Goal: Task Accomplishment & Management: Use online tool/utility

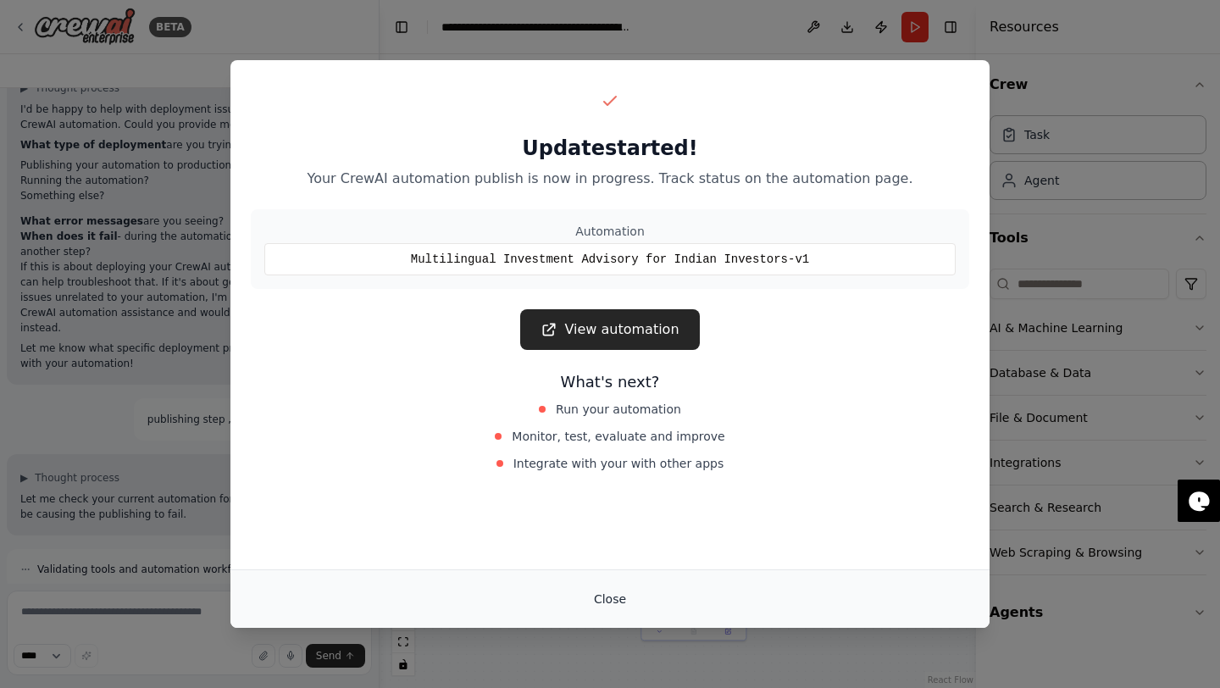
click at [612, 595] on button "Close" at bounding box center [609, 599] width 59 height 30
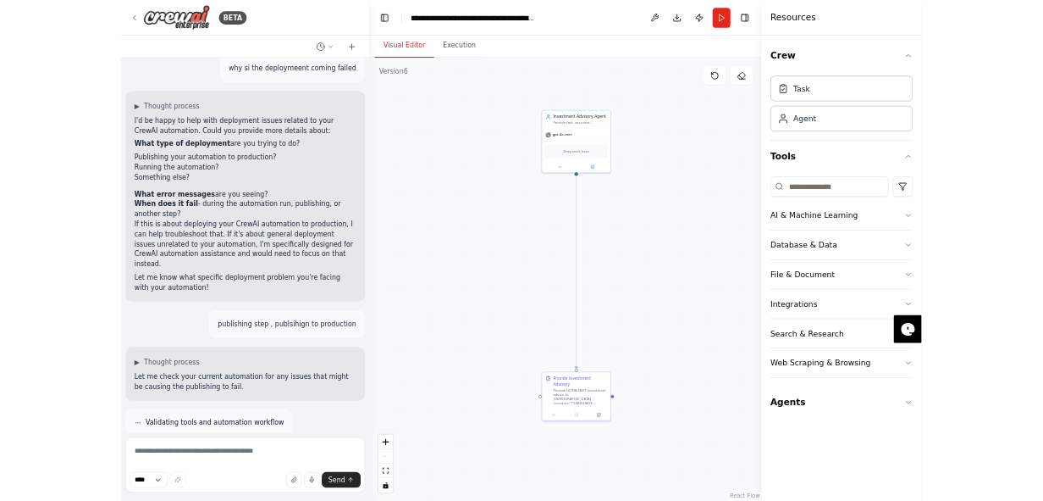
scroll to position [14274, 0]
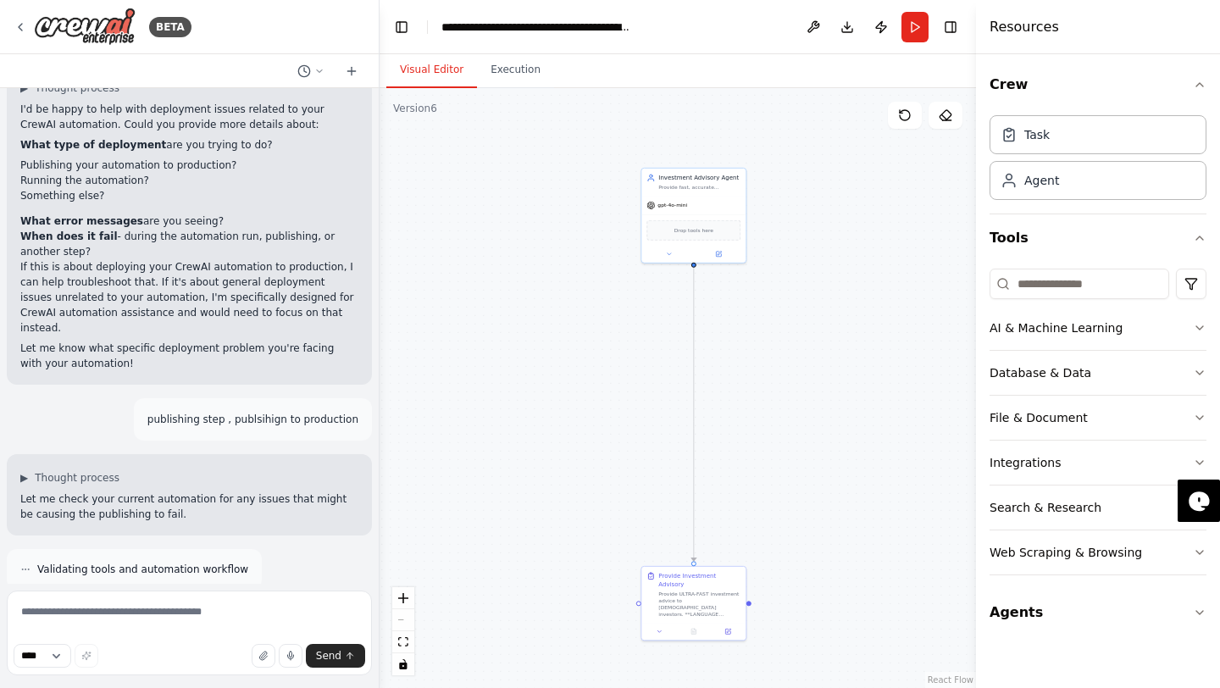
click at [434, 110] on div "Version 6" at bounding box center [415, 109] width 44 height 14
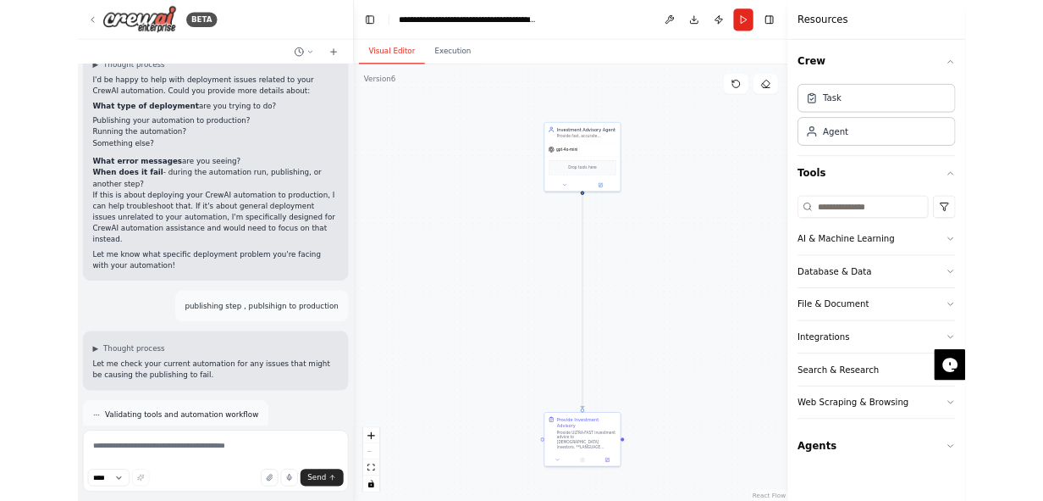
scroll to position [14461, 0]
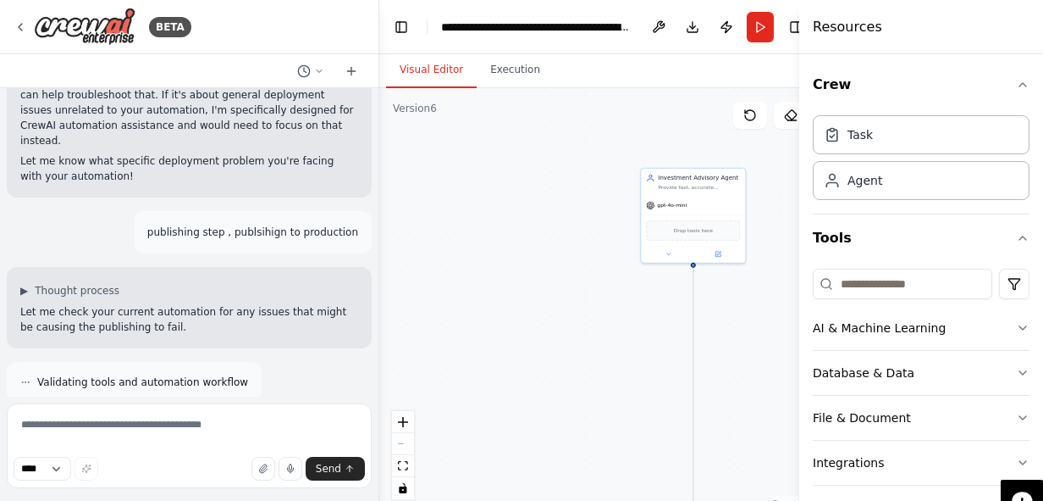
click at [13, 19] on div "BETA" at bounding box center [189, 27] width 379 height 54
click at [20, 23] on icon at bounding box center [21, 27] width 14 height 14
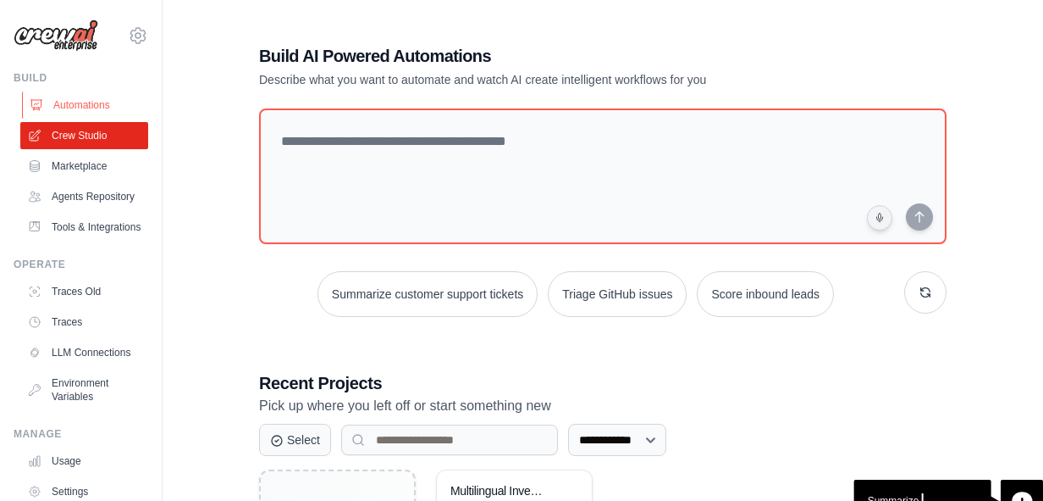
click at [71, 106] on link "Automations" at bounding box center [86, 104] width 128 height 27
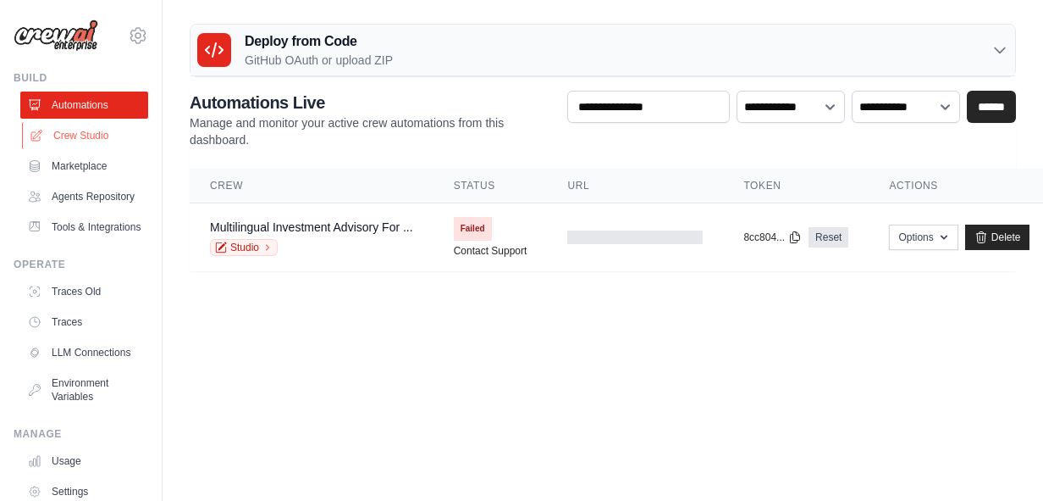
click at [98, 129] on link "Crew Studio" at bounding box center [86, 135] width 128 height 27
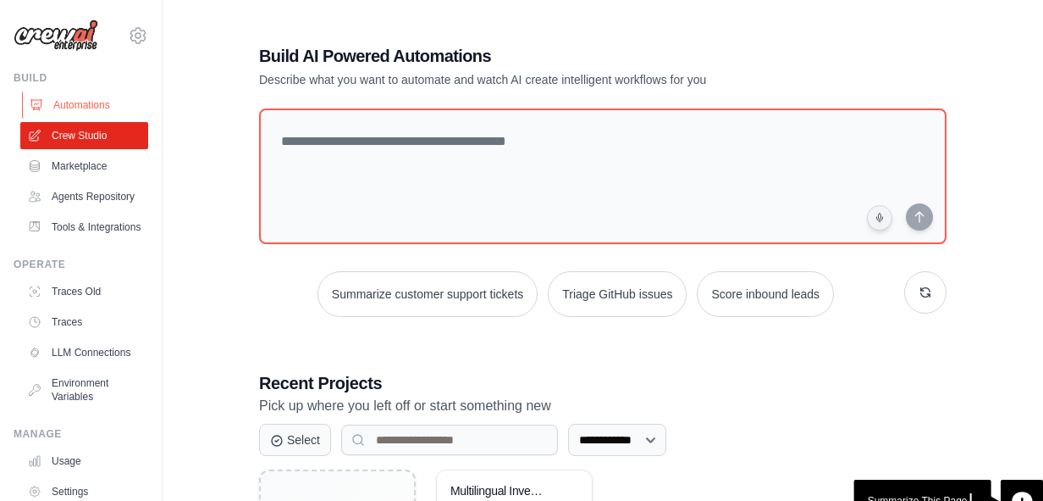
click at [128, 108] on link "Automations" at bounding box center [86, 104] width 128 height 27
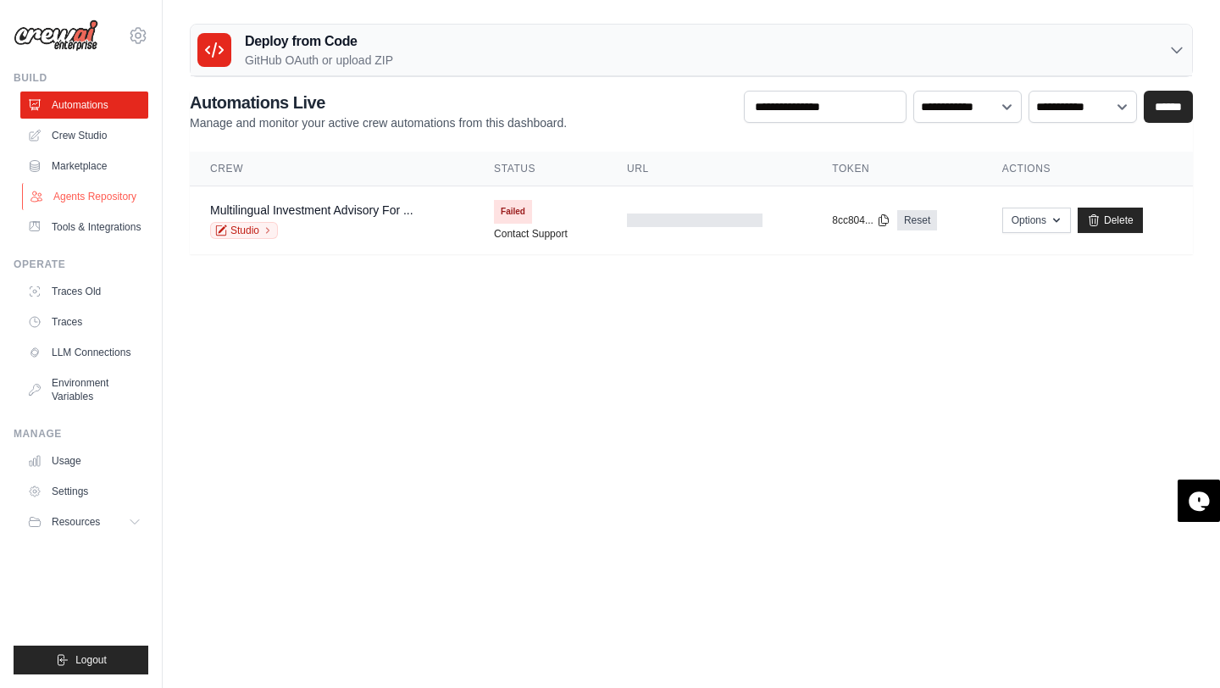
click at [91, 207] on link "Agents Repository" at bounding box center [86, 196] width 128 height 27
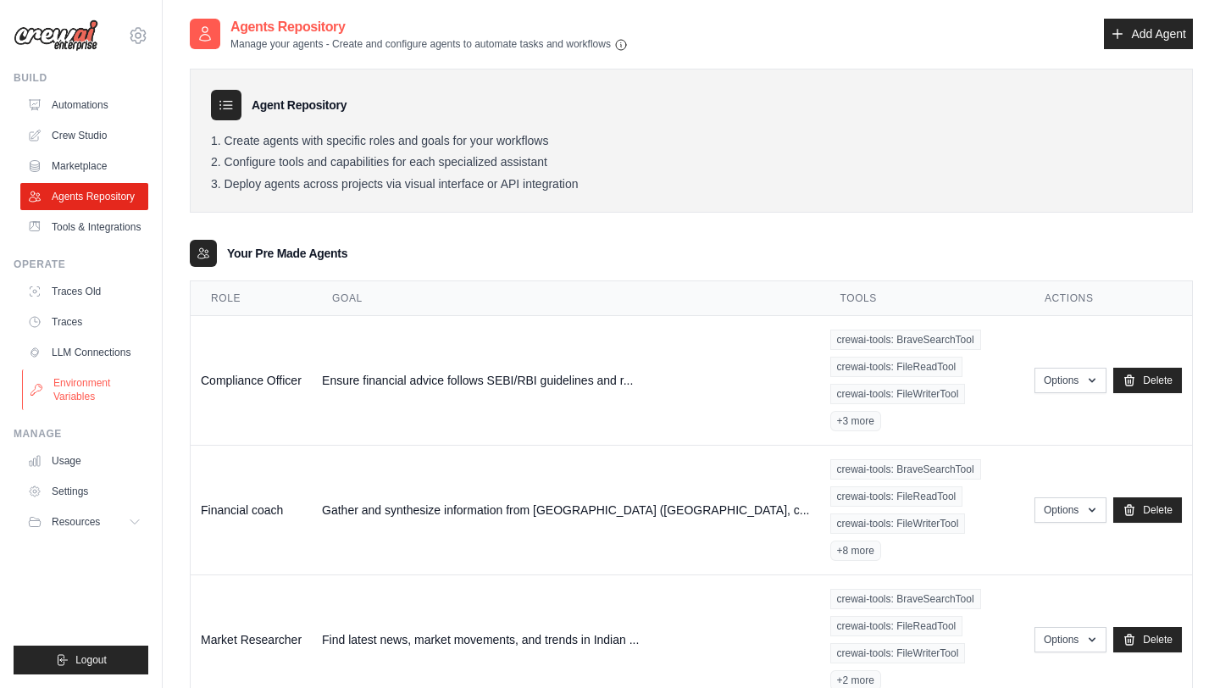
click at [97, 385] on link "Environment Variables" at bounding box center [86, 389] width 128 height 41
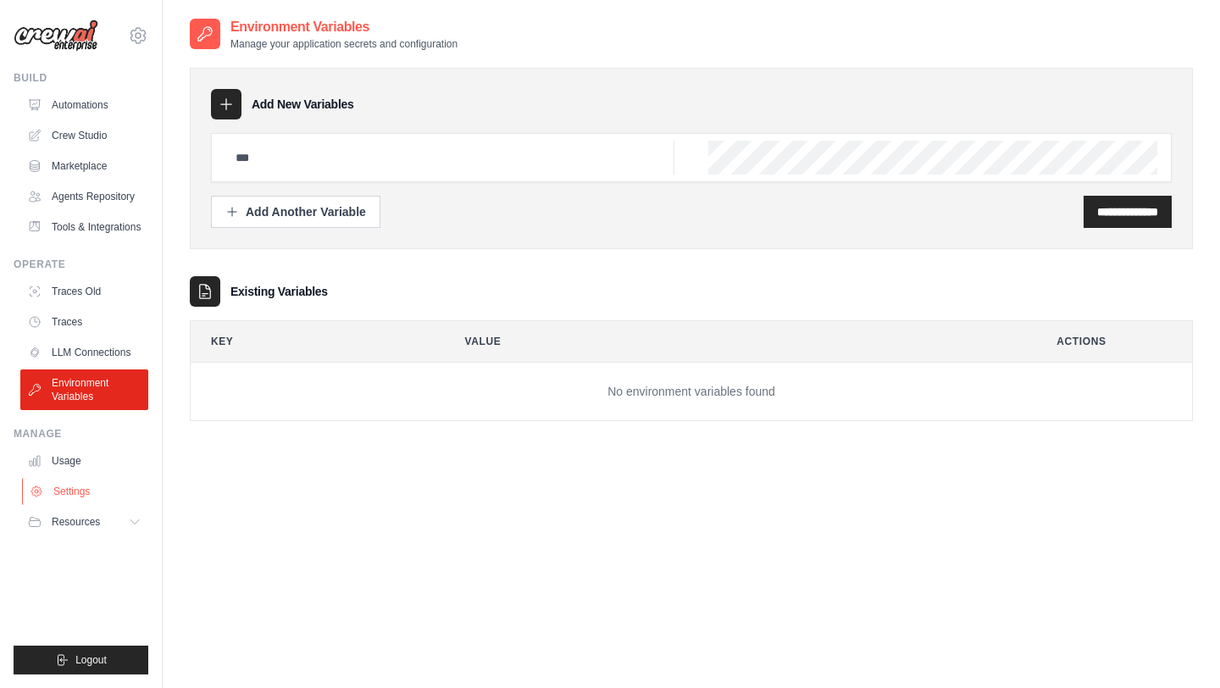
click at [75, 490] on link "Settings" at bounding box center [86, 491] width 128 height 27
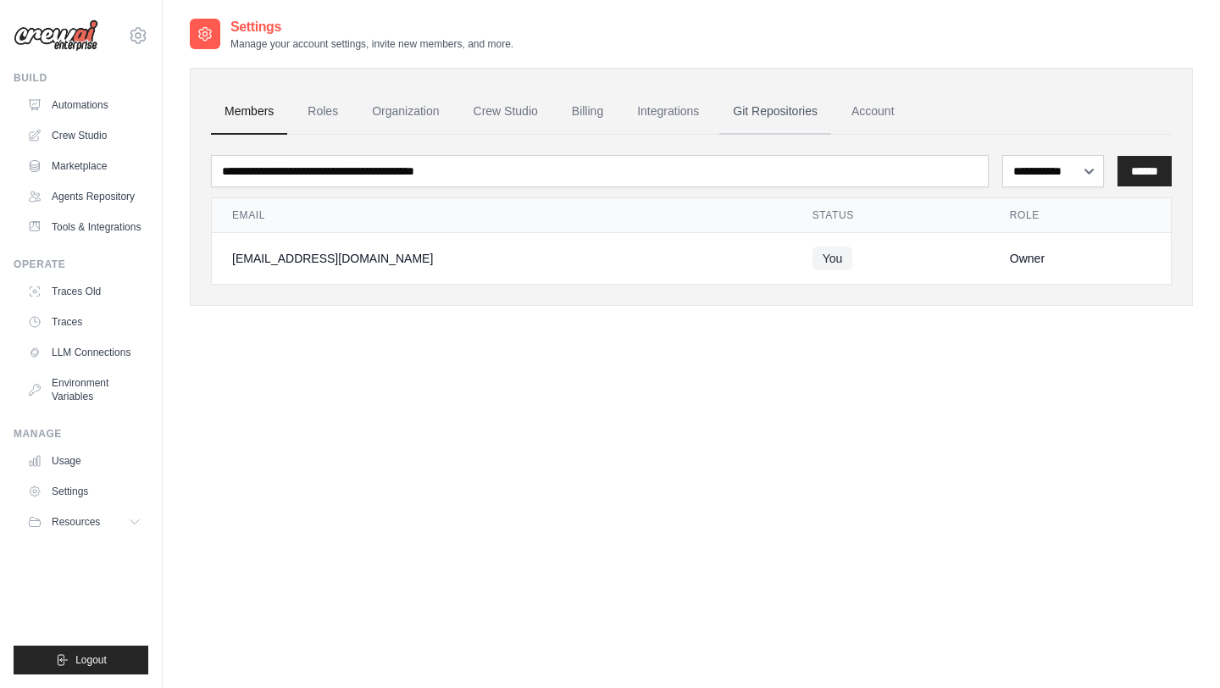
click at [781, 115] on link "Git Repositories" at bounding box center [775, 112] width 112 height 46
click at [879, 106] on link "Account" at bounding box center [873, 112] width 70 height 46
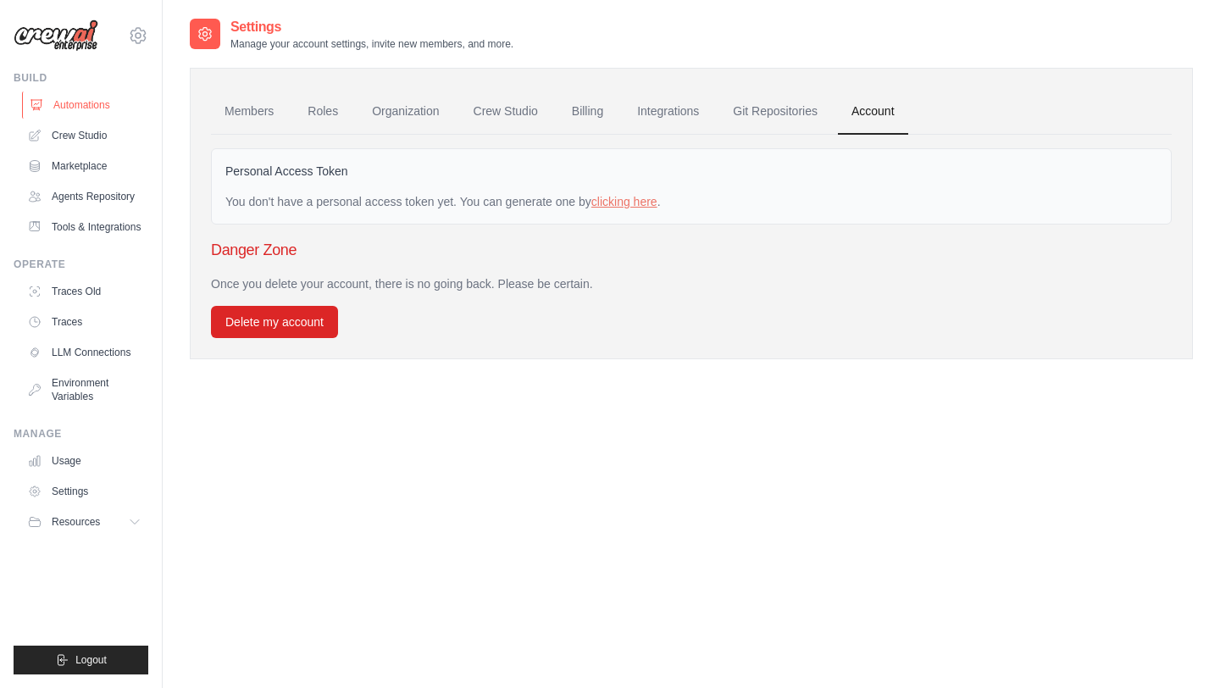
click at [89, 97] on link "Automations" at bounding box center [86, 104] width 128 height 27
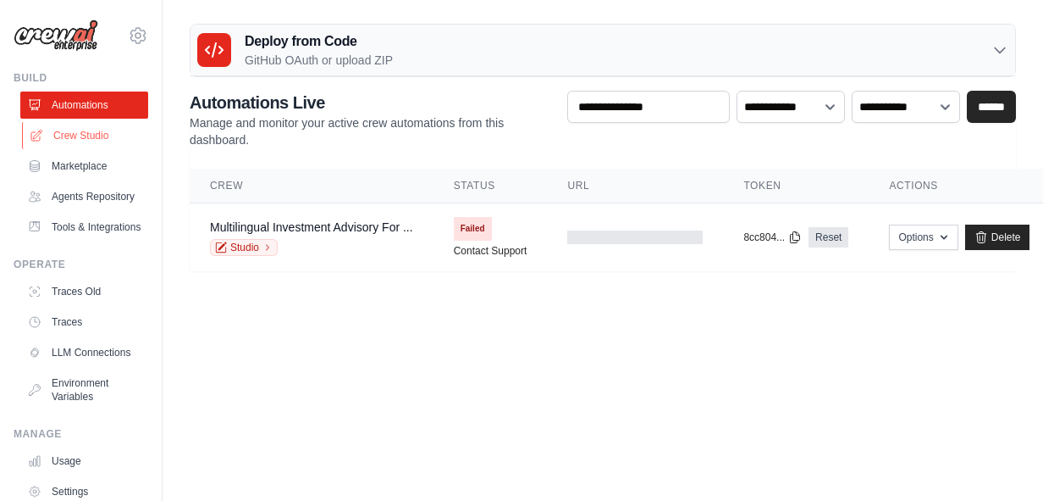
click at [53, 136] on link "Crew Studio" at bounding box center [86, 135] width 128 height 27
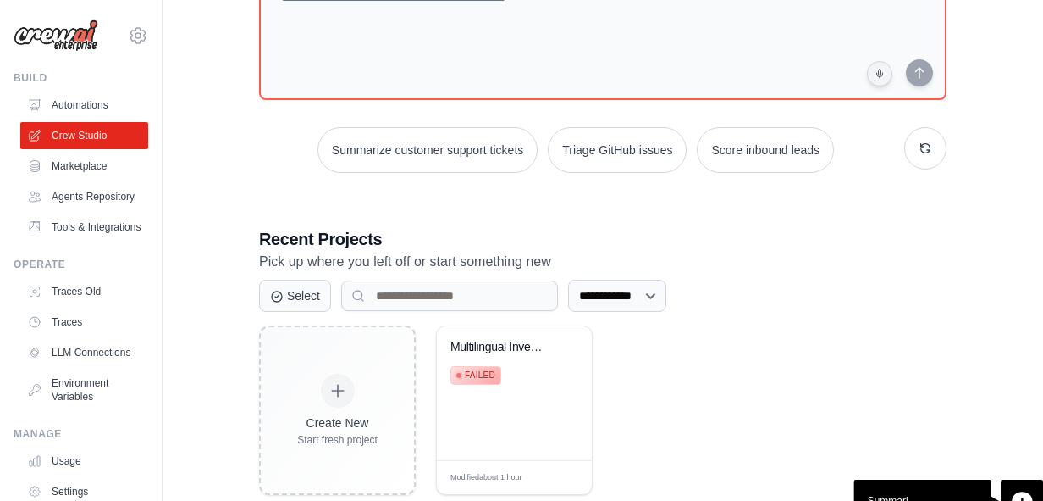
scroll to position [181, 0]
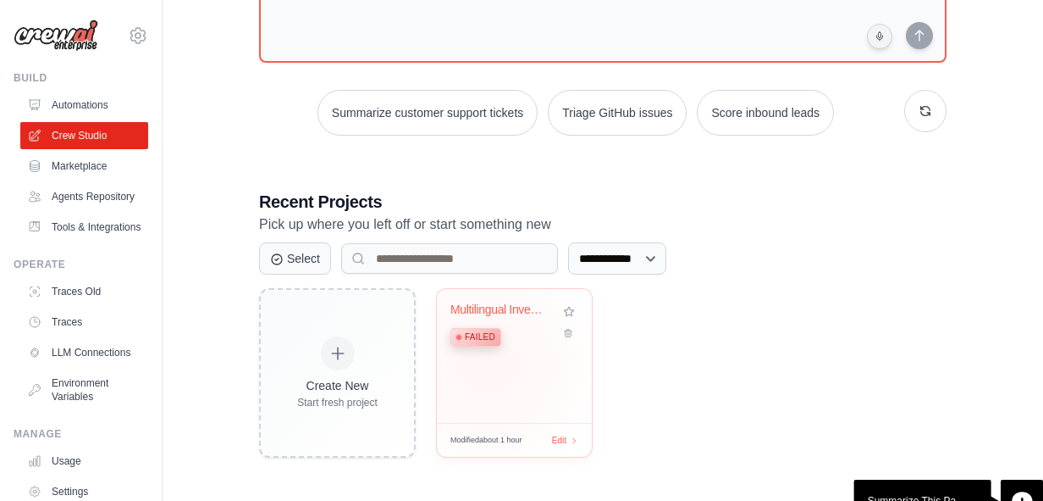
click at [488, 363] on div "Multilingual Investment Advisory fo... Failed" at bounding box center [514, 356] width 155 height 134
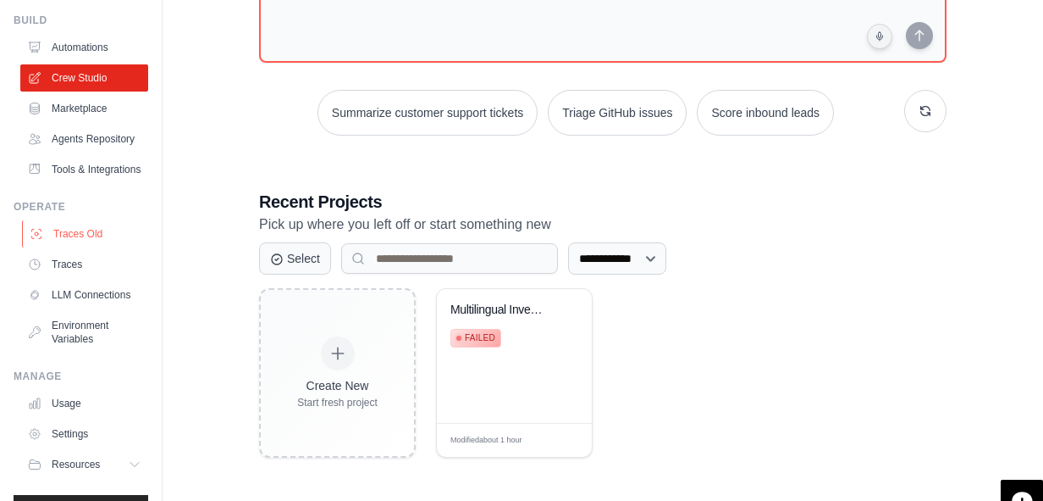
scroll to position [0, 0]
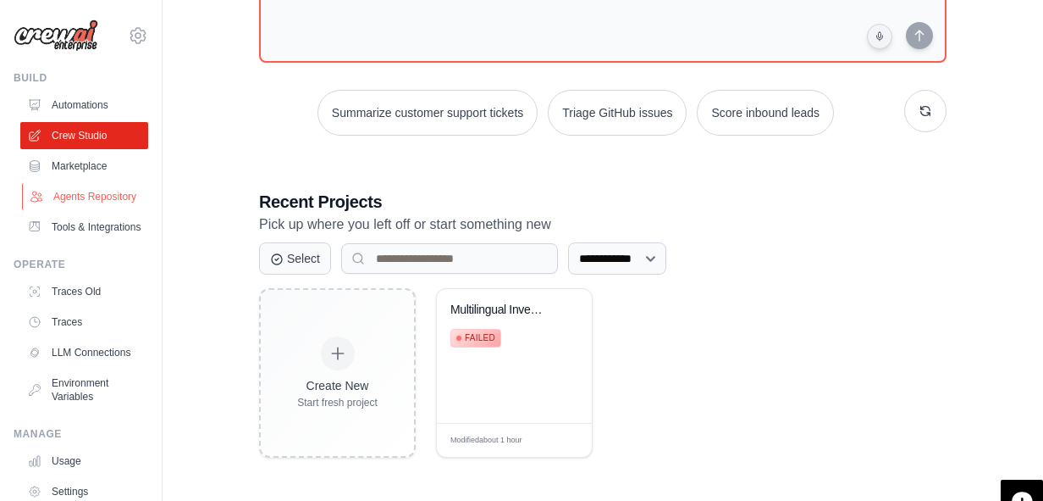
click at [90, 198] on link "Agents Repository" at bounding box center [86, 196] width 128 height 27
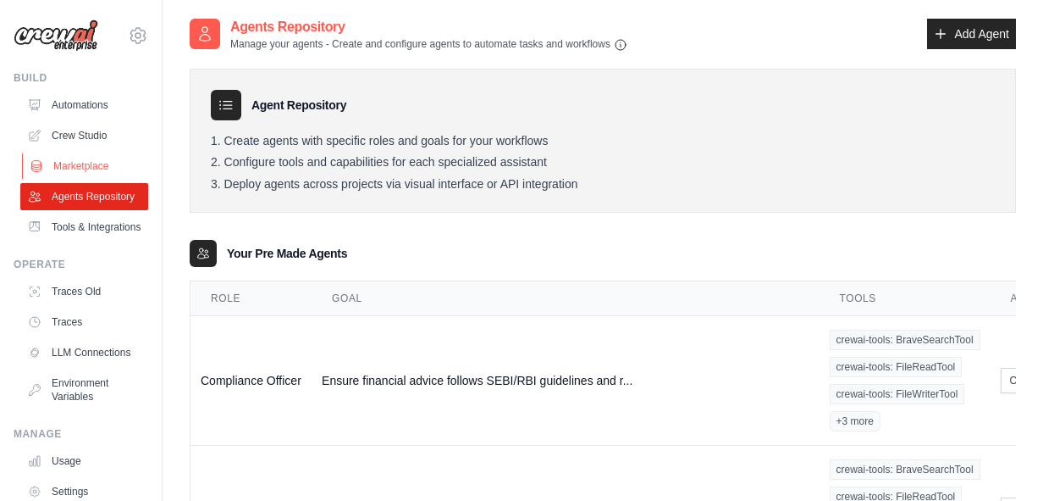
click at [86, 160] on link "Marketplace" at bounding box center [86, 165] width 128 height 27
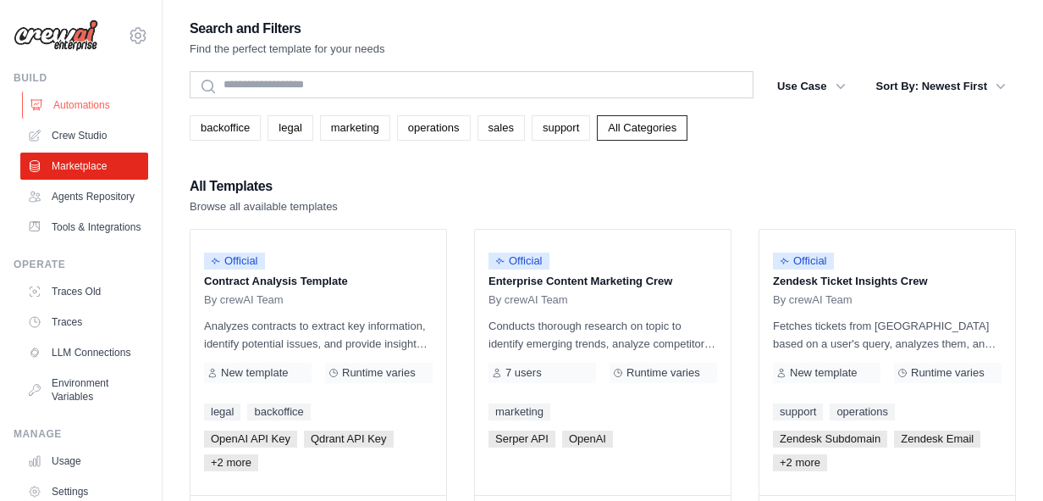
click at [81, 108] on link "Automations" at bounding box center [86, 104] width 128 height 27
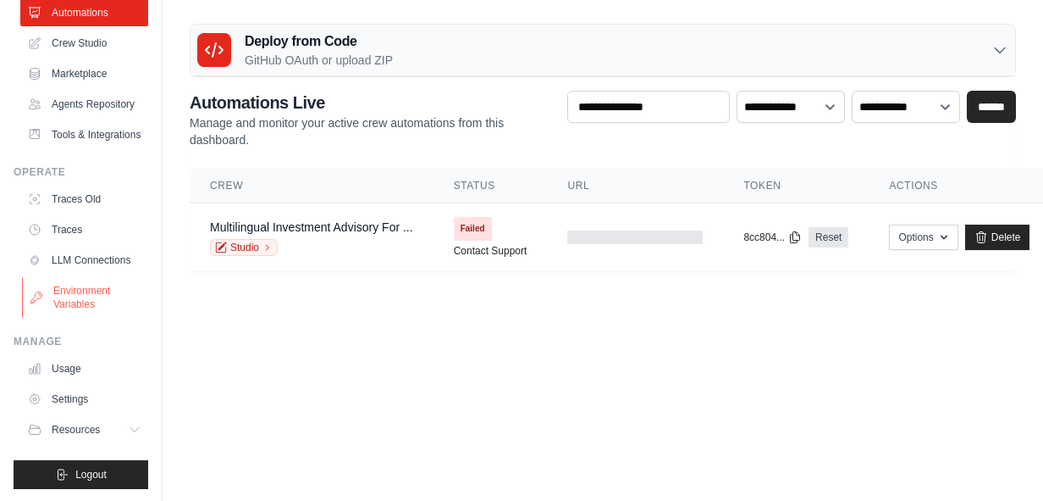
scroll to position [94, 0]
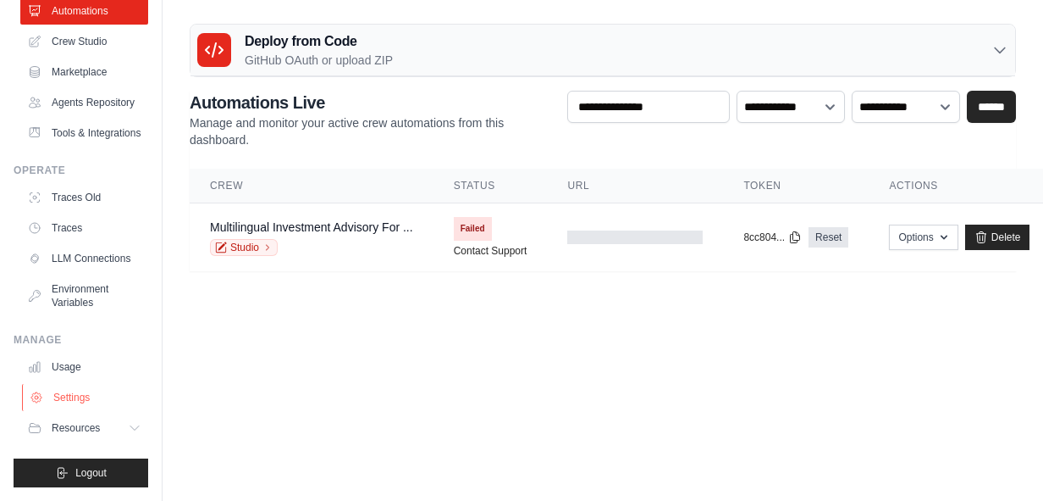
click at [75, 397] on link "Settings" at bounding box center [86, 397] width 128 height 27
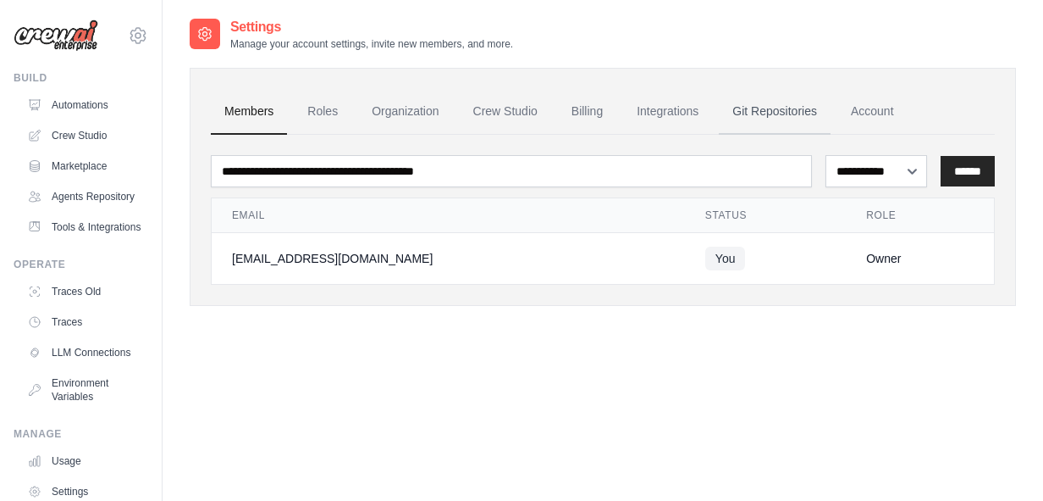
click at [763, 117] on link "Git Repositories" at bounding box center [775, 112] width 112 height 46
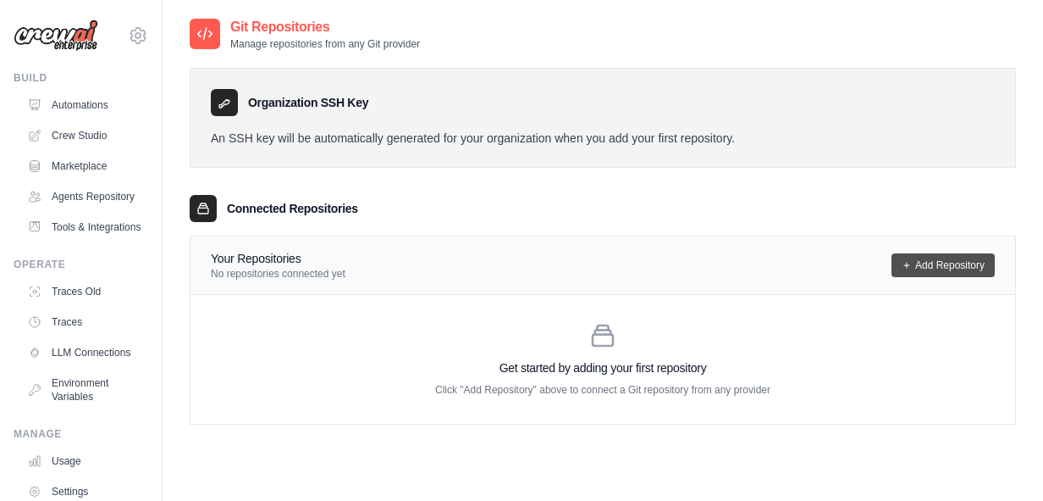
click at [913, 273] on link "Add Repository" at bounding box center [943, 265] width 103 height 24
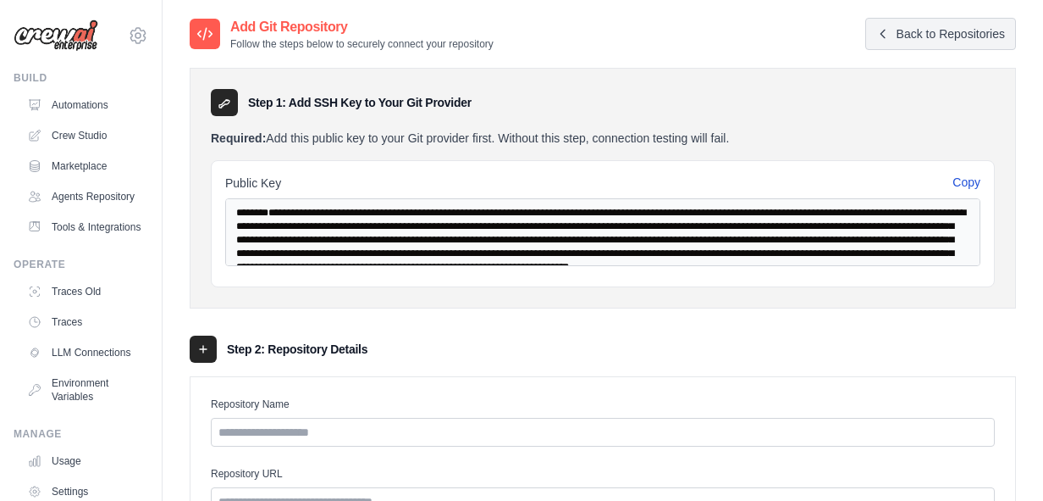
click at [971, 179] on button "Copy" at bounding box center [967, 182] width 28 height 17
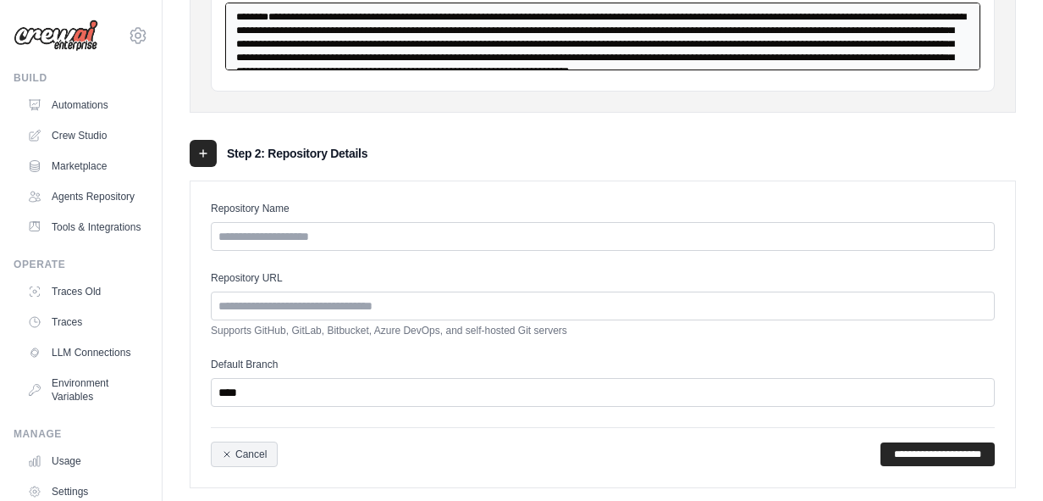
scroll to position [199, 0]
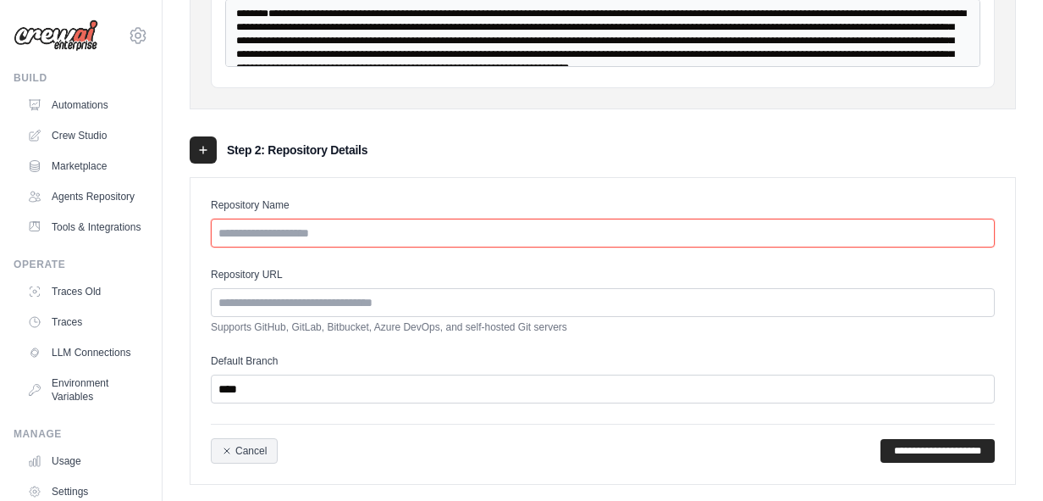
click at [481, 231] on input "Repository Name" at bounding box center [603, 233] width 784 height 29
type input "********"
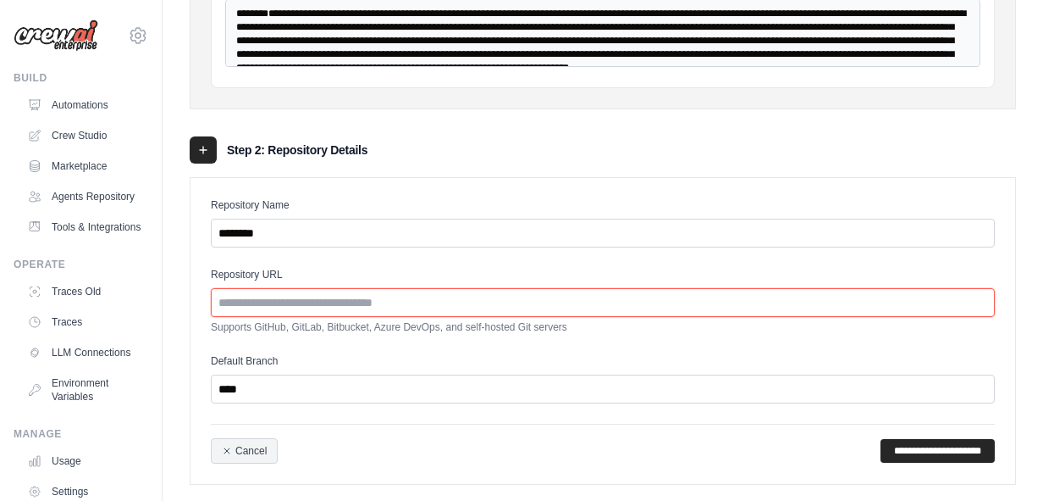
click at [381, 295] on input "Repository URL" at bounding box center [603, 302] width 784 height 29
click at [381, 296] on input "Repository URL" at bounding box center [603, 302] width 784 height 29
paste input "**********"
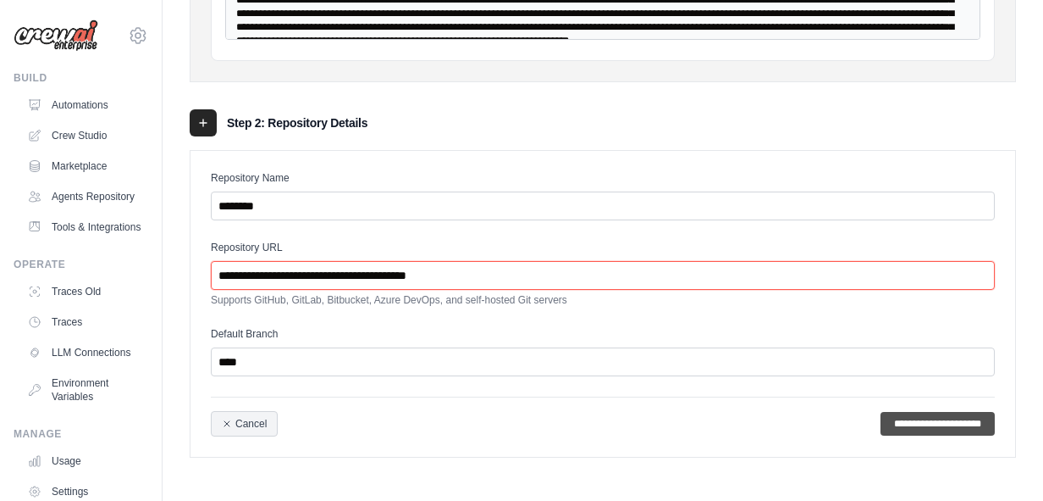
type input "**********"
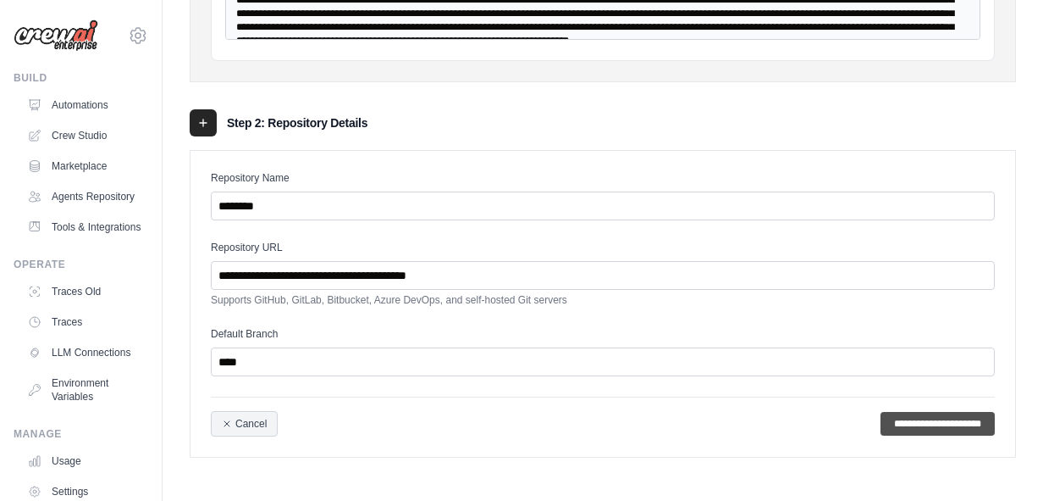
click at [902, 415] on input "**********" at bounding box center [938, 424] width 114 height 24
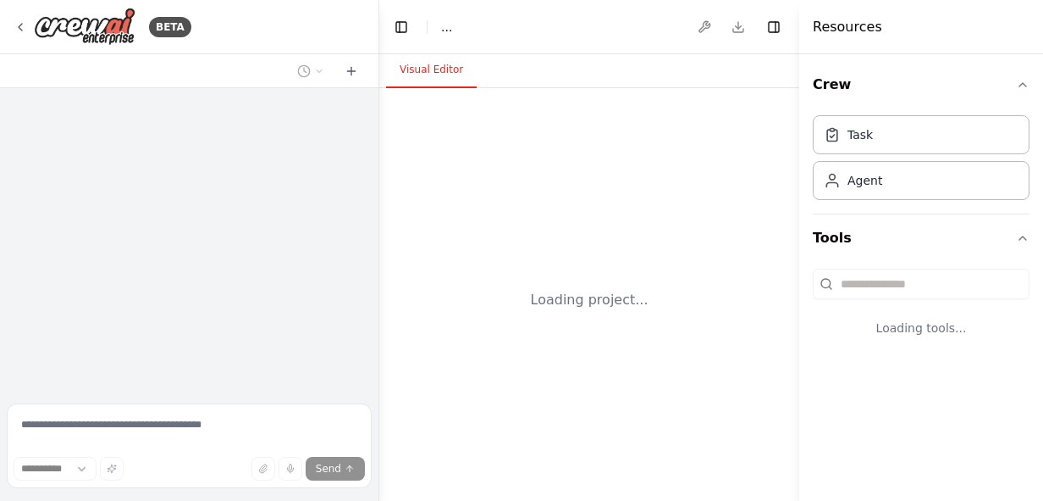
select select "****"
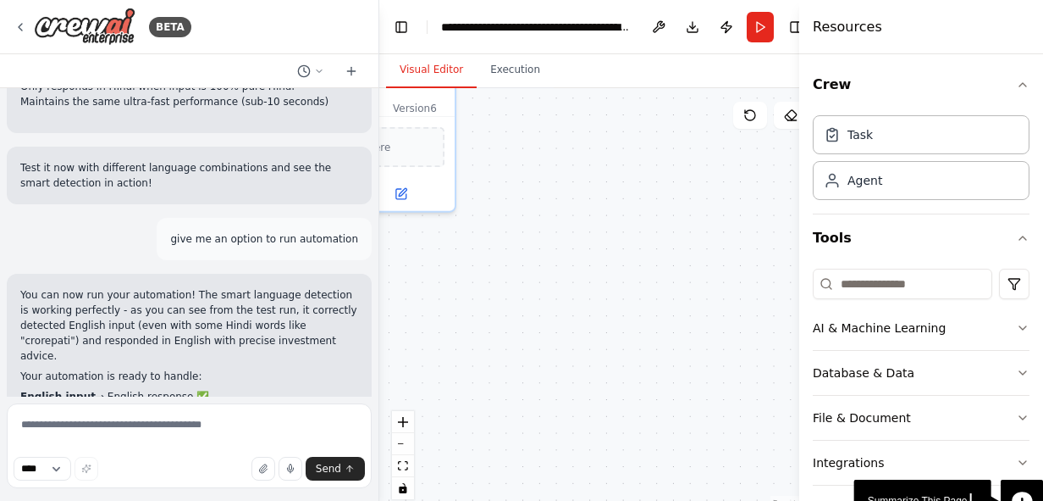
scroll to position [13811, 0]
drag, startPoint x: 520, startPoint y: 258, endPoint x: 697, endPoint y: 121, distance: 224.0
click at [697, 121] on div ".deletable-edge-delete-btn { width: 20px; height: 20px; border: 0px solid #ffff…" at bounding box center [600, 299] width 442 height 423
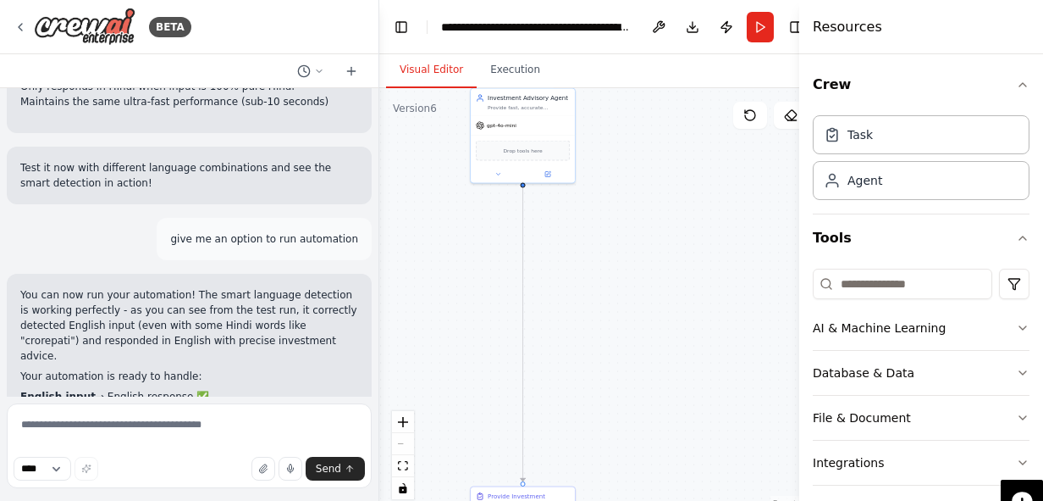
drag, startPoint x: 681, startPoint y: 213, endPoint x: 592, endPoint y: 298, distance: 122.8
click at [592, 298] on div ".deletable-edge-delete-btn { width: 20px; height: 20px; border: 0px solid #ffff…" at bounding box center [600, 299] width 442 height 423
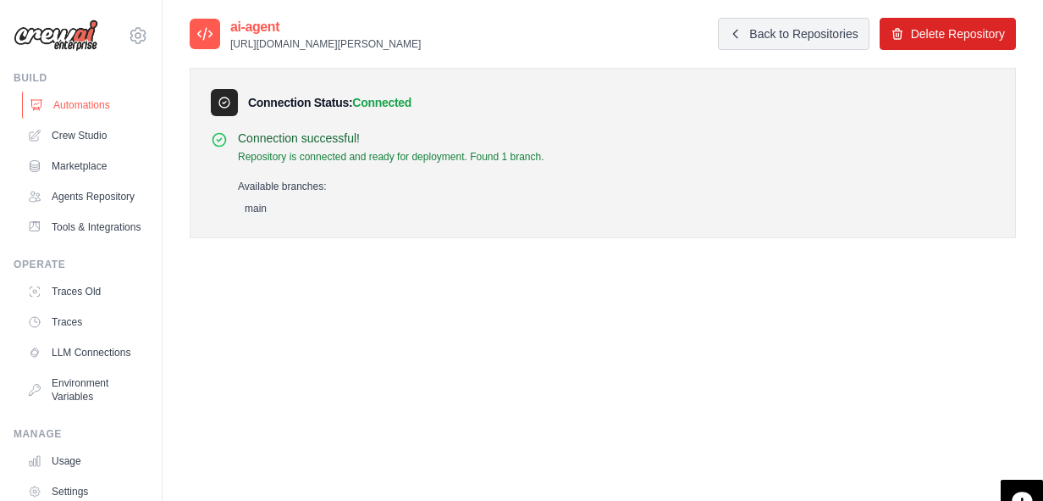
click at [73, 112] on link "Automations" at bounding box center [86, 104] width 128 height 27
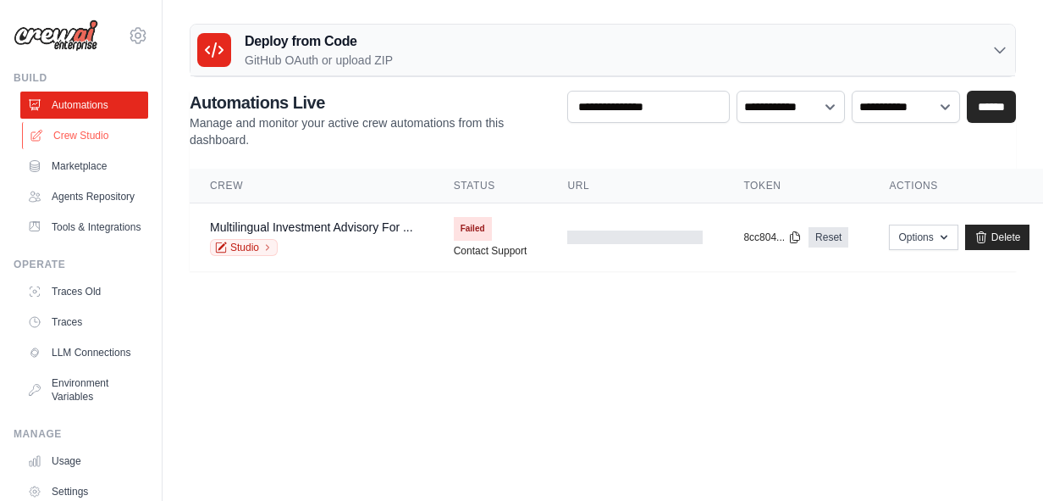
click at [79, 130] on link "Crew Studio" at bounding box center [86, 135] width 128 height 27
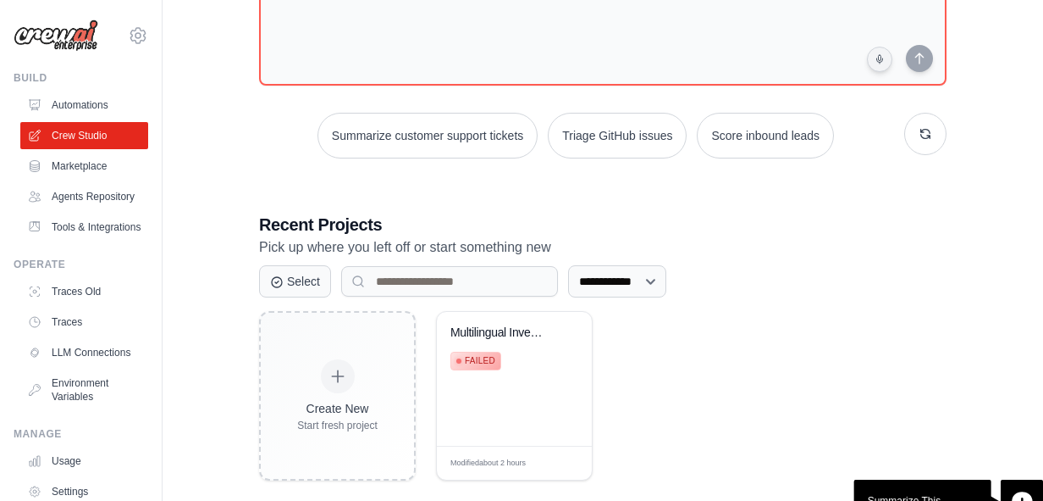
scroll to position [159, 0]
click at [107, 197] on link "Agents Repository" at bounding box center [86, 196] width 128 height 27
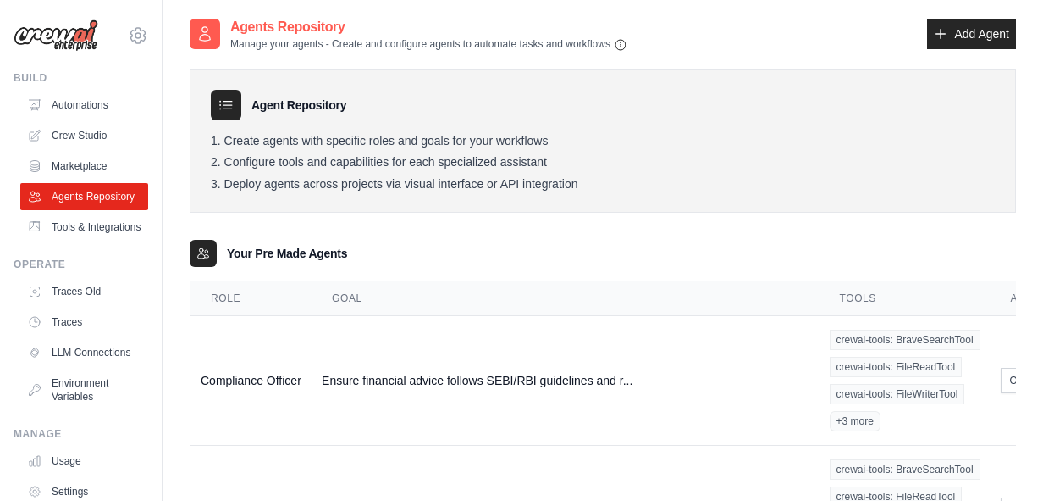
scroll to position [94, 0]
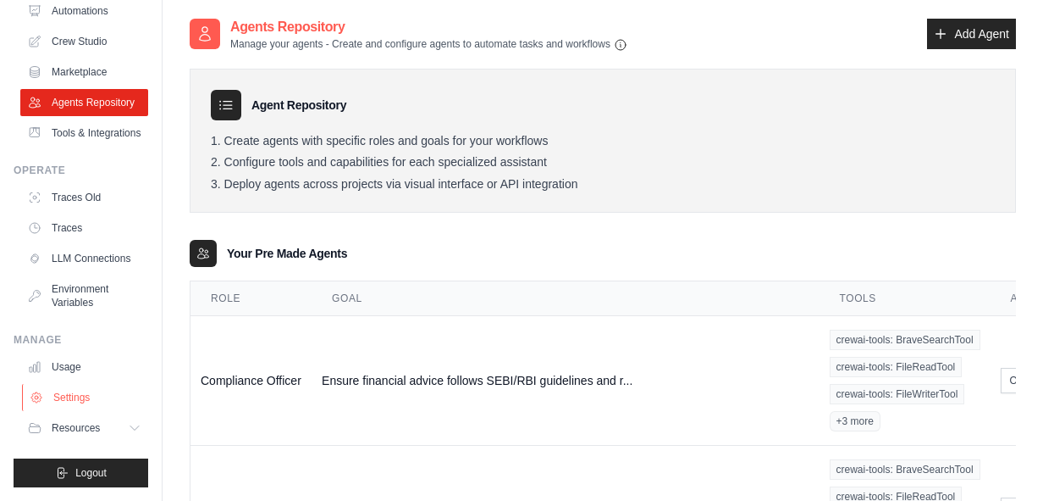
click at [91, 397] on link "Settings" at bounding box center [86, 397] width 128 height 27
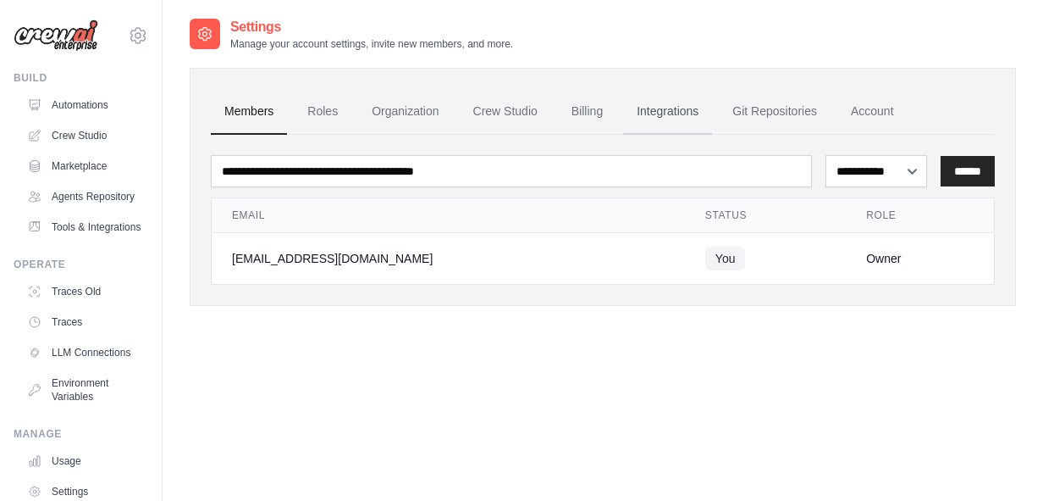
click at [656, 116] on link "Integrations" at bounding box center [667, 112] width 89 height 46
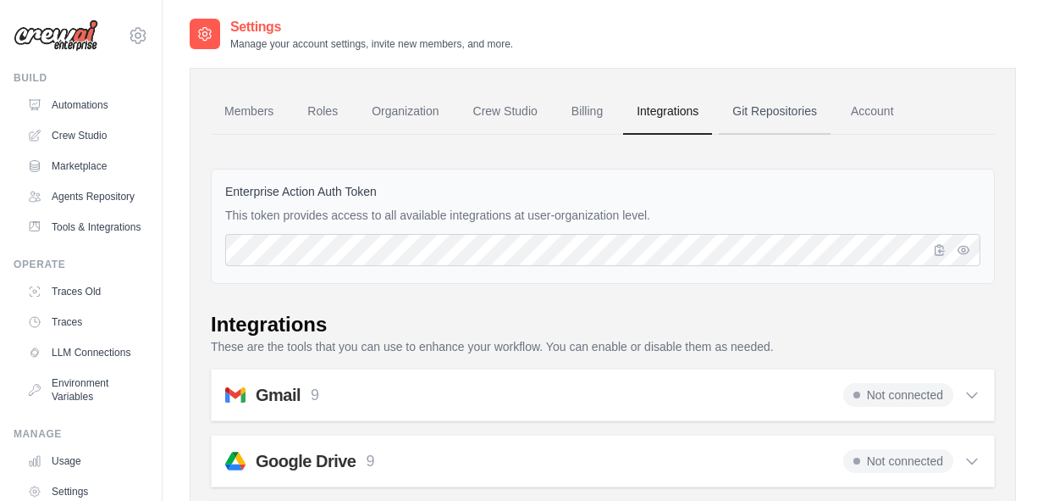
click at [766, 116] on link "Git Repositories" at bounding box center [775, 112] width 112 height 46
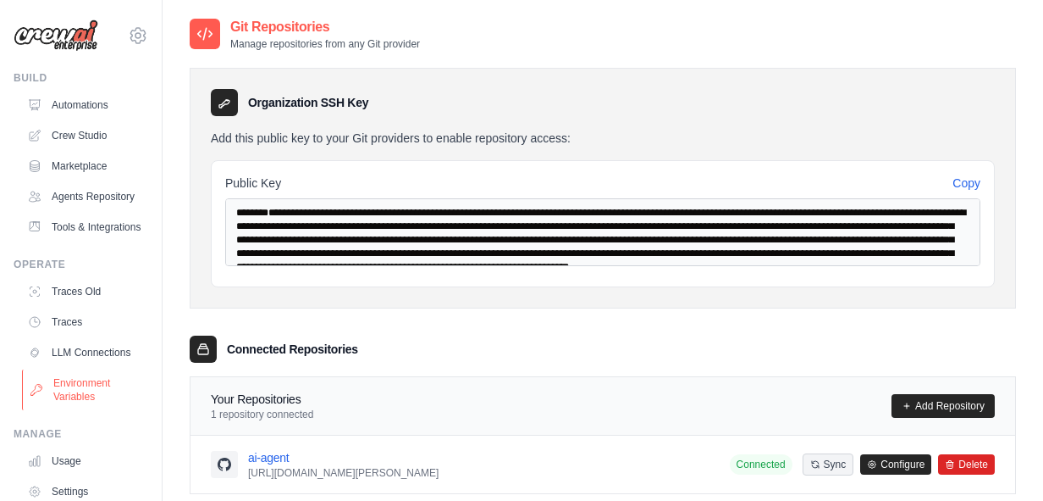
scroll to position [94, 0]
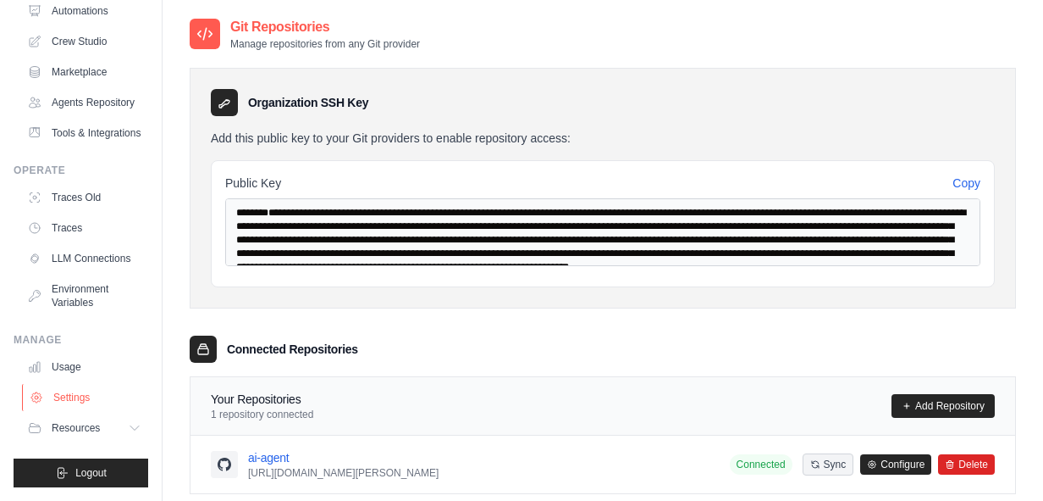
click at [91, 396] on link "Settings" at bounding box center [86, 397] width 128 height 27
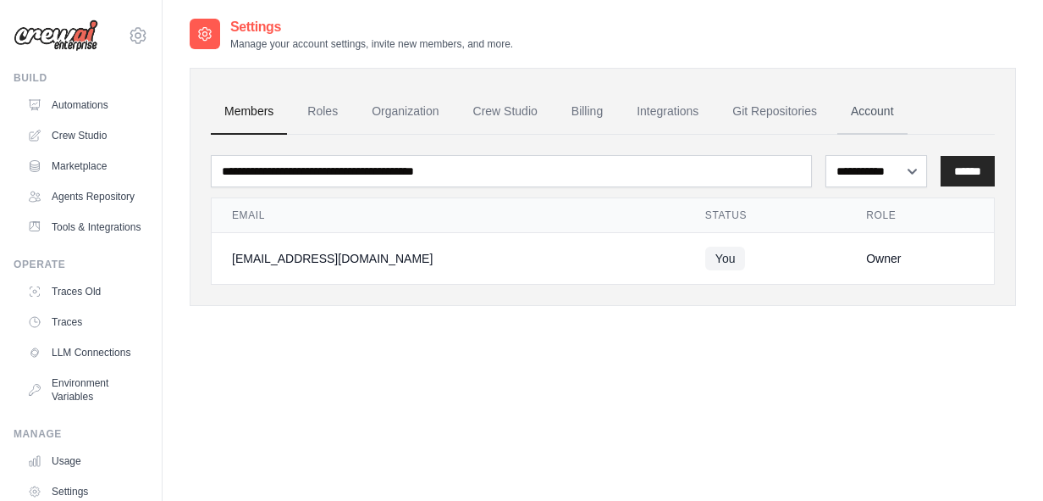
click at [857, 115] on link "Account" at bounding box center [873, 112] width 70 height 46
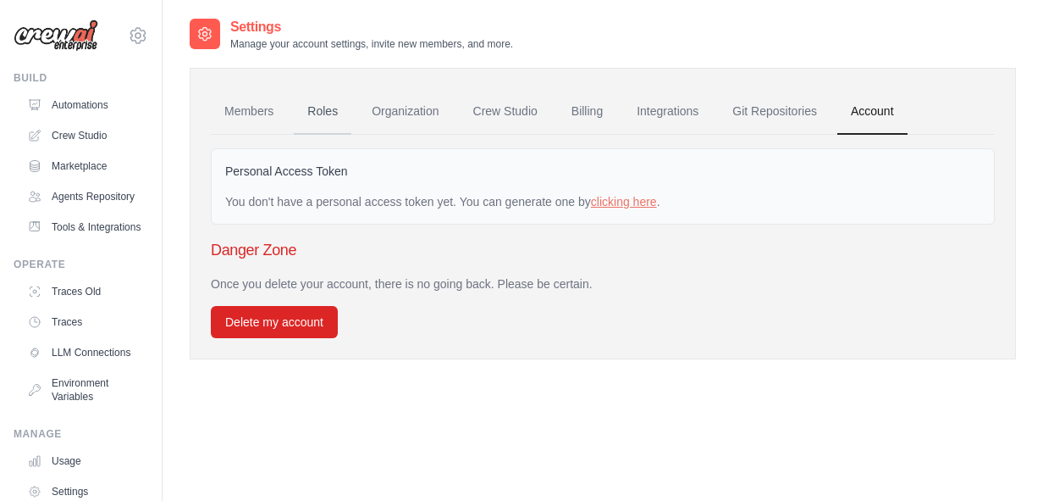
click at [336, 118] on link "Roles" at bounding box center [323, 112] width 58 height 46
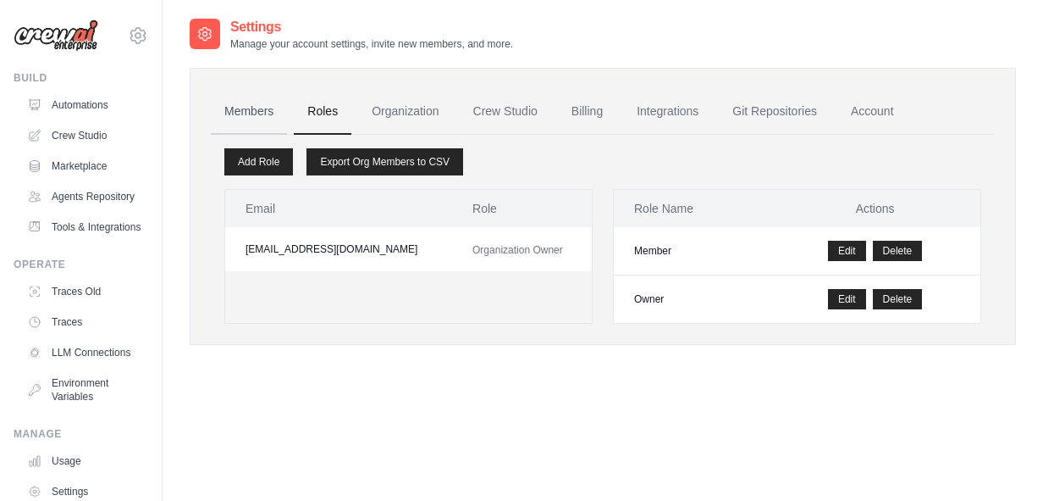
click at [249, 120] on link "Members" at bounding box center [249, 112] width 76 height 46
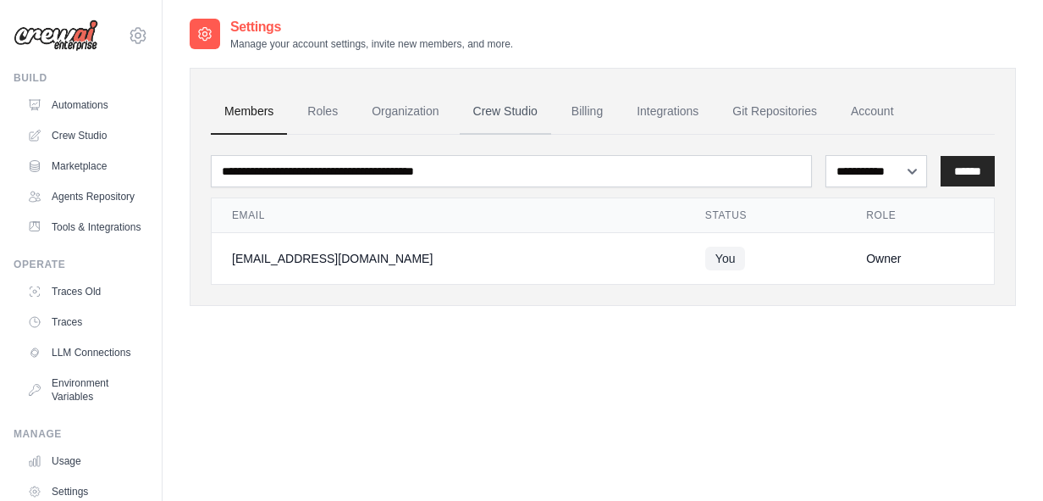
click at [512, 115] on link "Crew Studio" at bounding box center [505, 112] width 91 height 46
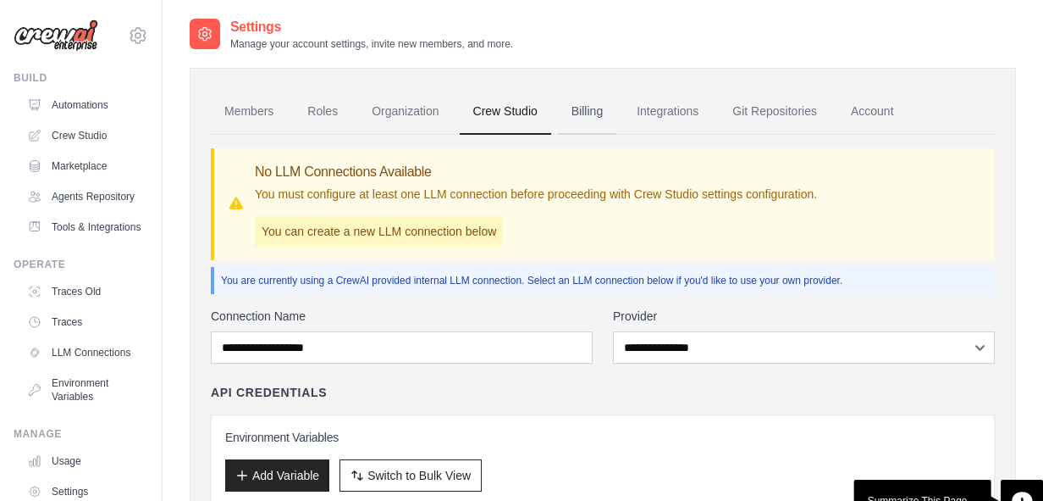
click at [603, 107] on link "Billing" at bounding box center [587, 112] width 58 height 46
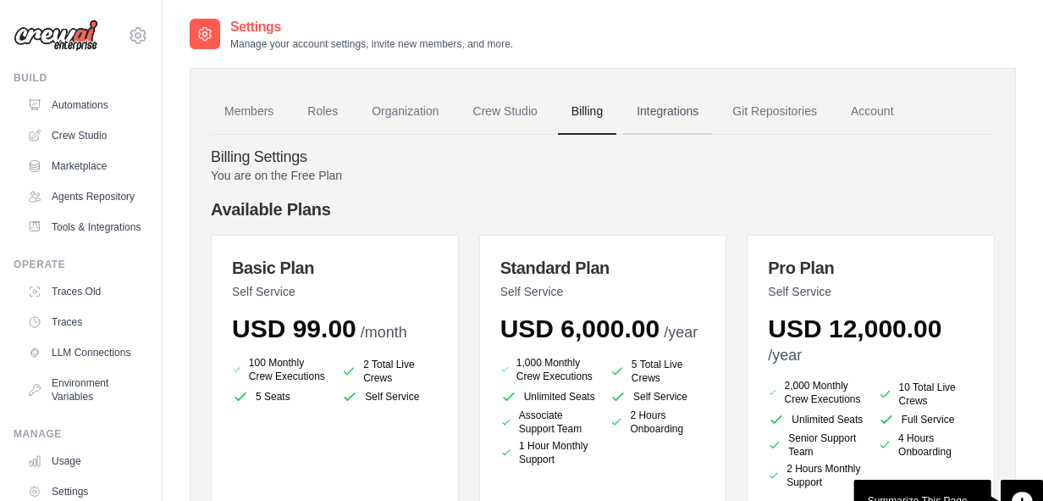
click at [678, 112] on link "Integrations" at bounding box center [667, 112] width 89 height 46
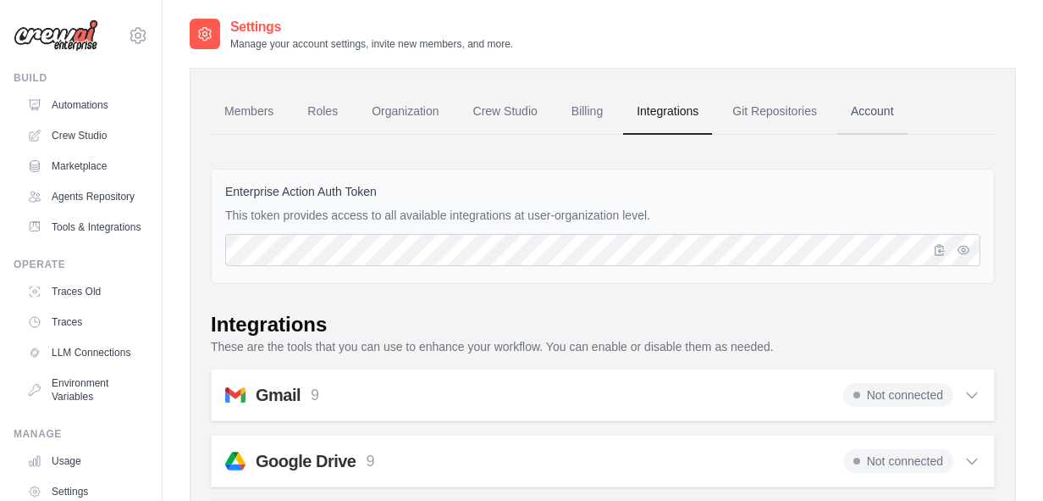
click at [871, 118] on link "Account" at bounding box center [873, 112] width 70 height 46
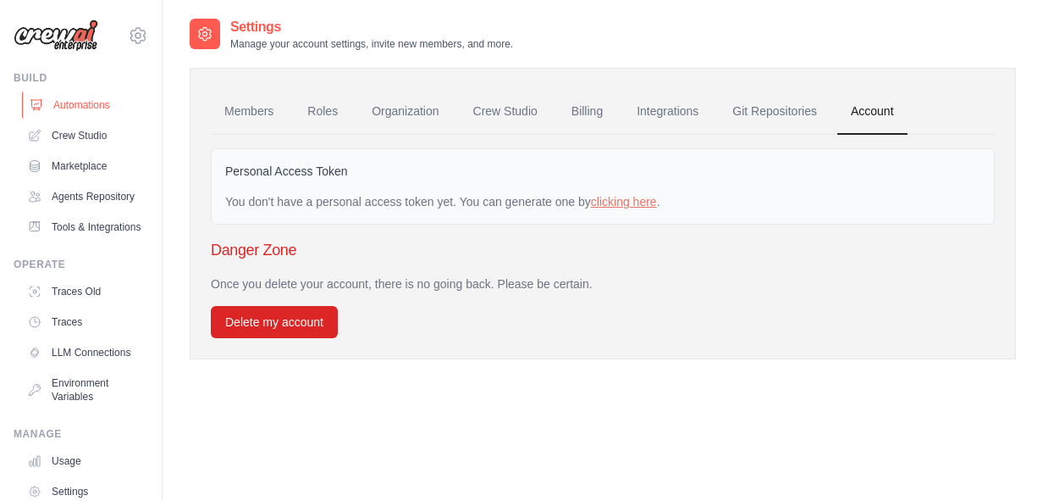
click at [76, 102] on link "Automations" at bounding box center [86, 104] width 128 height 27
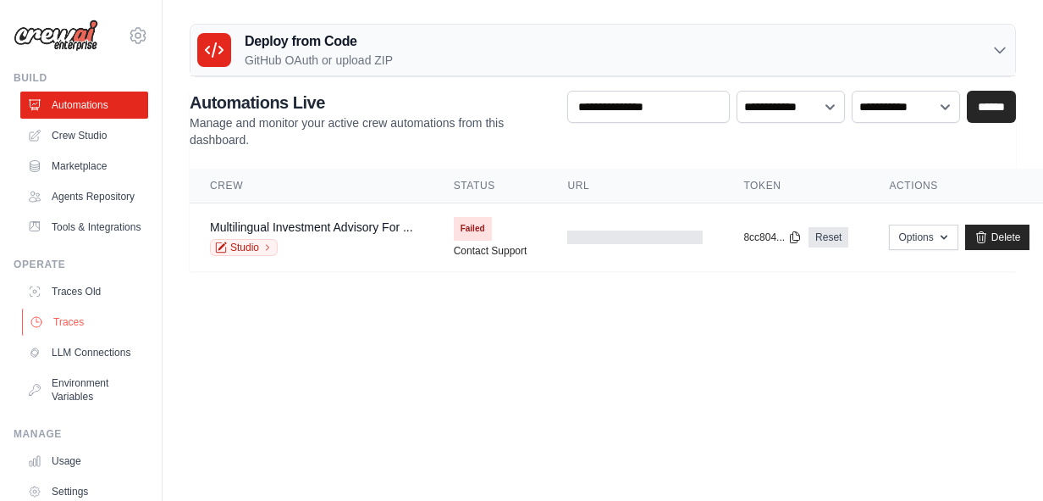
click at [89, 325] on link "Traces" at bounding box center [86, 321] width 128 height 27
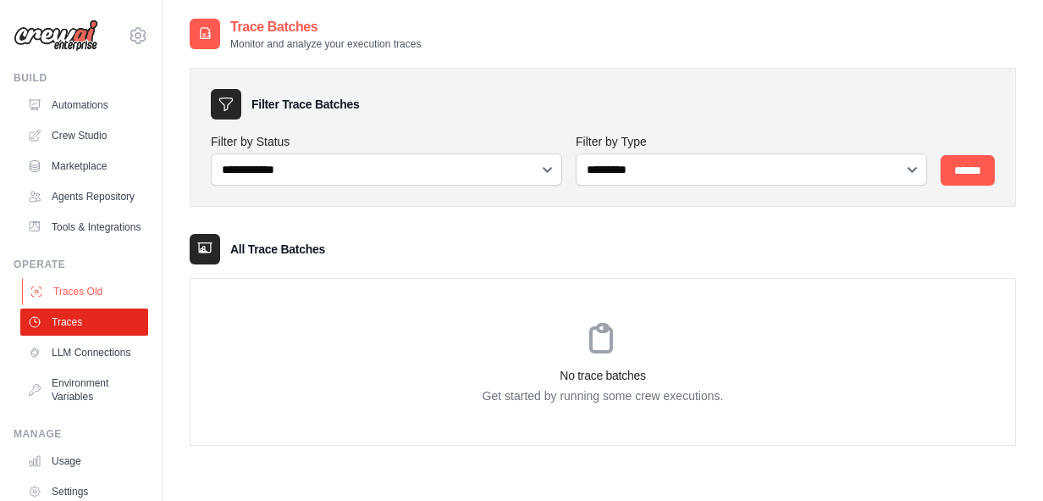
click at [95, 295] on link "Traces Old" at bounding box center [86, 291] width 128 height 27
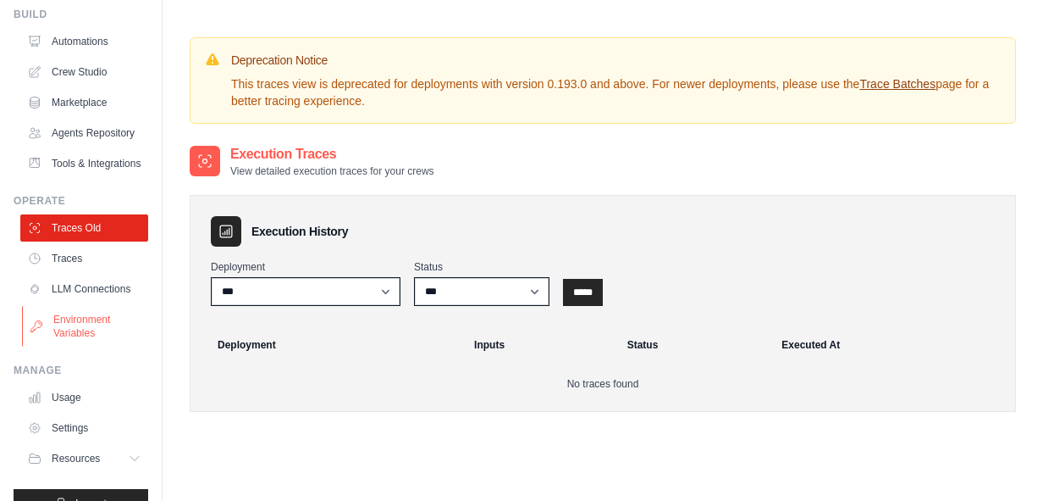
scroll to position [94, 0]
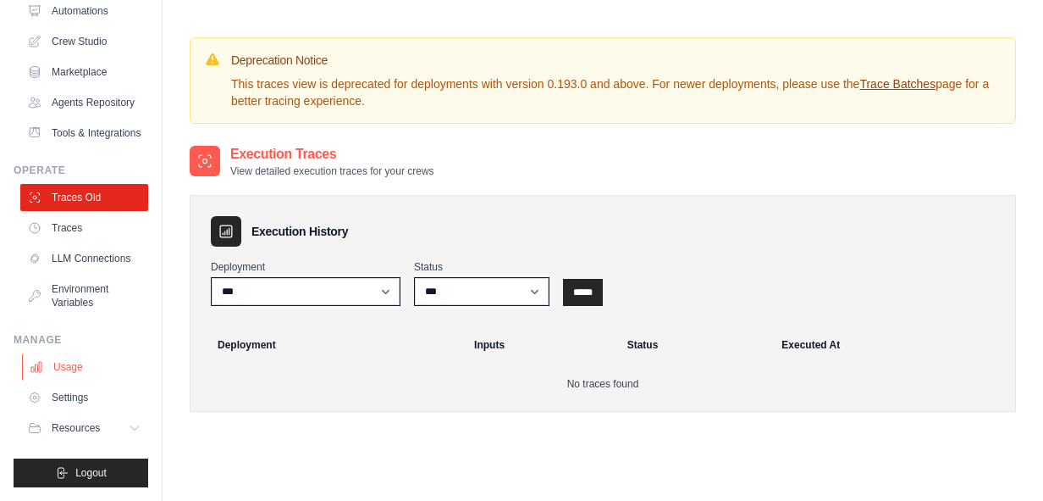
click at [97, 374] on link "Usage" at bounding box center [86, 366] width 128 height 27
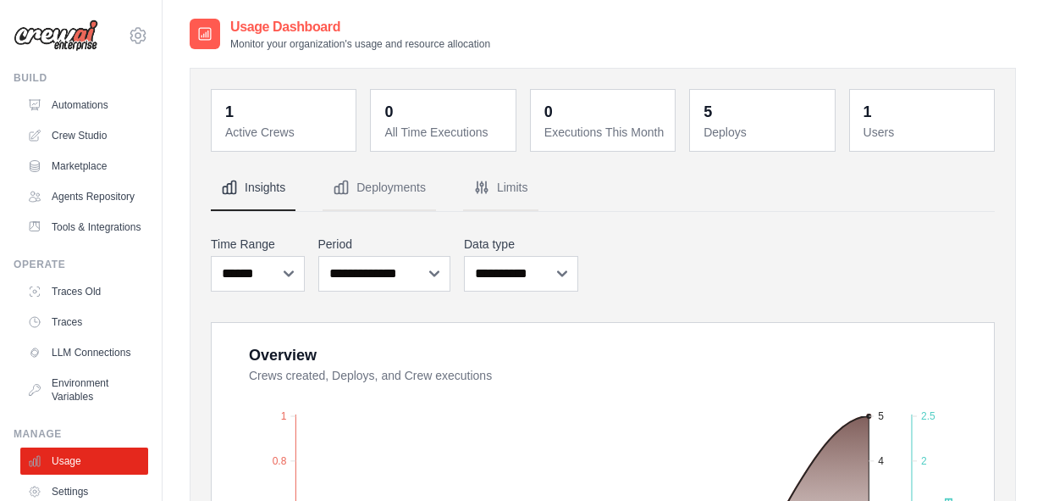
drag, startPoint x: 301, startPoint y: 133, endPoint x: 231, endPoint y: 109, distance: 73.4
click at [230, 109] on div "1 Active Crews" at bounding box center [285, 120] width 120 height 41
click at [231, 109] on div "1" at bounding box center [229, 112] width 8 height 24
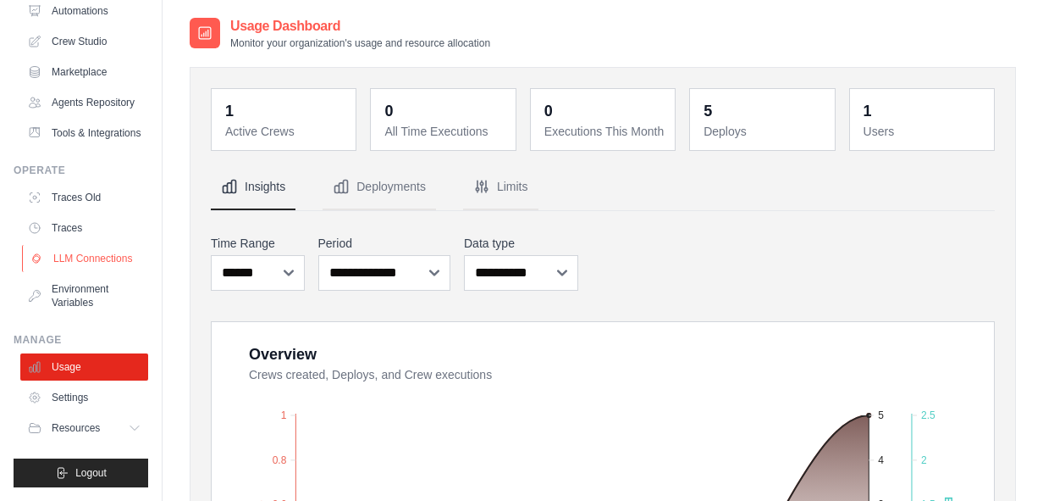
scroll to position [19, 0]
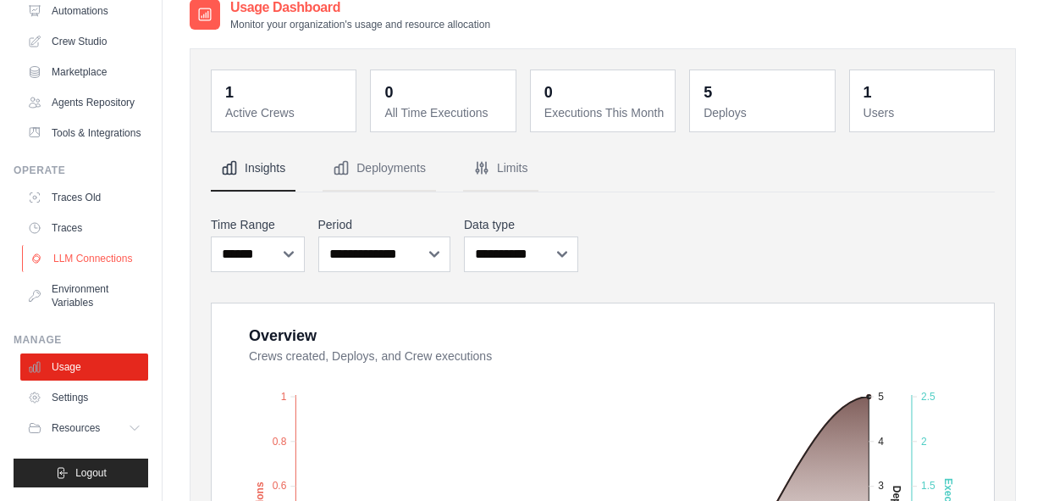
click at [89, 254] on link "LLM Connections" at bounding box center [86, 258] width 128 height 27
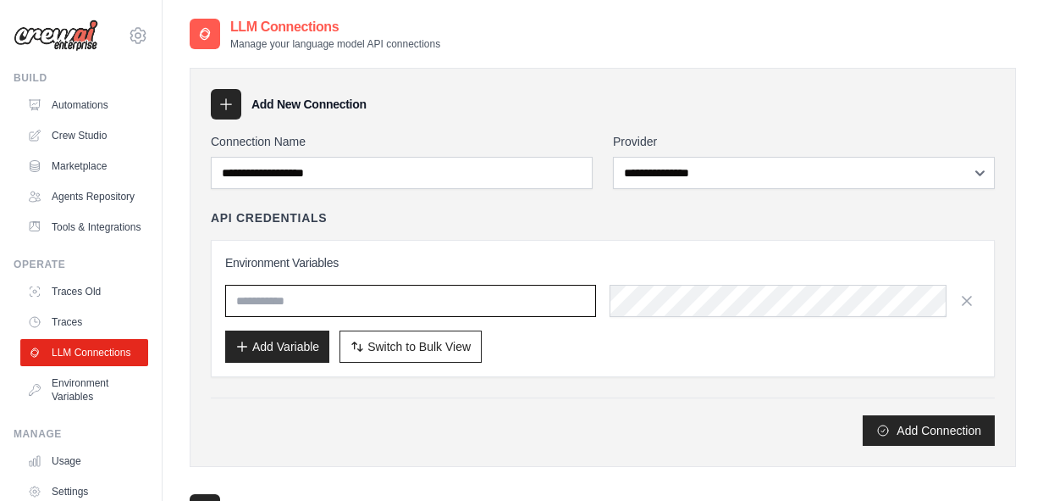
click at [301, 302] on input "text" at bounding box center [410, 301] width 371 height 32
type input "**********"
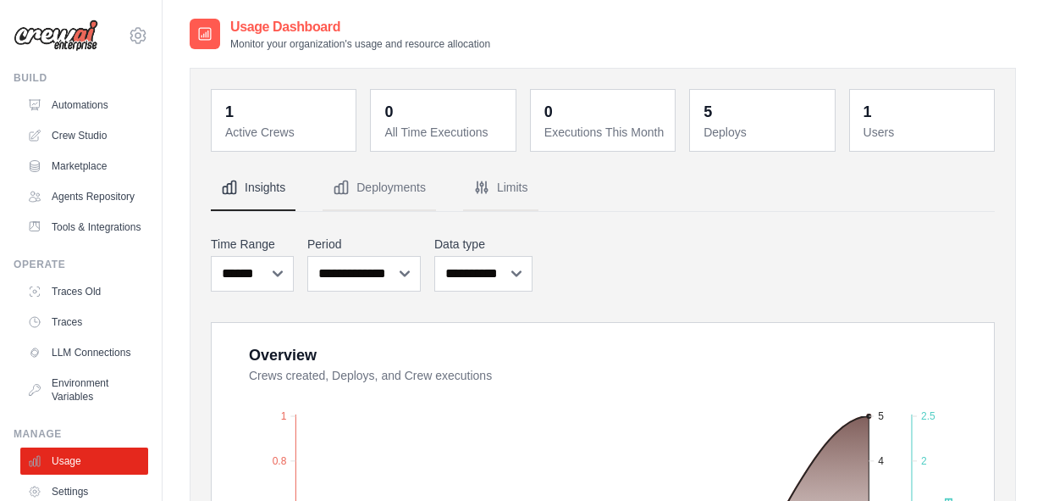
scroll to position [19, 0]
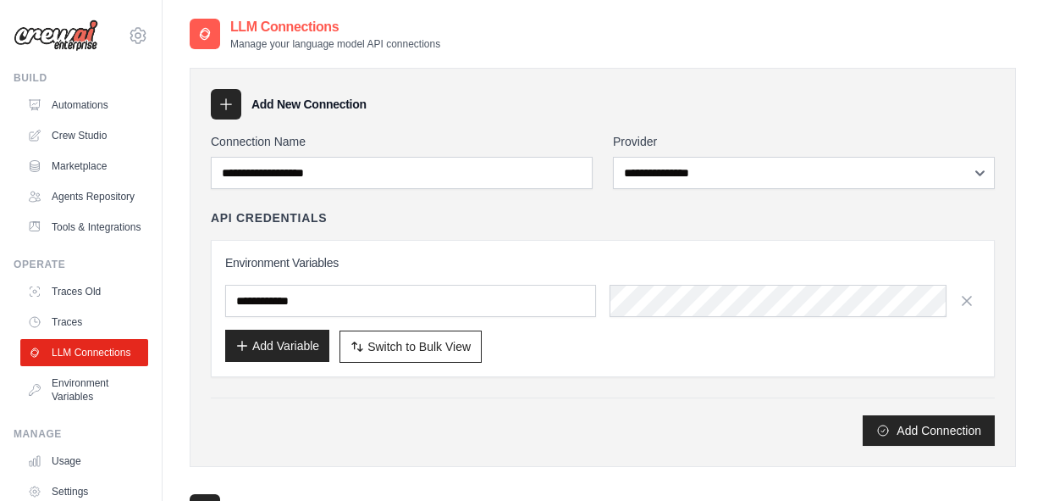
click at [309, 360] on button "Add Variable" at bounding box center [277, 345] width 104 height 32
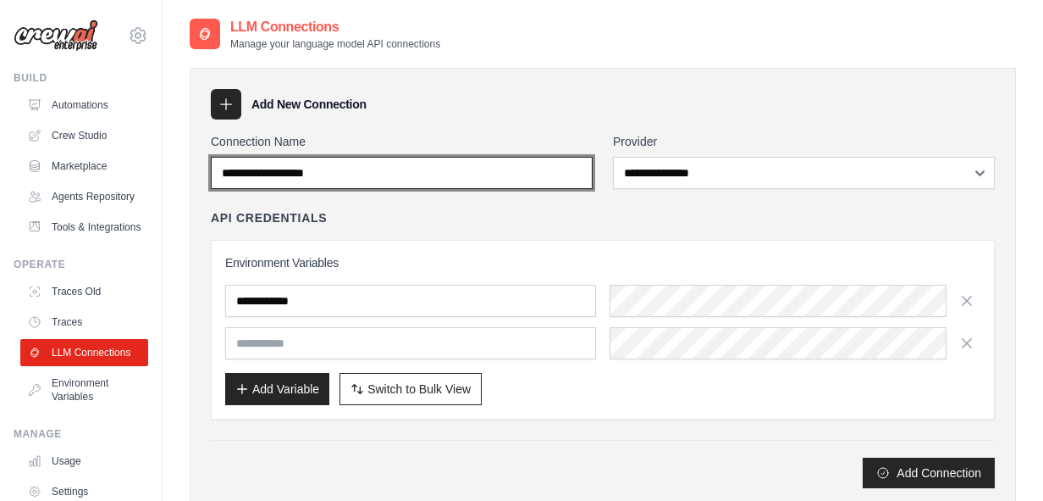
click at [355, 169] on input "Connection Name" at bounding box center [402, 173] width 382 height 32
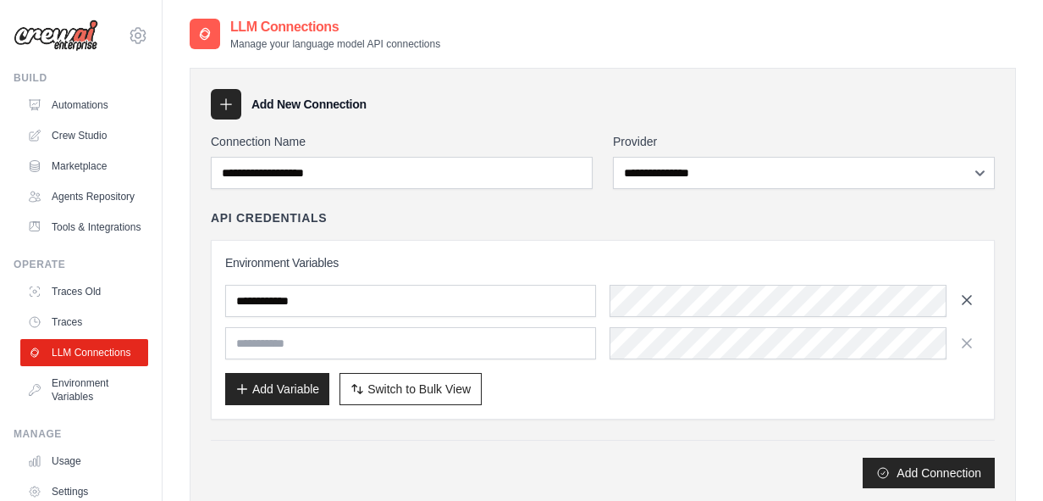
click at [971, 297] on icon "button" at bounding box center [967, 299] width 17 height 17
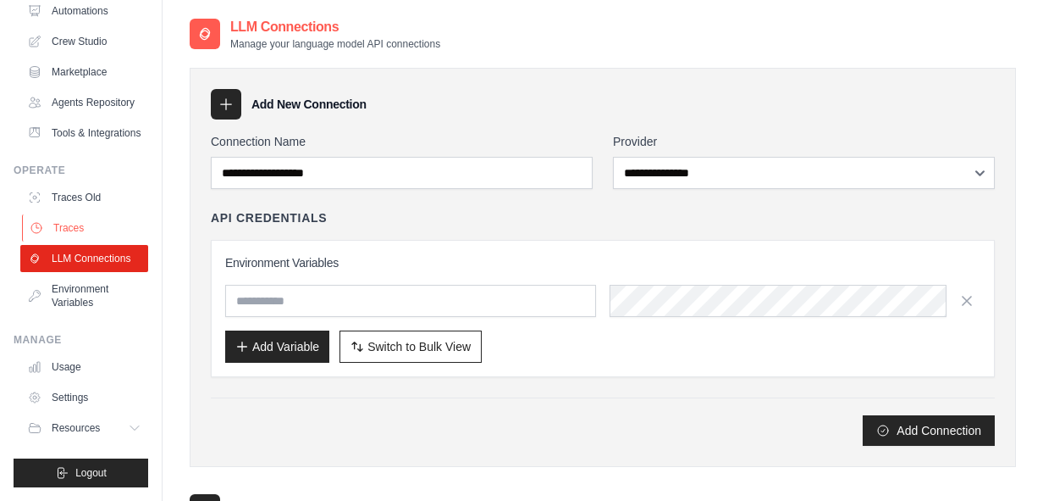
scroll to position [8, 0]
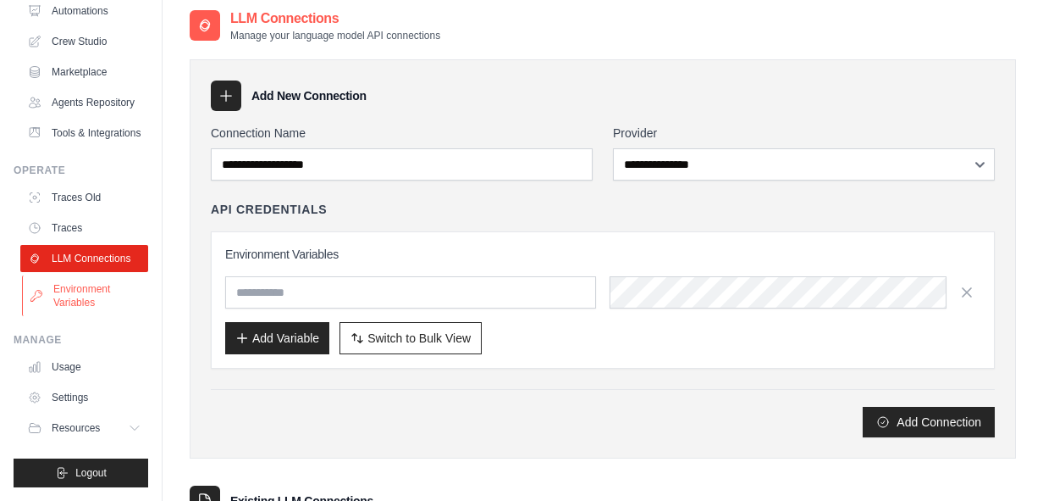
click at [107, 301] on link "Environment Variables" at bounding box center [86, 295] width 128 height 41
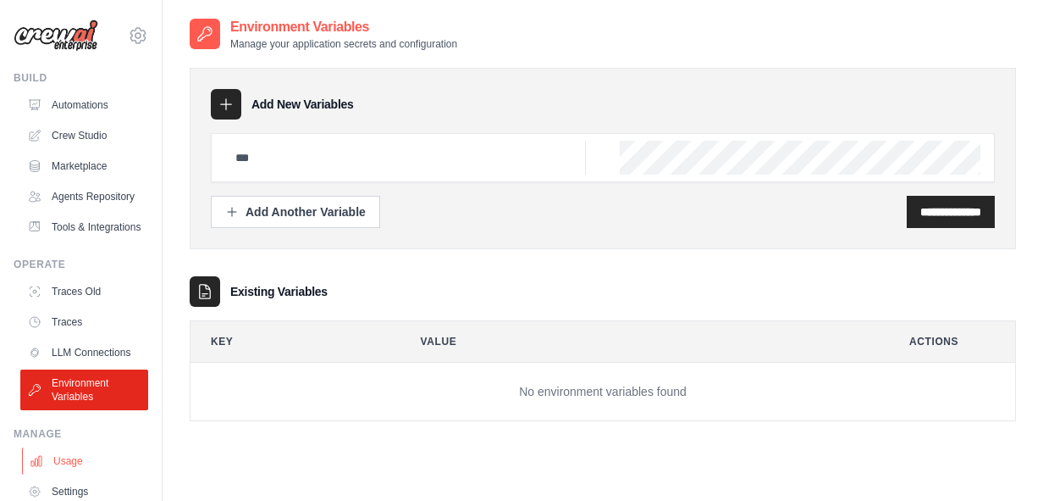
scroll to position [94, 0]
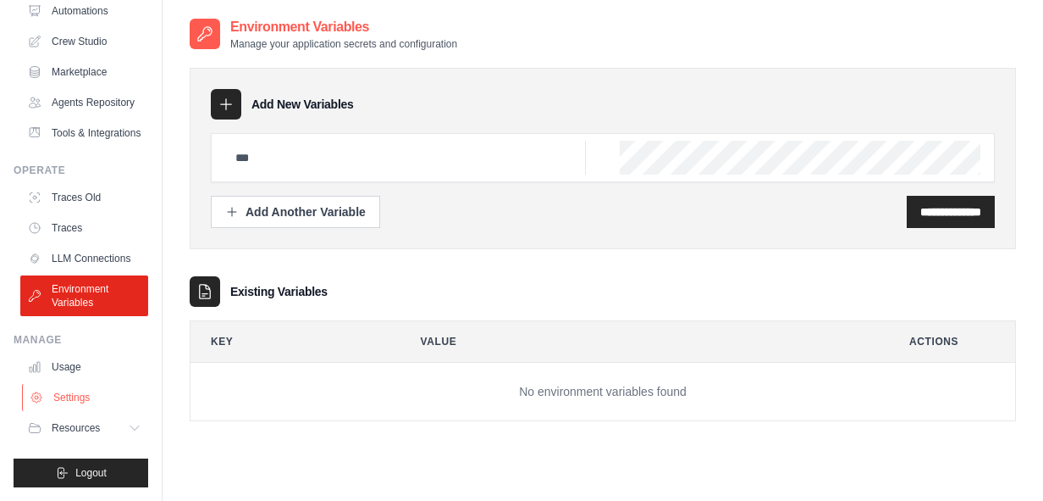
click at [95, 396] on link "Settings" at bounding box center [86, 397] width 128 height 27
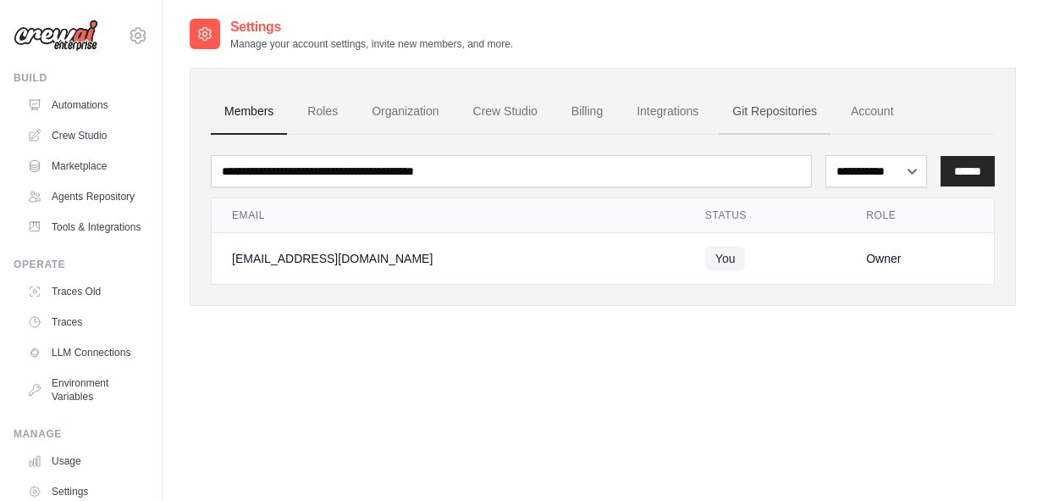
click at [768, 113] on link "Git Repositories" at bounding box center [775, 112] width 112 height 46
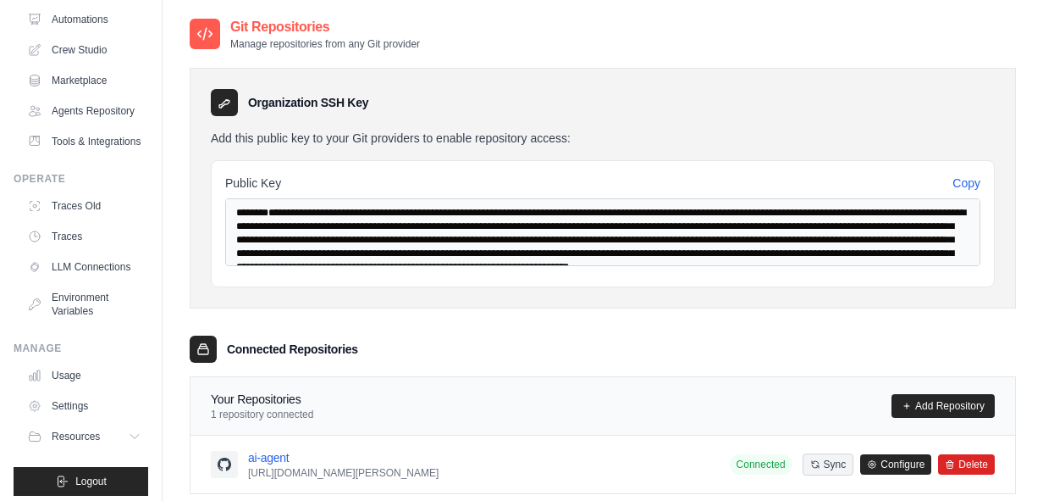
scroll to position [94, 0]
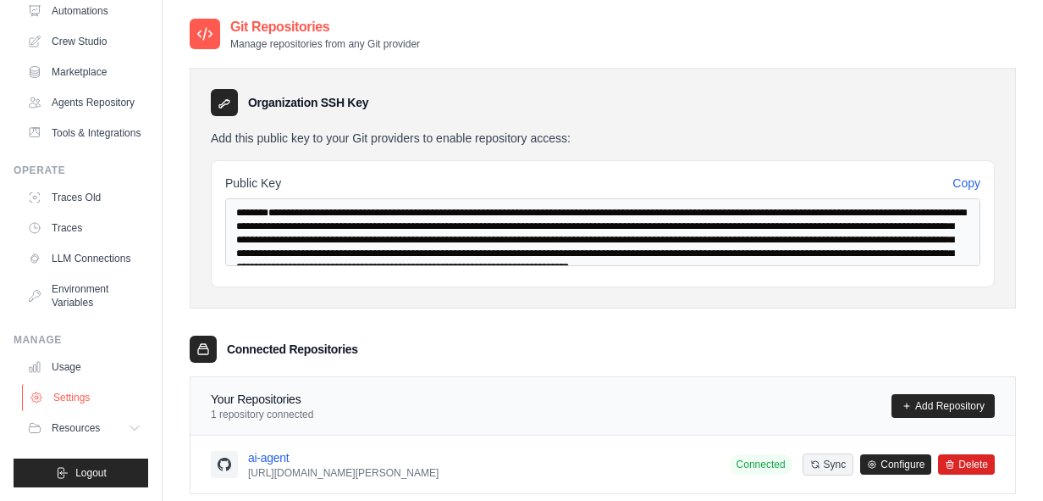
click at [80, 406] on link "Settings" at bounding box center [86, 397] width 128 height 27
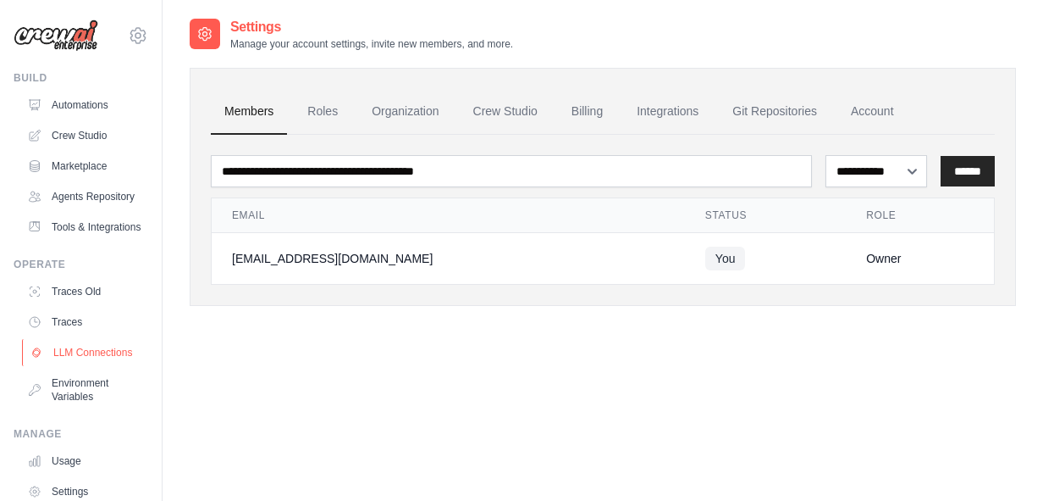
click at [95, 351] on link "LLM Connections" at bounding box center [86, 352] width 128 height 27
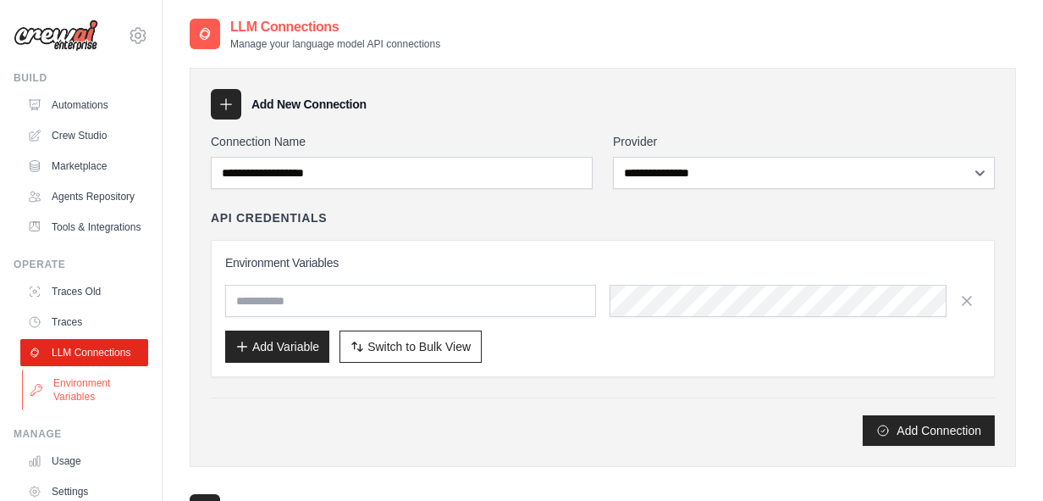
click at [83, 396] on link "Environment Variables" at bounding box center [86, 389] width 128 height 41
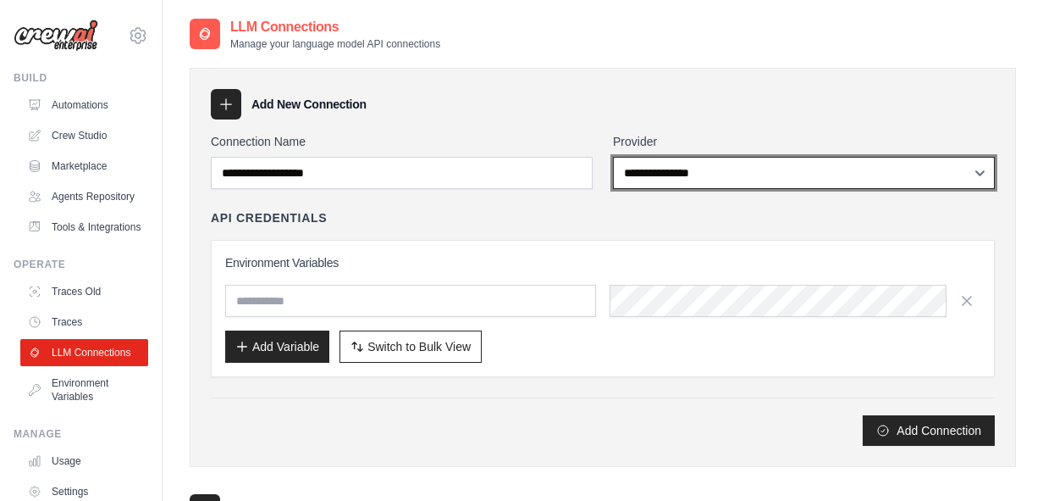
click at [623, 167] on select "**********" at bounding box center [804, 173] width 382 height 32
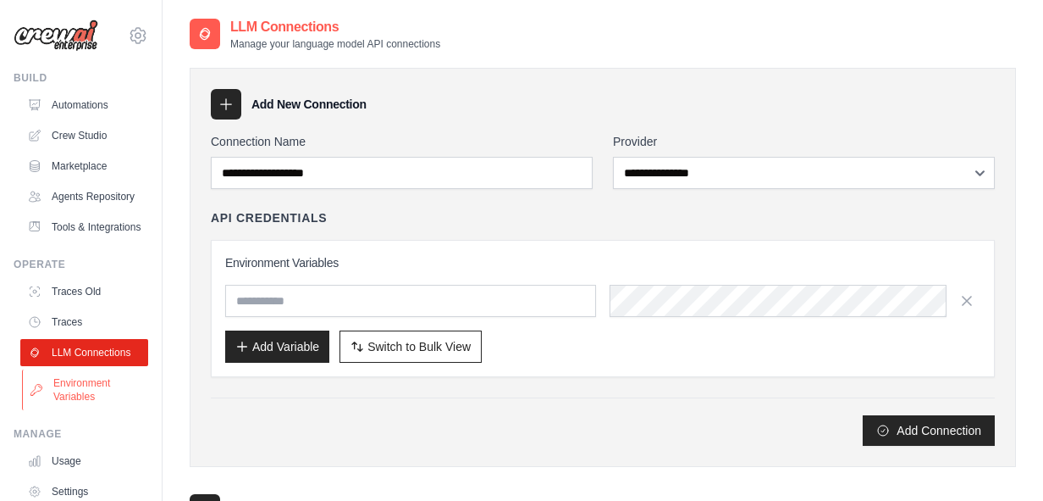
click at [65, 390] on link "Environment Variables" at bounding box center [86, 389] width 128 height 41
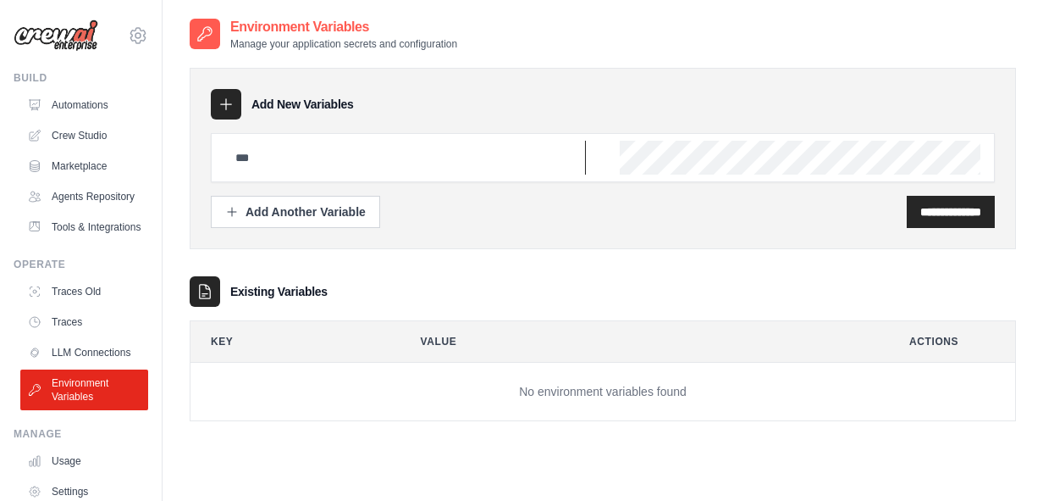
click at [433, 153] on input "text" at bounding box center [405, 158] width 361 height 34
paste input "**********"
type input "**********"
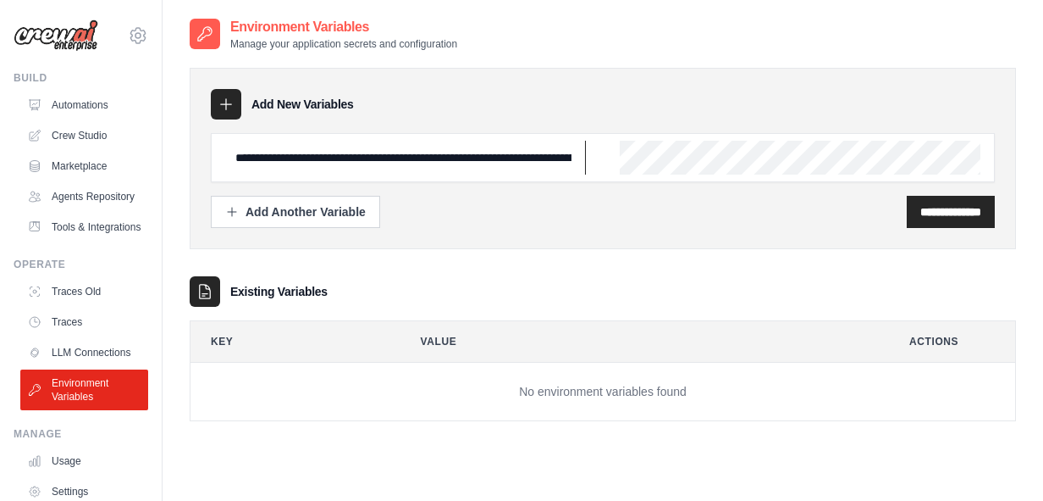
scroll to position [0, 820]
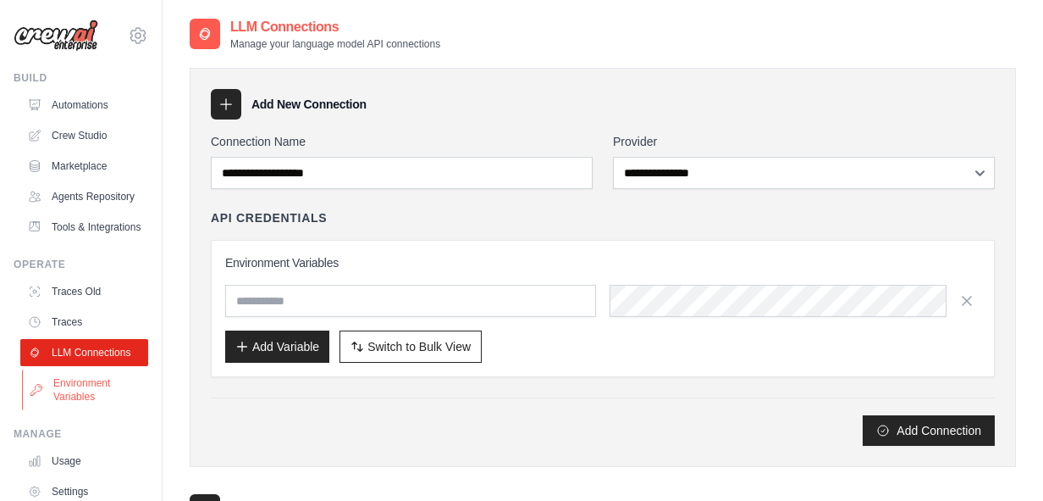
click at [89, 382] on link "Environment Variables" at bounding box center [86, 389] width 128 height 41
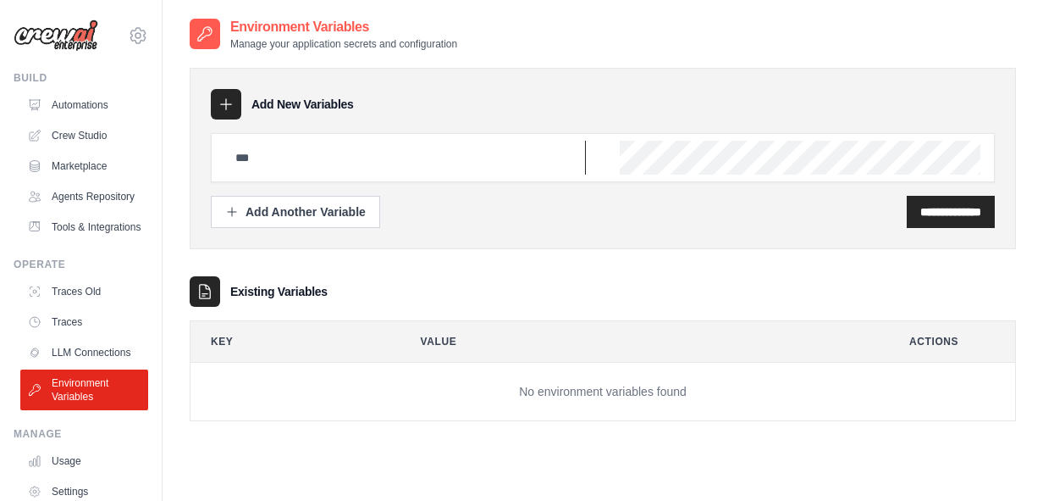
click at [384, 164] on input "text" at bounding box center [405, 158] width 361 height 34
paste input "**********"
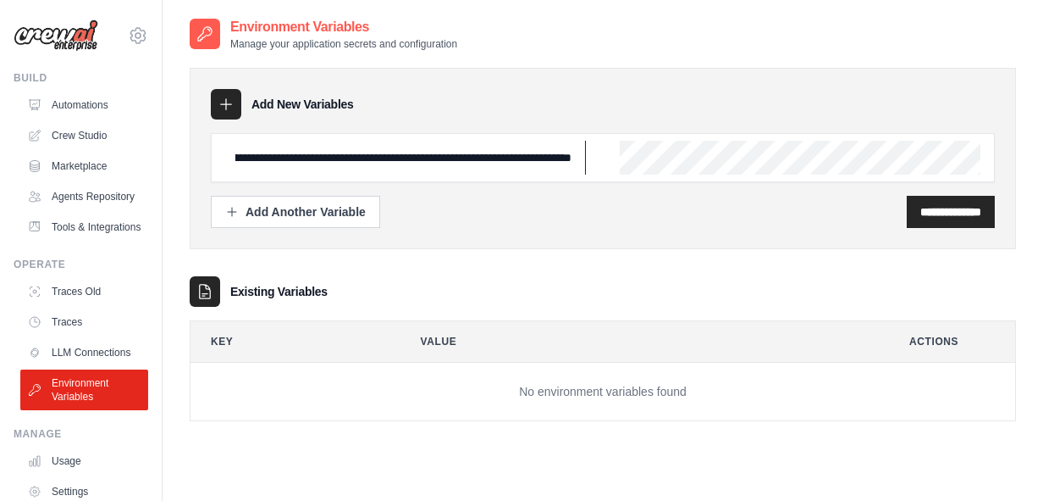
scroll to position [0, 820]
drag, startPoint x: 339, startPoint y: 159, endPoint x: 601, endPoint y: 195, distance: 265.0
click at [601, 195] on div "**********" at bounding box center [603, 180] width 784 height 95
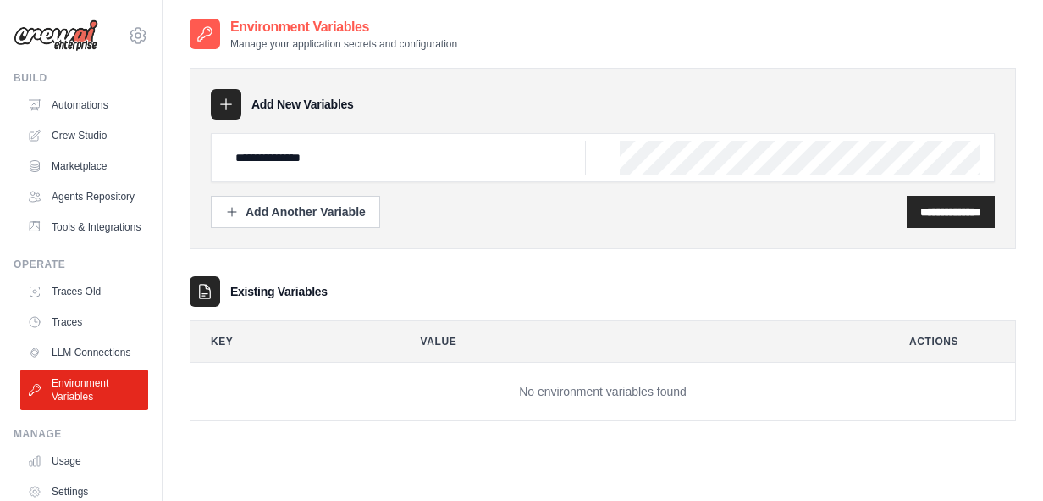
scroll to position [0, 717]
click at [354, 155] on input "**********" at bounding box center [405, 158] width 361 height 34
type input "**********"
click at [921, 213] on input "**********" at bounding box center [951, 211] width 61 height 17
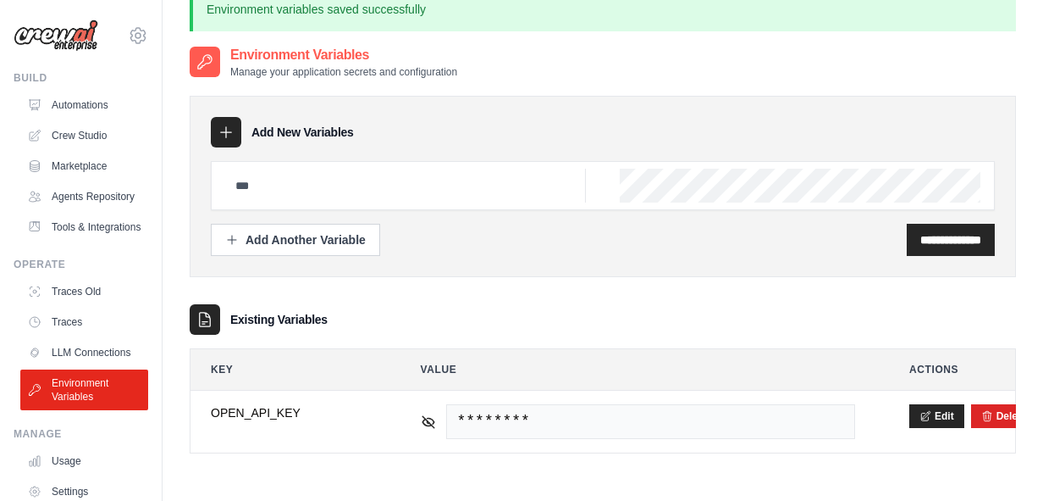
scroll to position [91, 0]
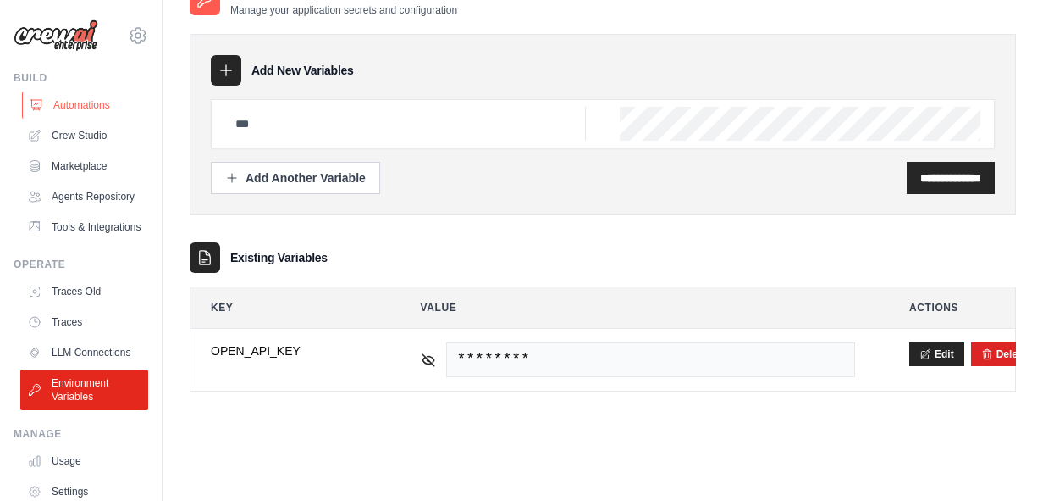
click at [99, 102] on link "Automations" at bounding box center [86, 104] width 128 height 27
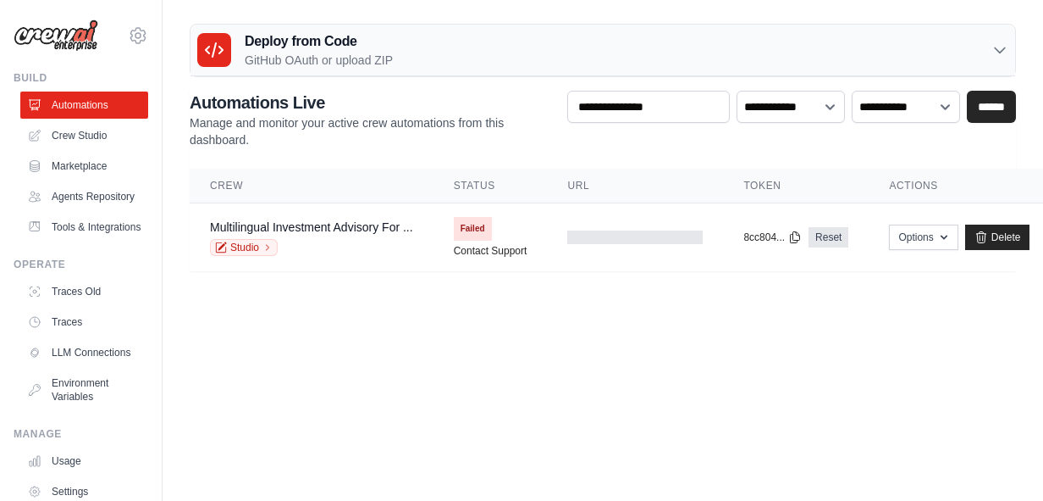
click at [998, 53] on icon at bounding box center [1000, 50] width 17 height 17
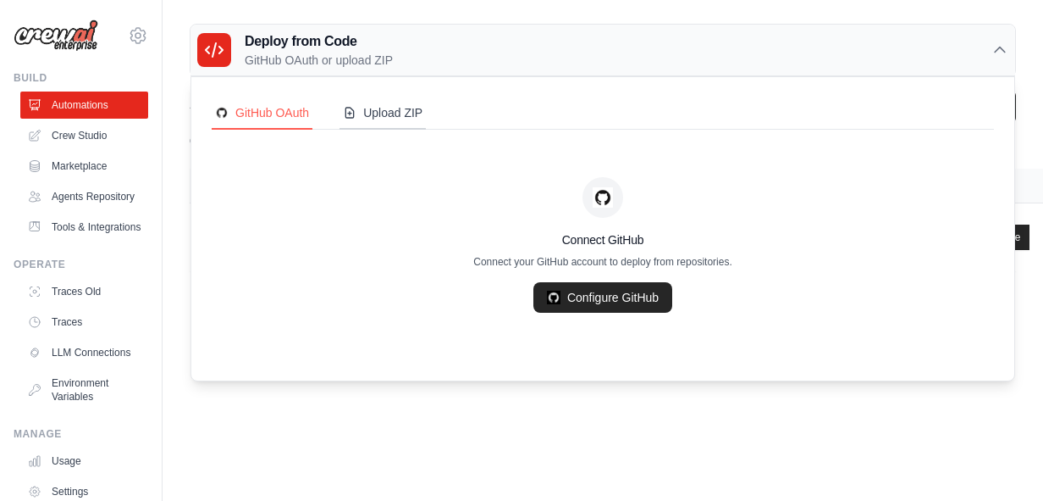
click at [371, 120] on div "Upload ZIP" at bounding box center [383, 112] width 80 height 17
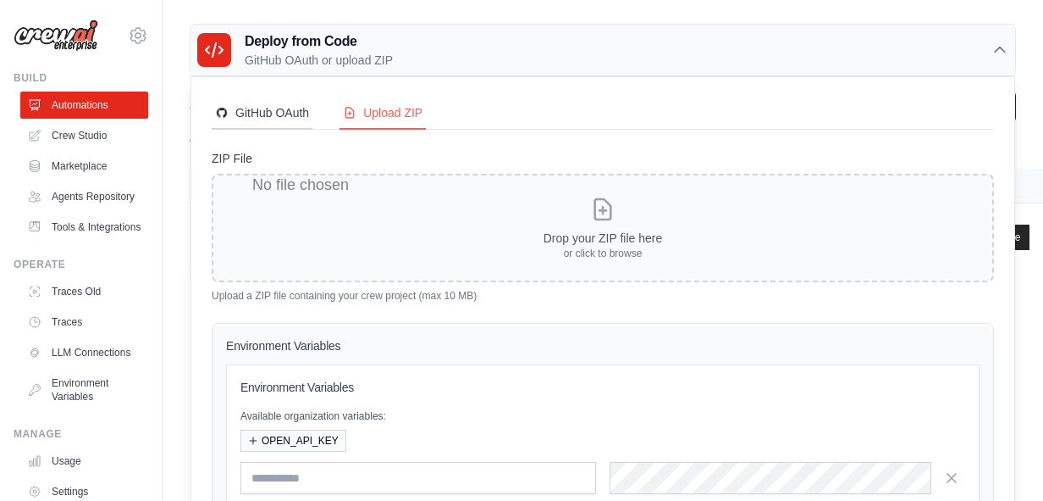
click at [258, 125] on button "GitHub OAuth" at bounding box center [262, 113] width 101 height 32
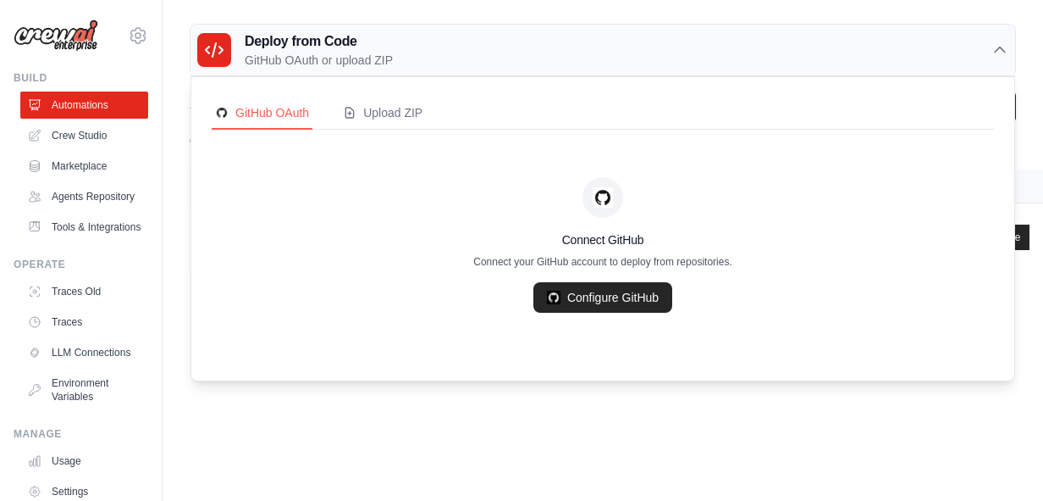
click at [1002, 46] on icon at bounding box center [1000, 50] width 17 height 17
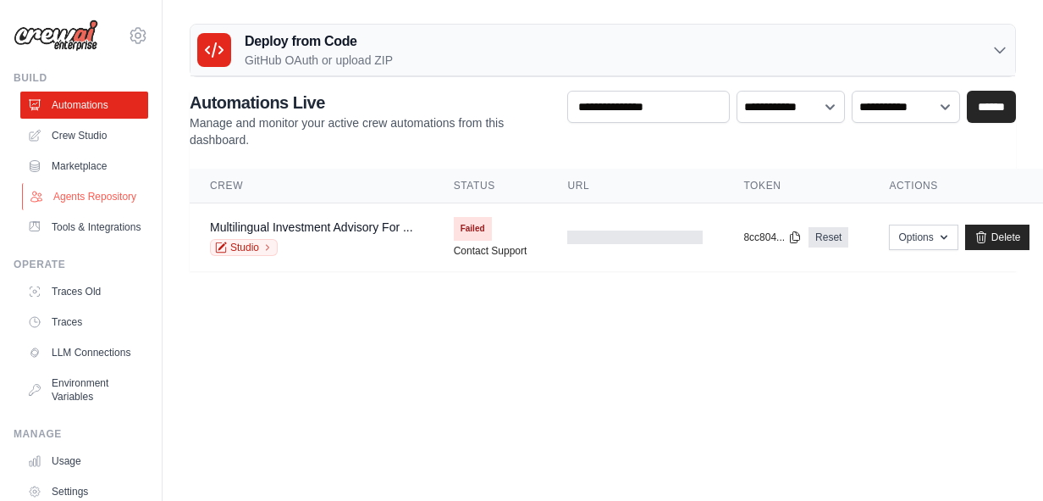
click at [98, 202] on link "Agents Repository" at bounding box center [86, 196] width 128 height 27
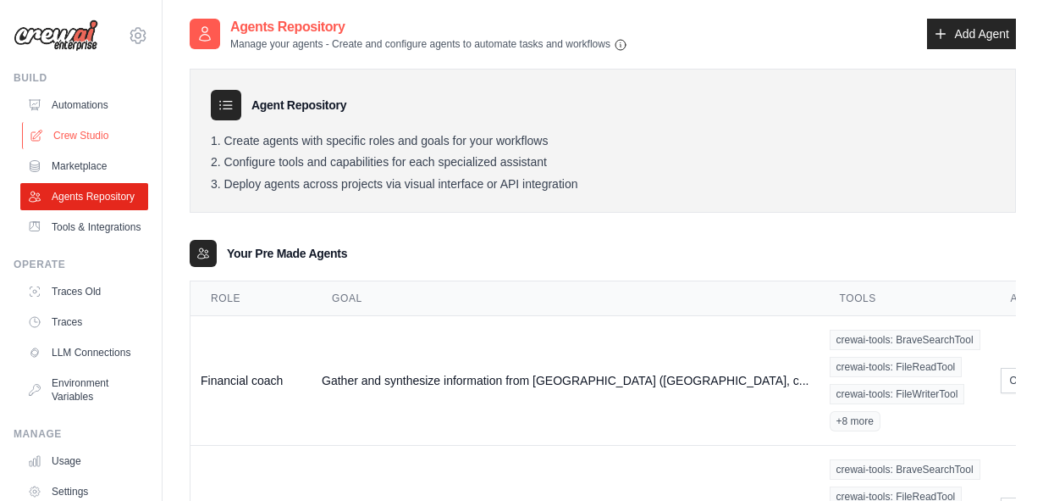
click at [85, 139] on link "Crew Studio" at bounding box center [86, 135] width 128 height 27
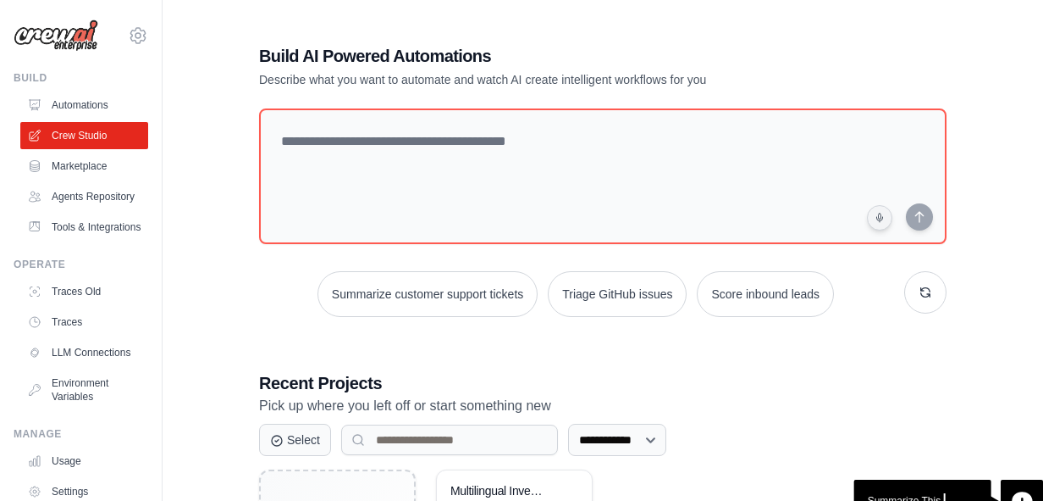
scroll to position [181, 0]
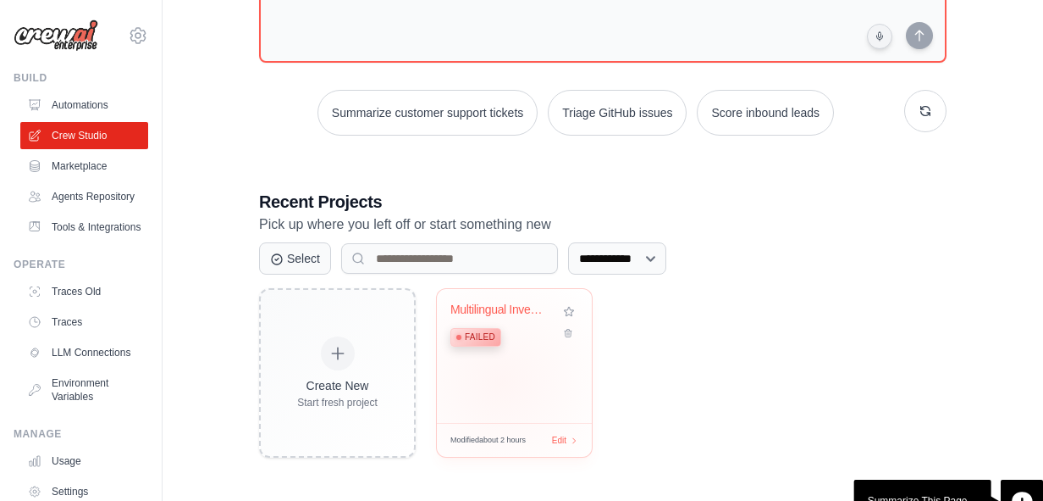
click at [501, 382] on div "Multilingual Investment Advisory fo... Failed" at bounding box center [514, 356] width 155 height 134
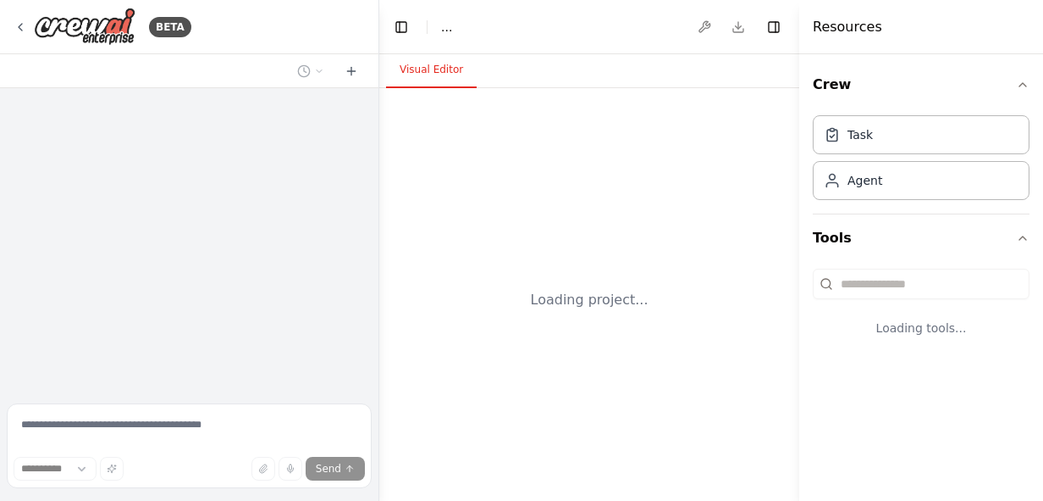
select select "****"
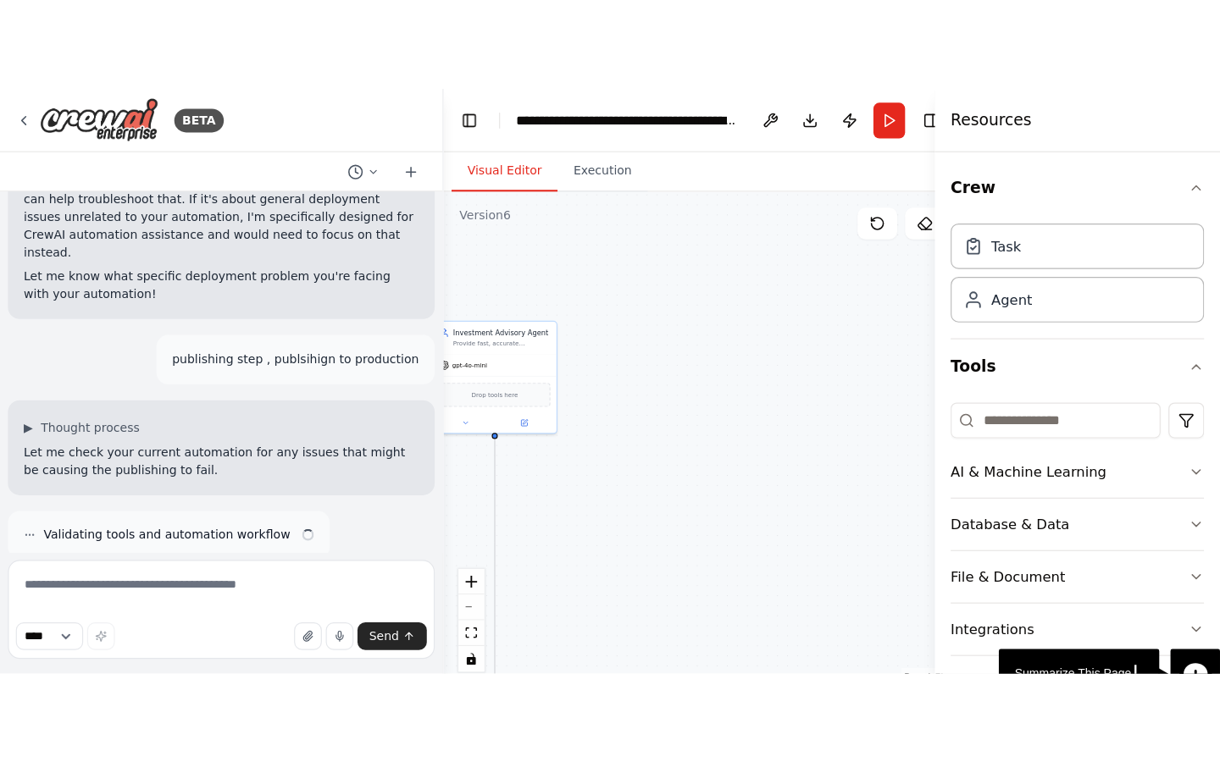
scroll to position [14461, 0]
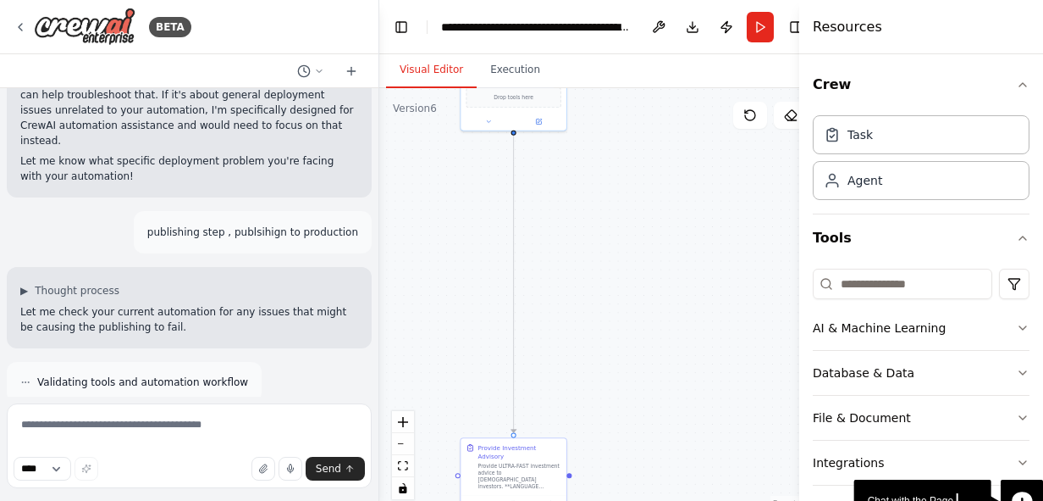
drag, startPoint x: 589, startPoint y: 357, endPoint x: 675, endPoint y: 201, distance: 178.9
click at [675, 201] on div ".deletable-edge-delete-btn { width: 20px; height: 20px; border: 0px solid #ffff…" at bounding box center [600, 299] width 442 height 423
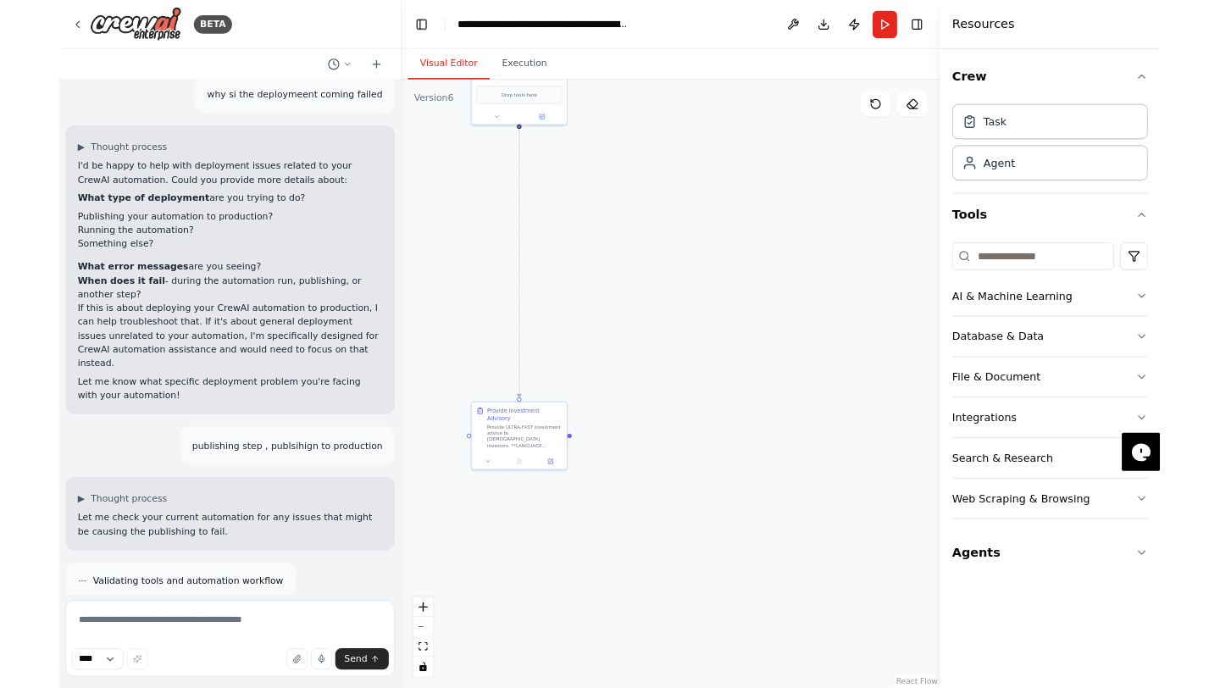
scroll to position [14274, 0]
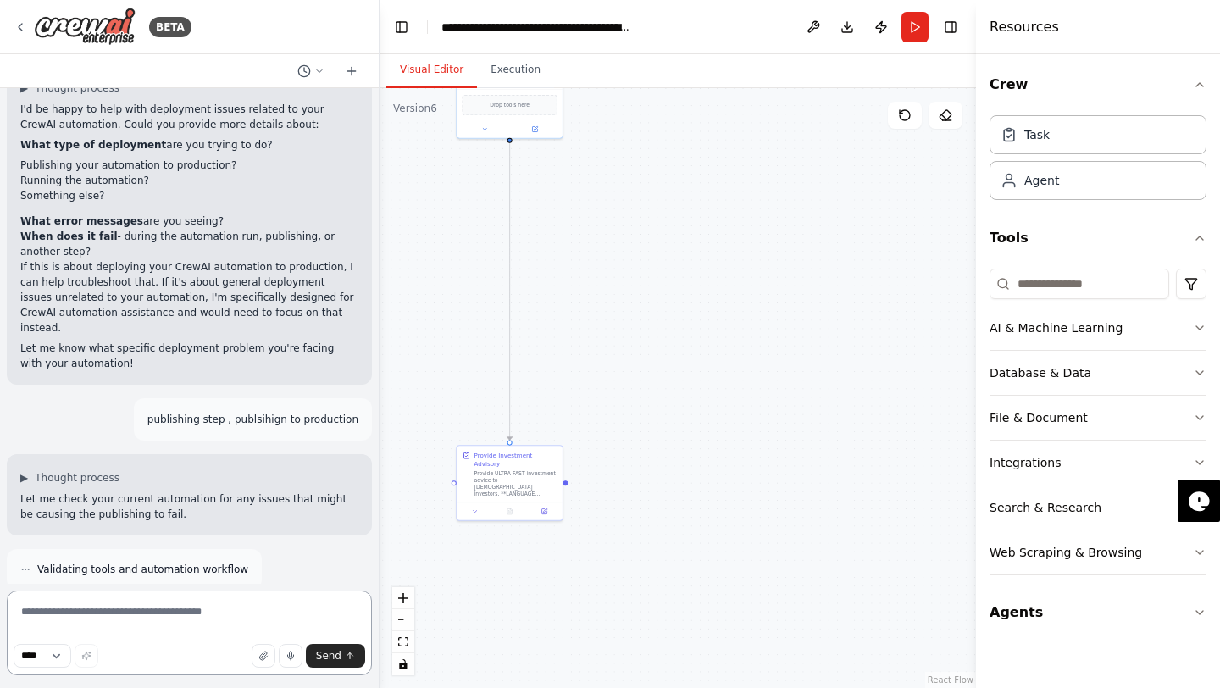
click at [80, 500] on textarea at bounding box center [189, 632] width 365 height 85
type textarea "**********"
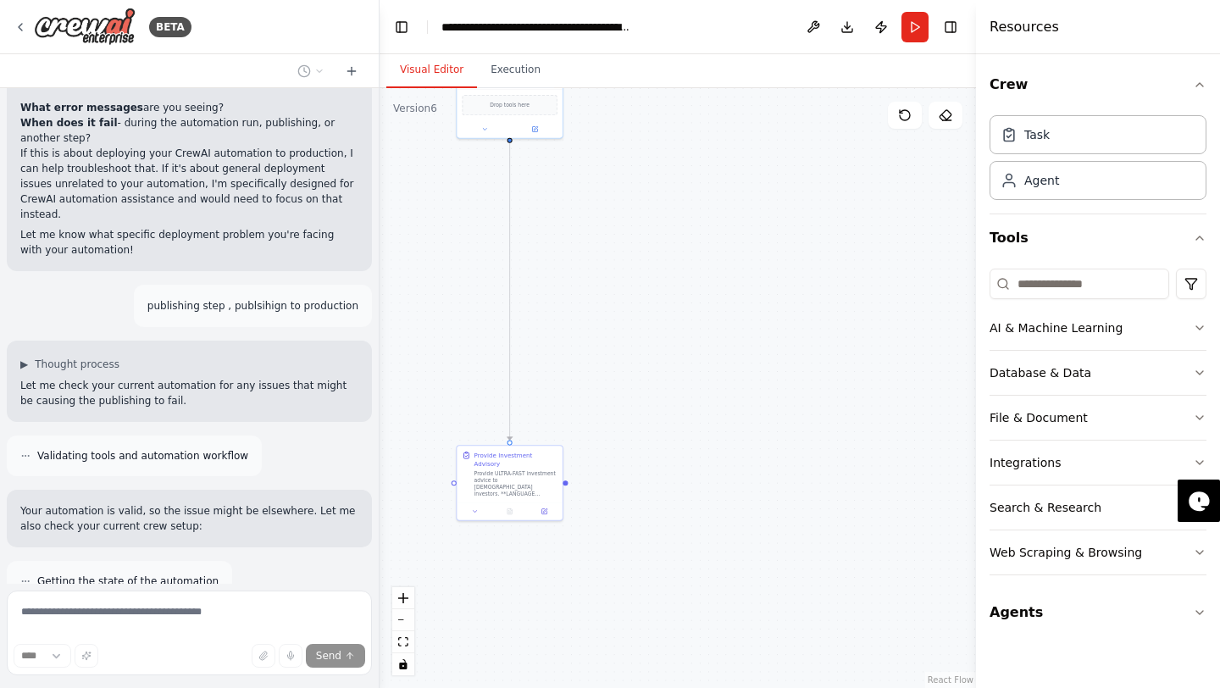
scroll to position [14461, 0]
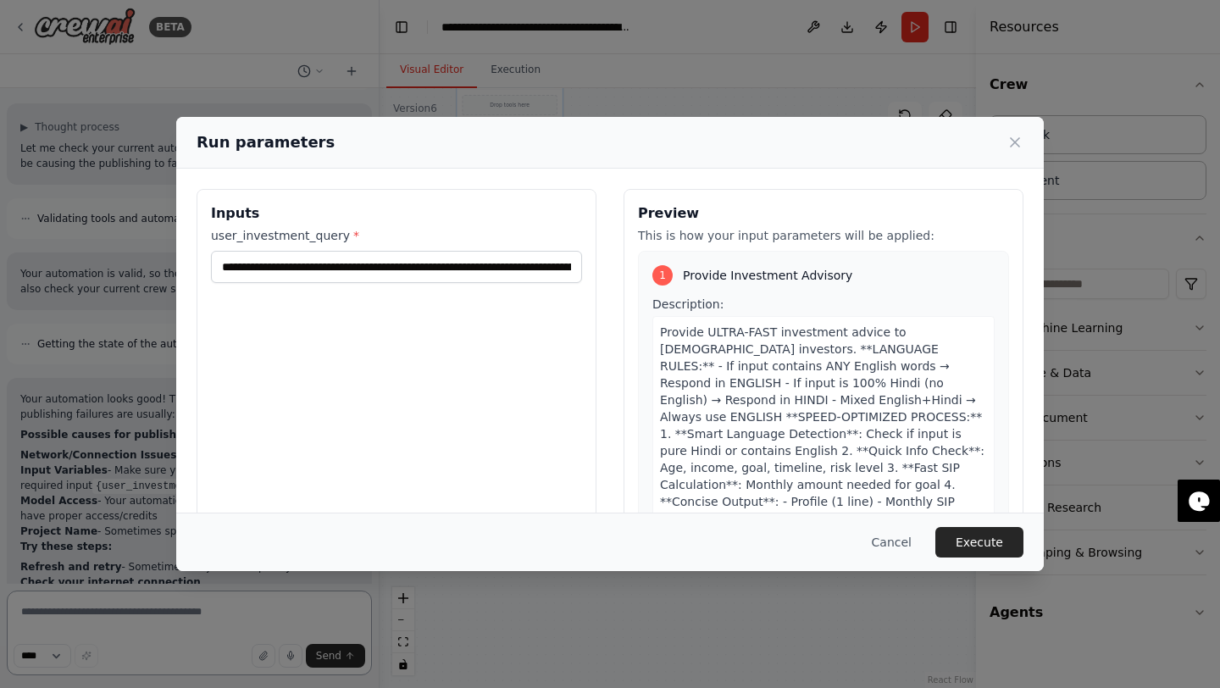
scroll to position [14640, 0]
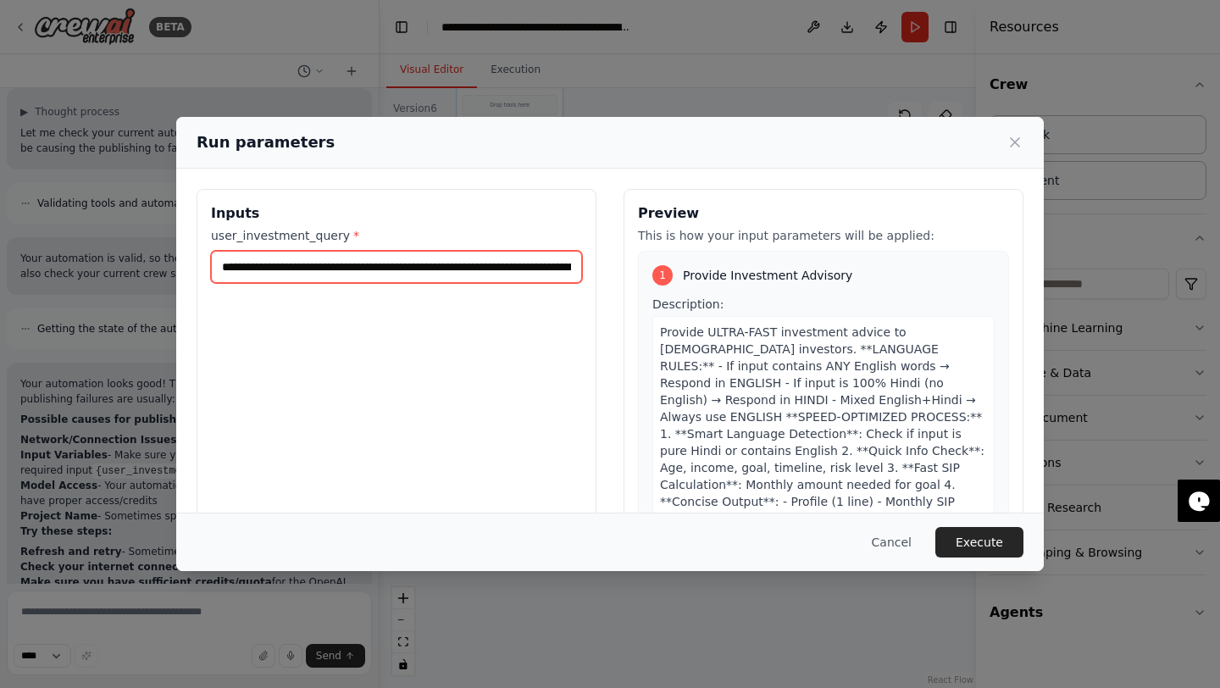
click at [457, 271] on input "**********" at bounding box center [396, 267] width 371 height 32
drag, startPoint x: 433, startPoint y: 269, endPoint x: 624, endPoint y: 277, distance: 191.6
click at [624, 277] on div "**********" at bounding box center [609, 389] width 827 height 401
click at [460, 266] on input "**********" at bounding box center [396, 267] width 371 height 32
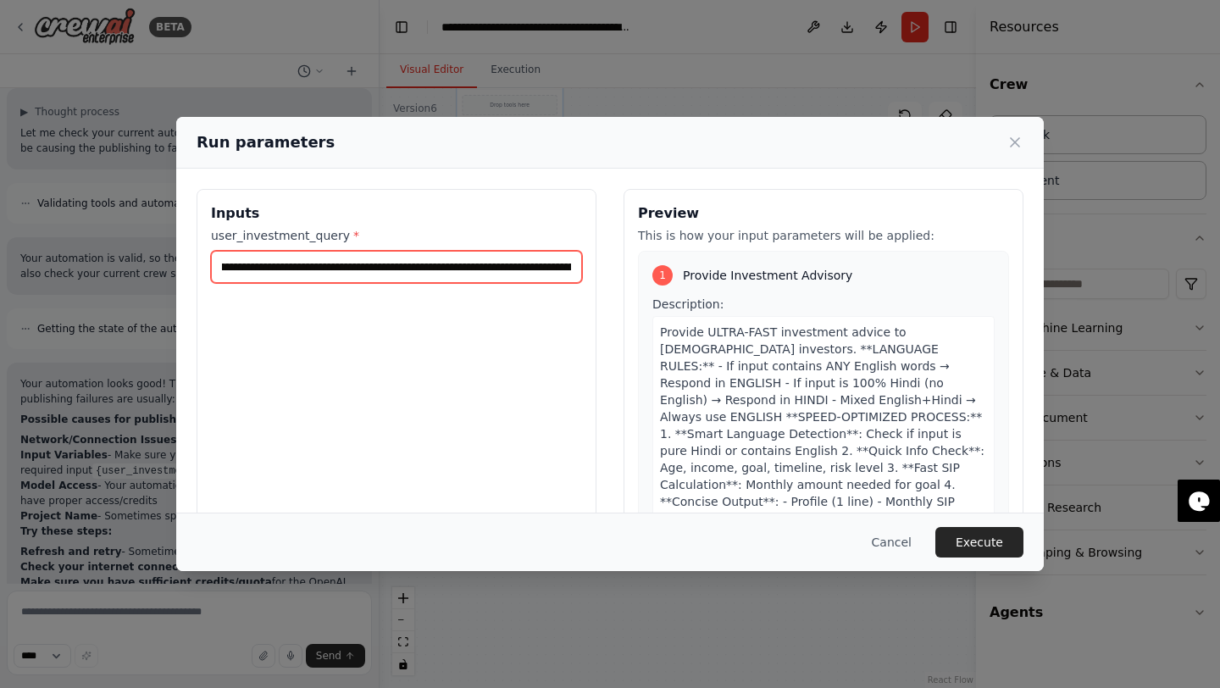
scroll to position [0, 0]
click at [429, 265] on input "**********" at bounding box center [396, 267] width 371 height 32
type input "**********"
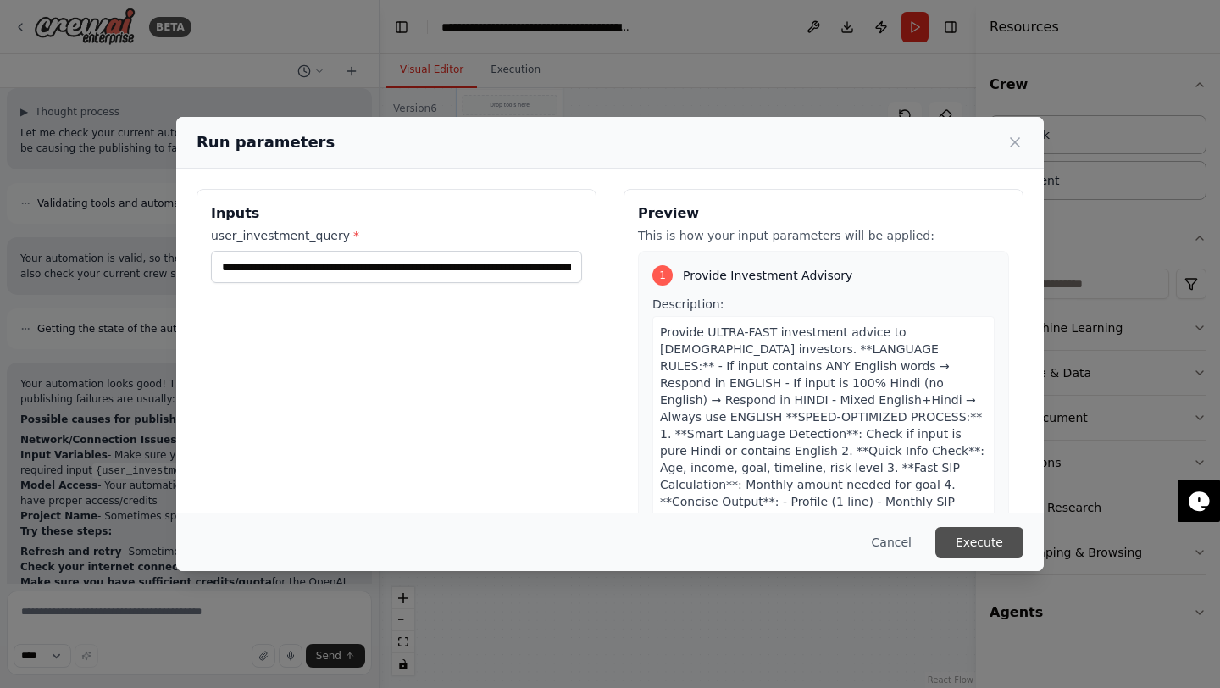
click at [969, 500] on button "Execute" at bounding box center [979, 542] width 88 height 30
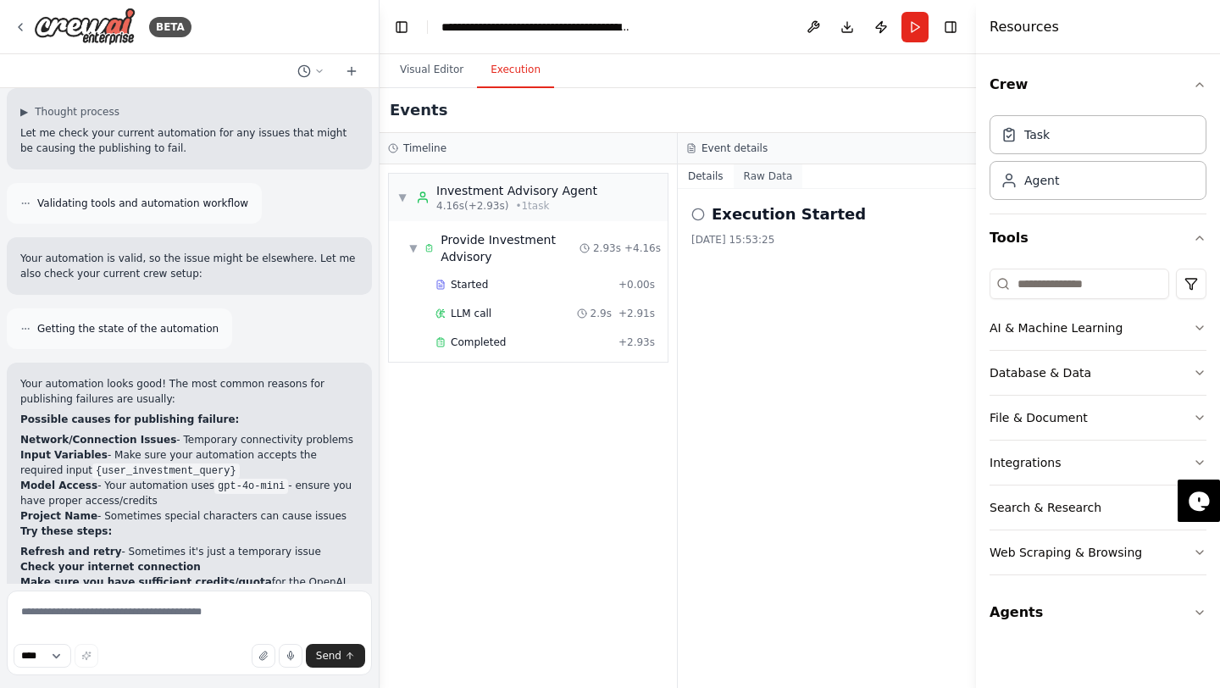
click at [775, 179] on button "Raw Data" at bounding box center [767, 176] width 69 height 24
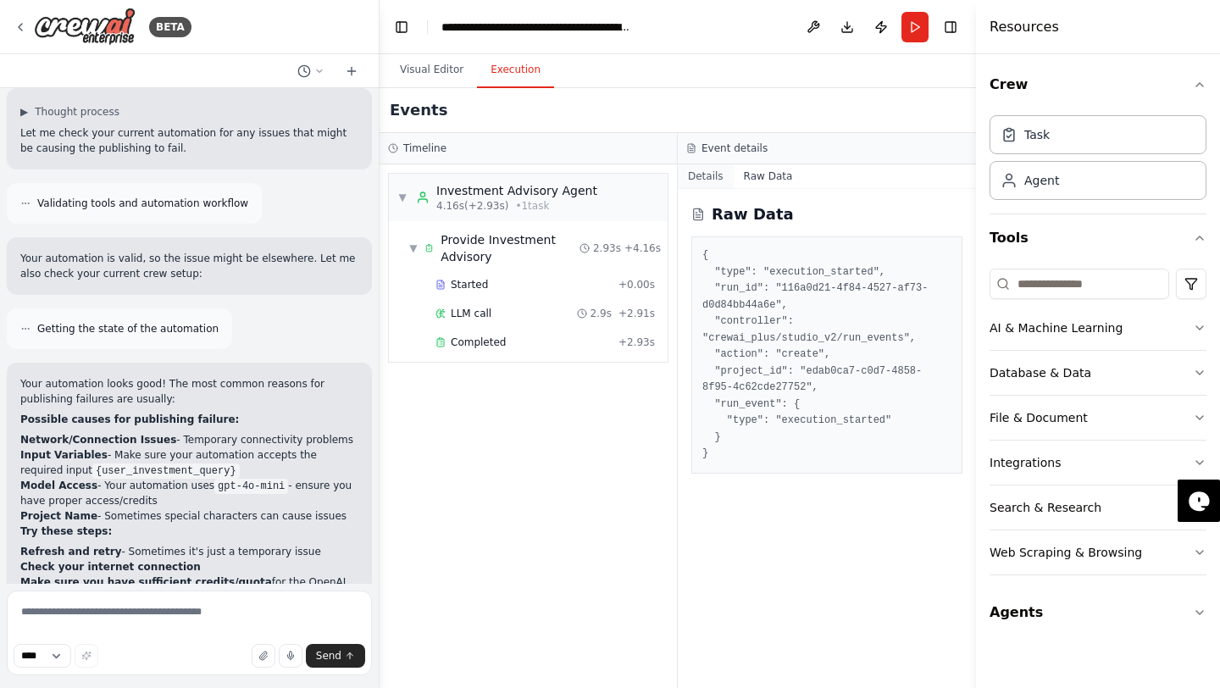
click at [718, 181] on button "Details" at bounding box center [706, 176] width 56 height 24
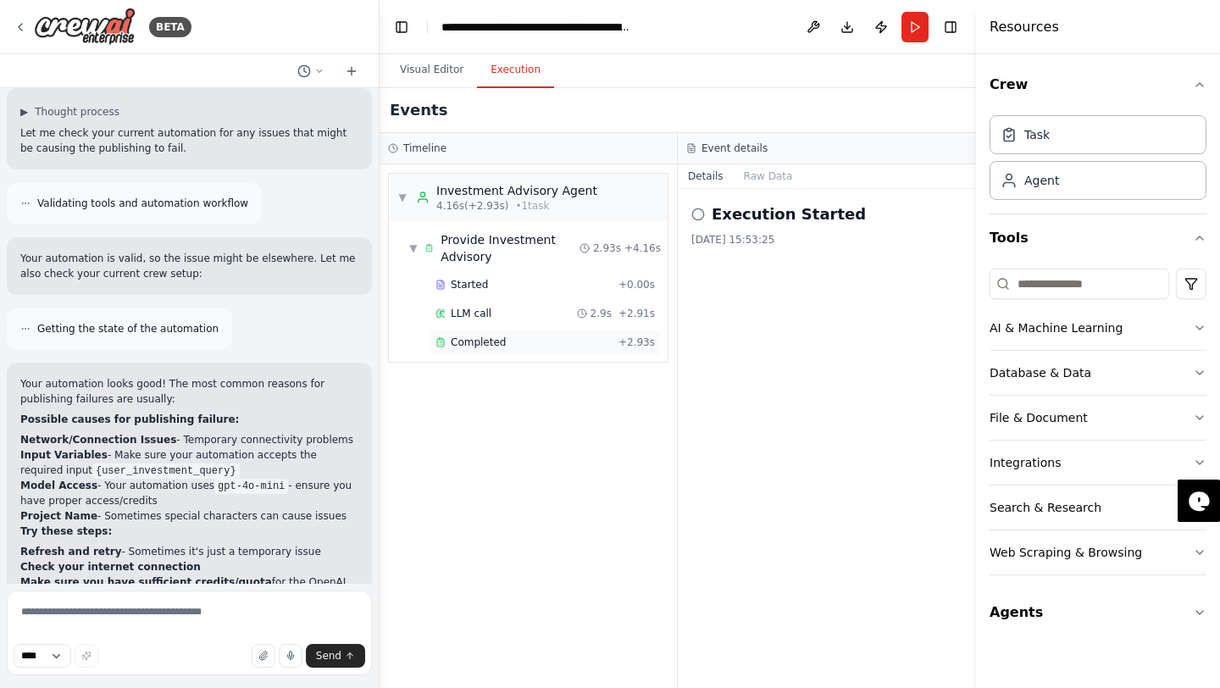
click at [496, 346] on span "Completed" at bounding box center [478, 342] width 55 height 14
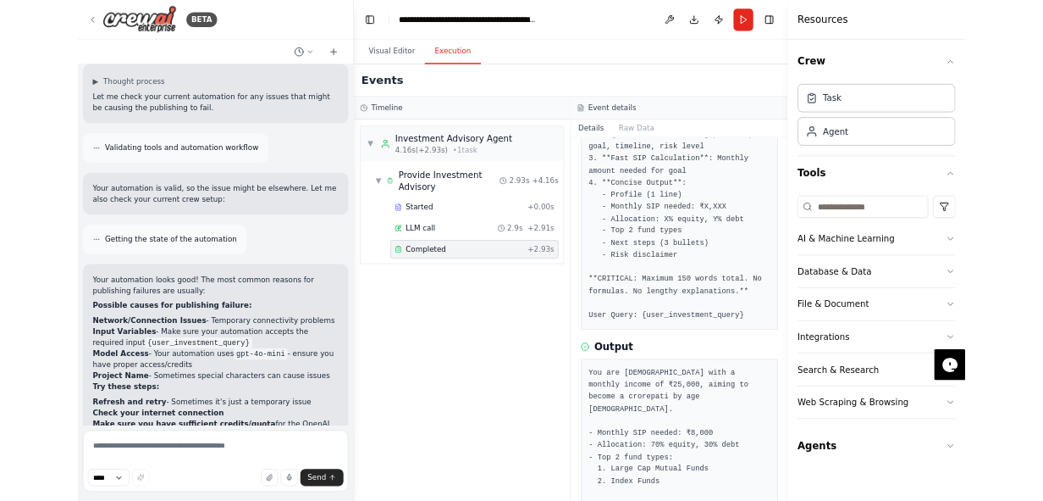
scroll to position [600, 0]
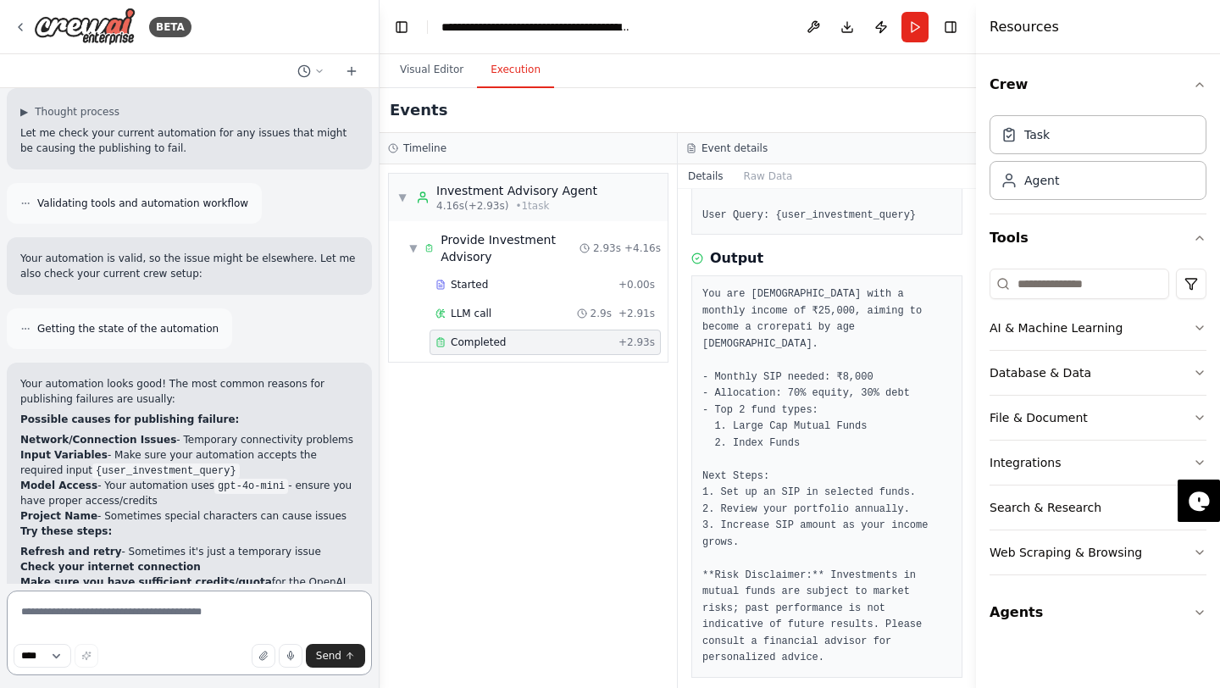
click at [75, 500] on textarea at bounding box center [189, 632] width 365 height 85
type textarea "*"
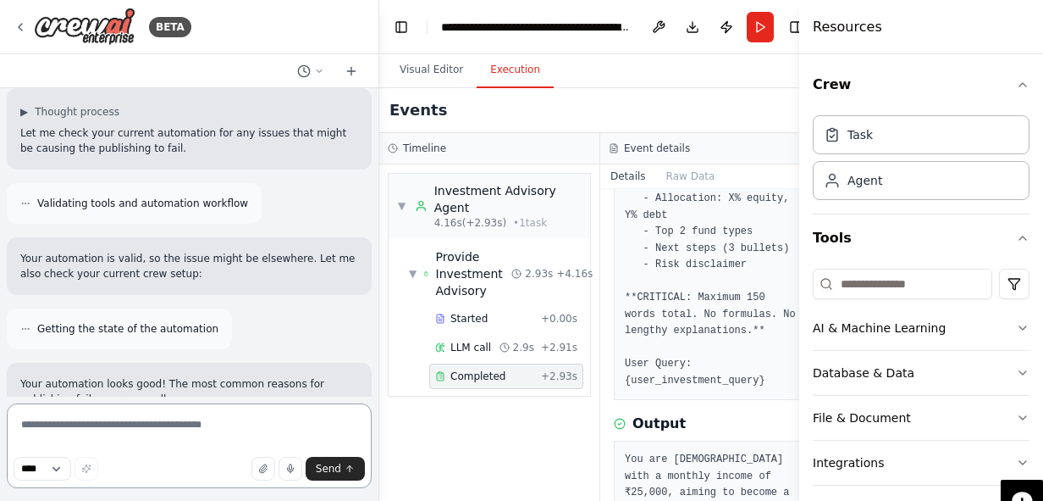
click at [89, 423] on textarea at bounding box center [189, 445] width 365 height 85
type textarea "*"
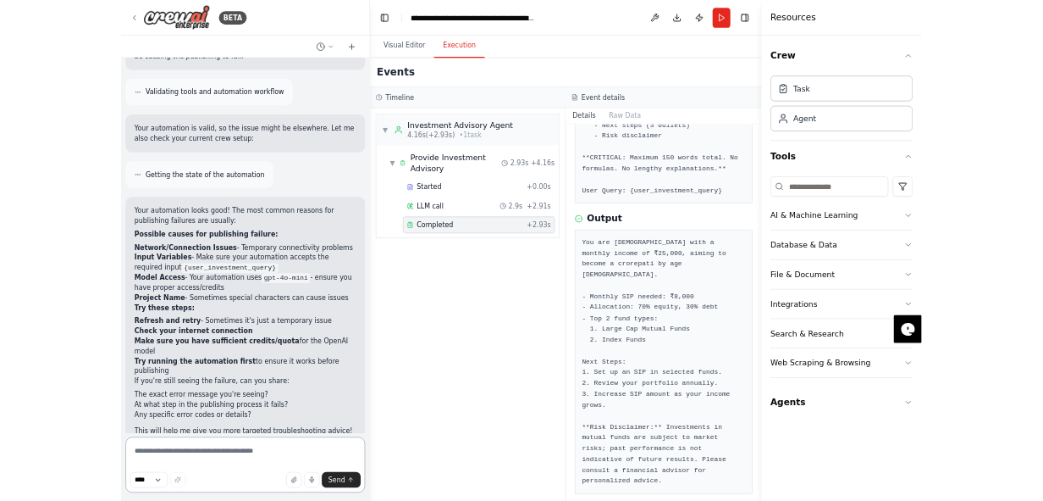
scroll to position [14777, 0]
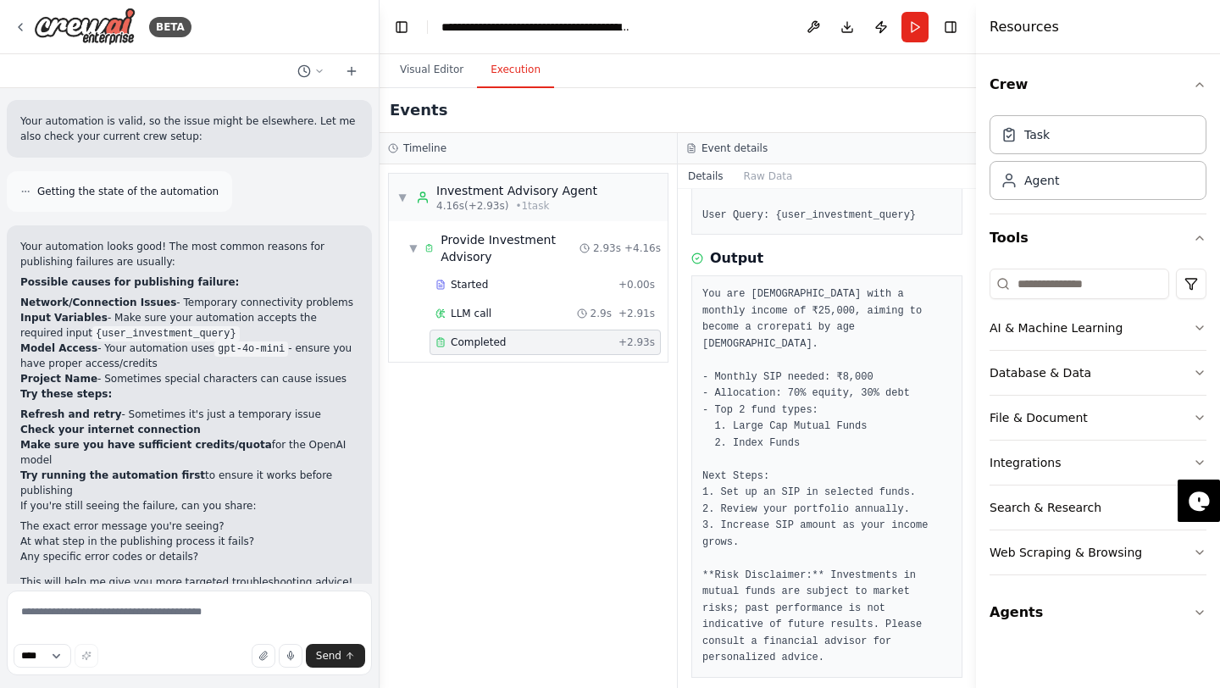
click at [419, 246] on div "▼ Provide Investment Advisory" at bounding box center [494, 248] width 170 height 34
click at [419, 246] on div "▶ Provide Investment Advisory" at bounding box center [494, 248] width 170 height 34
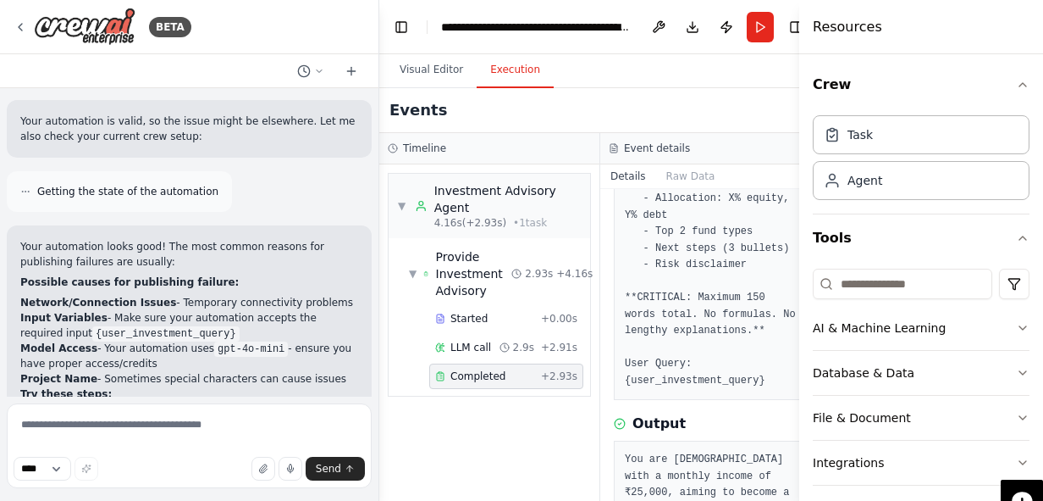
scroll to position [14964, 0]
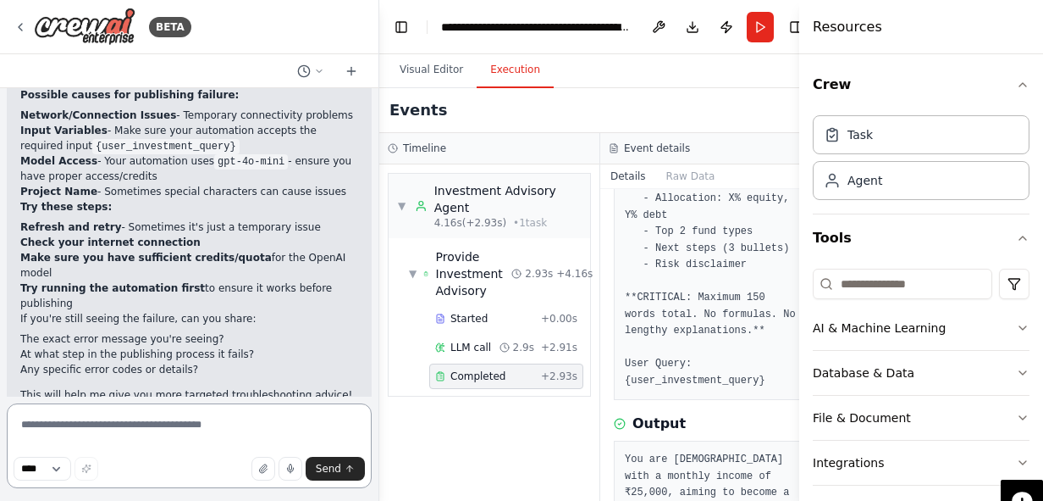
click at [126, 416] on textarea at bounding box center [189, 445] width 365 height 85
click at [126, 420] on textarea at bounding box center [189, 445] width 365 height 85
type textarea "**********"
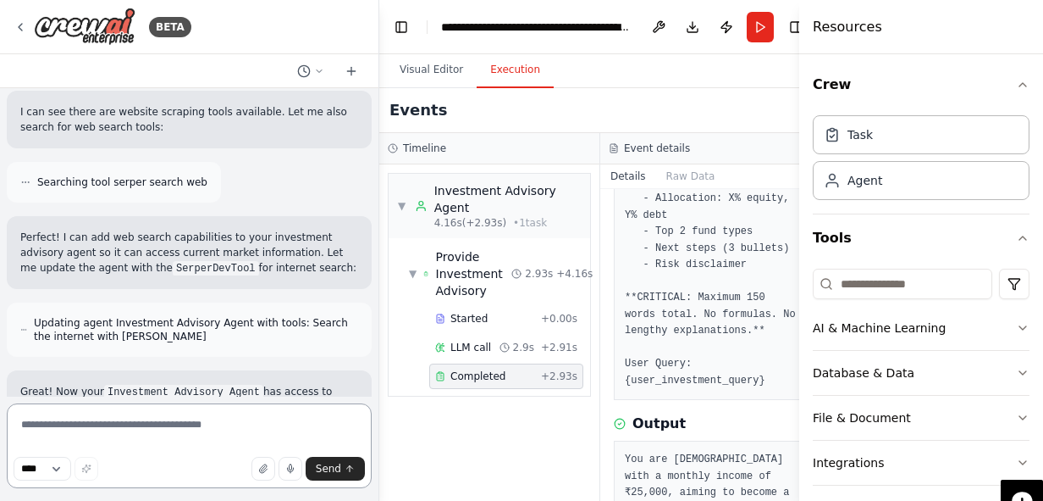
scroll to position [16111, 0]
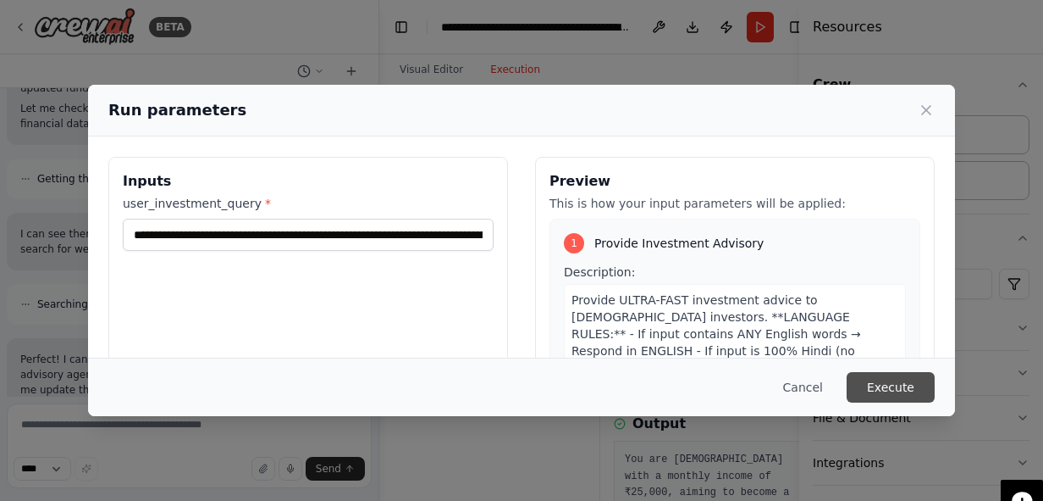
click at [886, 392] on button "Execute" at bounding box center [891, 387] width 88 height 30
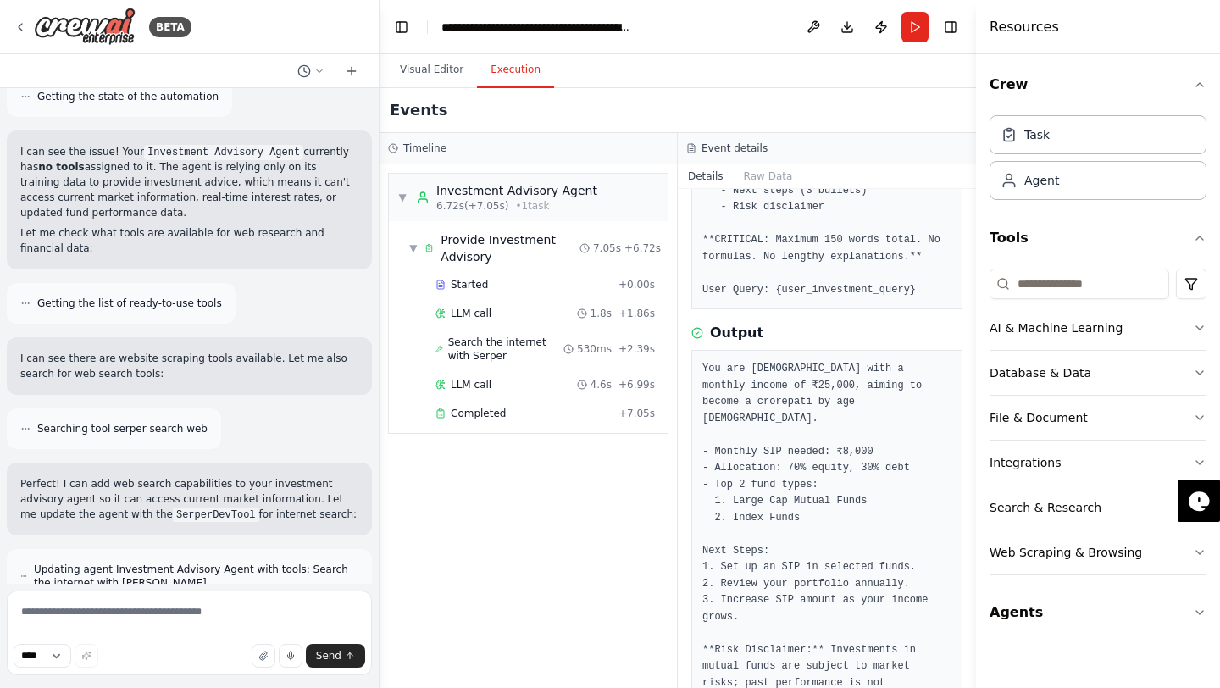
scroll to position [15924, 0]
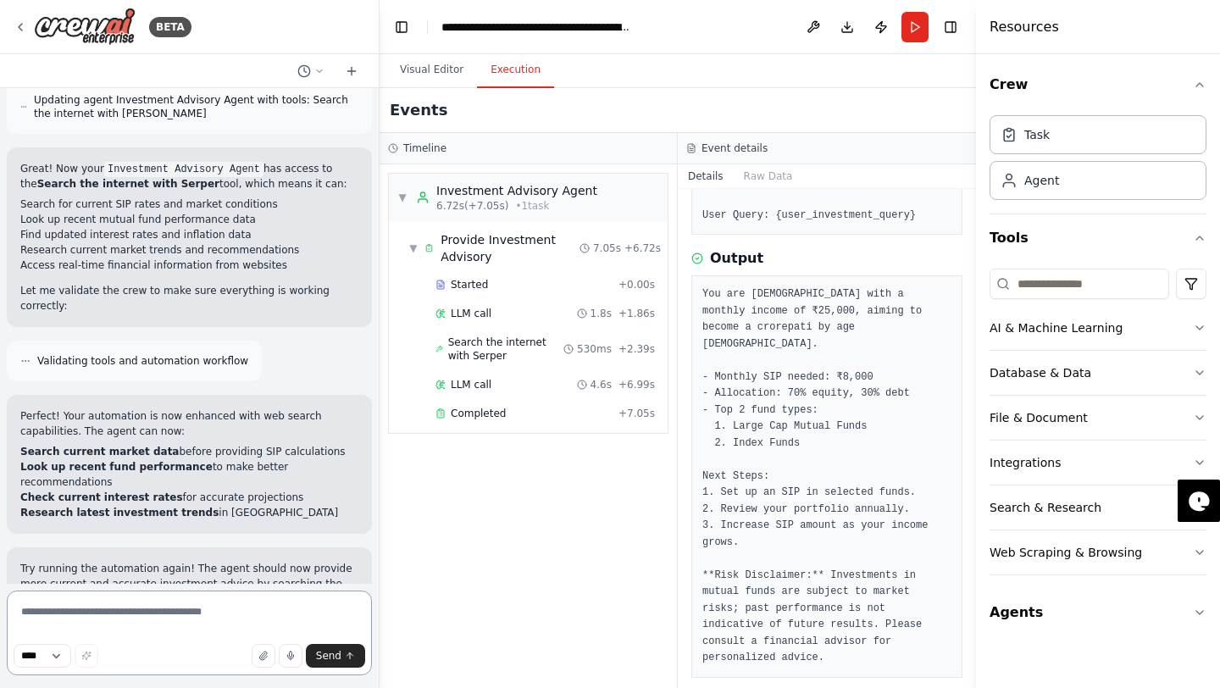
scroll to position [16334, 0]
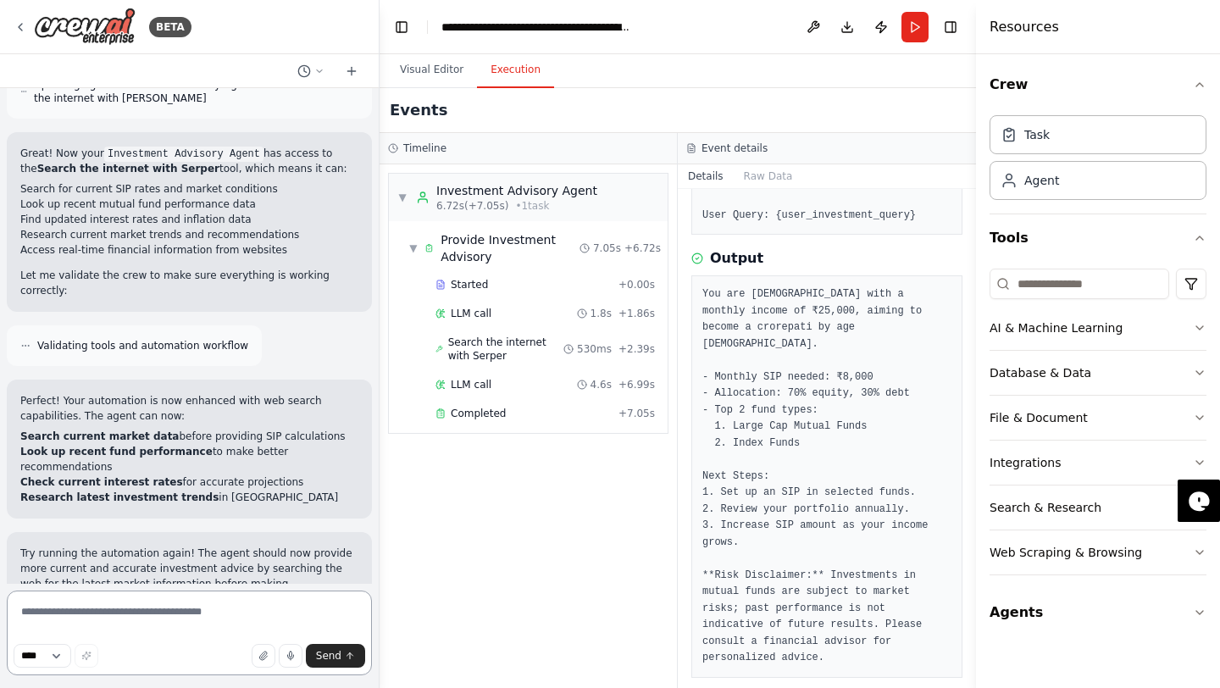
click at [112, 500] on textarea at bounding box center [189, 632] width 365 height 85
type textarea "*"
type textarea "**********"
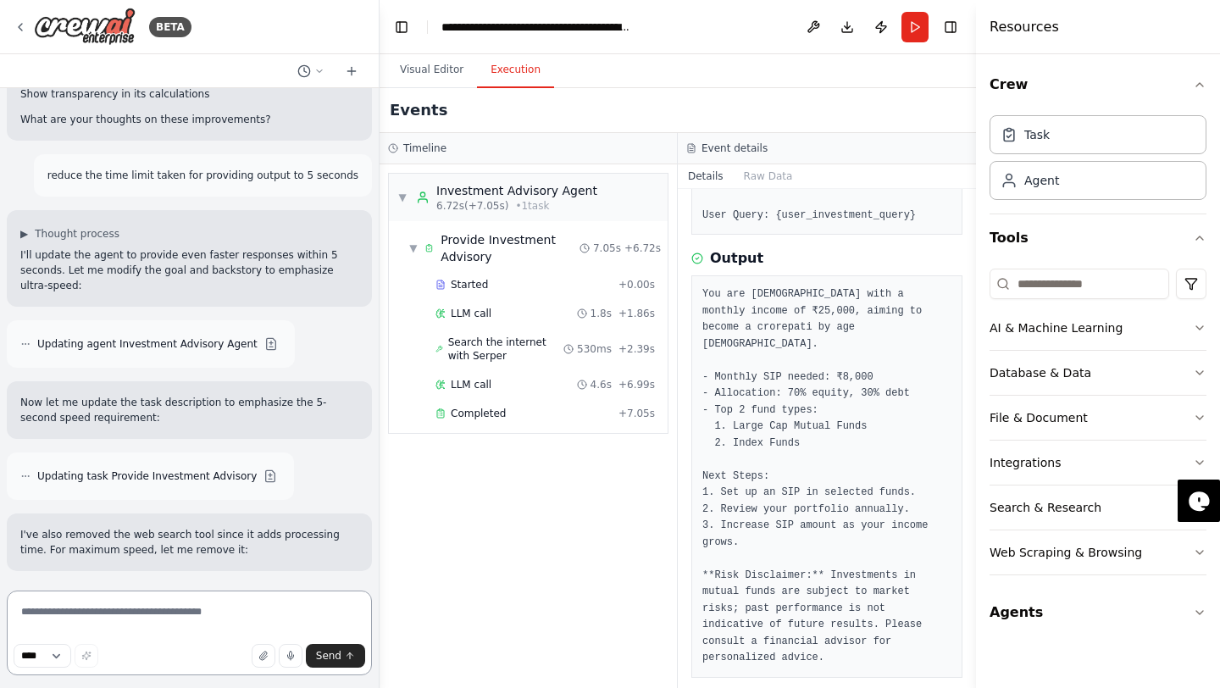
scroll to position [17391, 0]
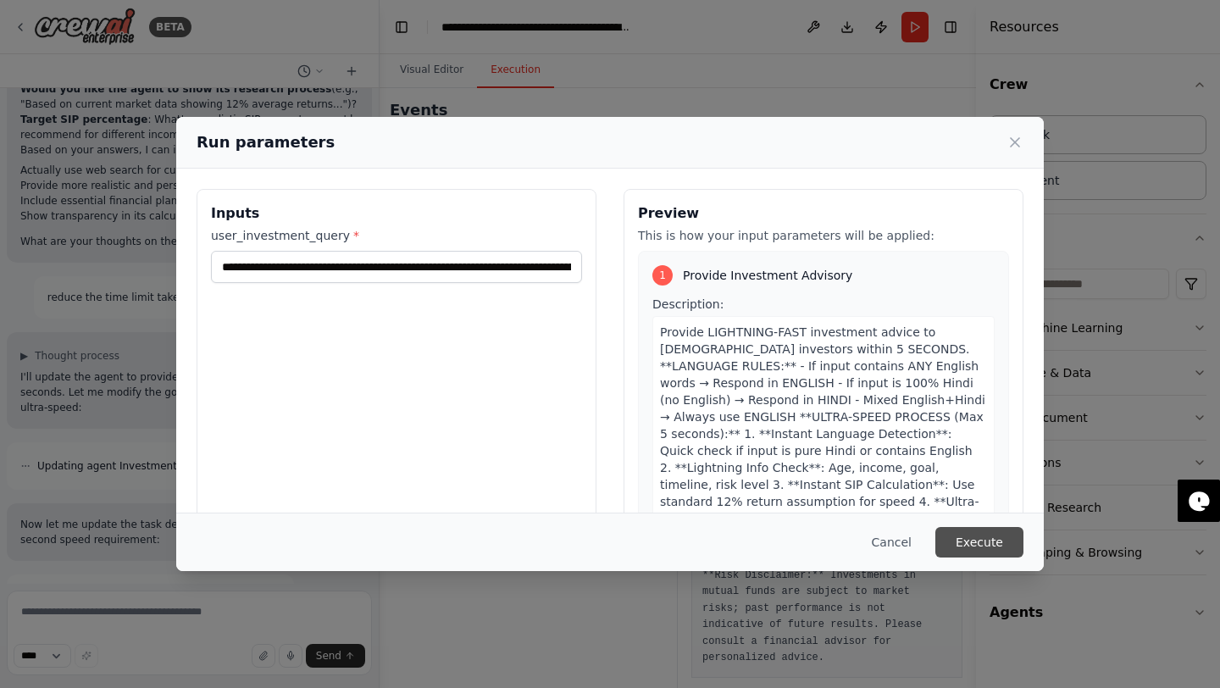
click at [958, 500] on button "Execute" at bounding box center [979, 542] width 88 height 30
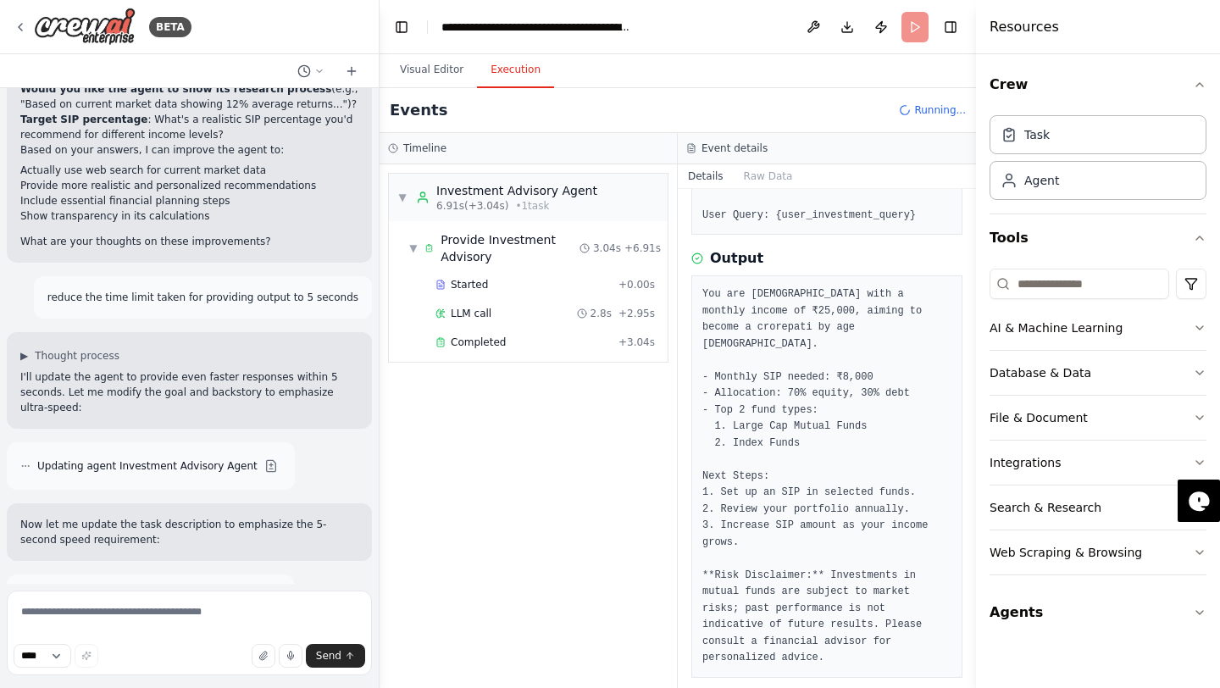
scroll to position [17391, 0]
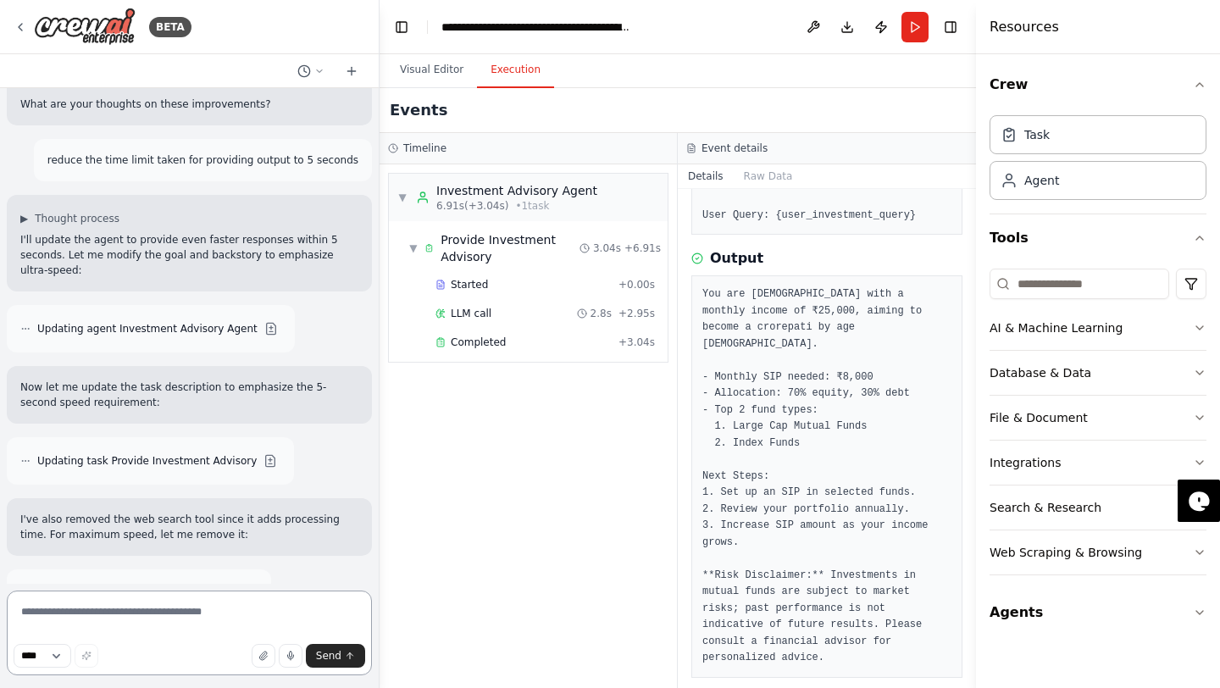
click at [63, 500] on textarea at bounding box center [189, 632] width 365 height 85
type textarea "**********"
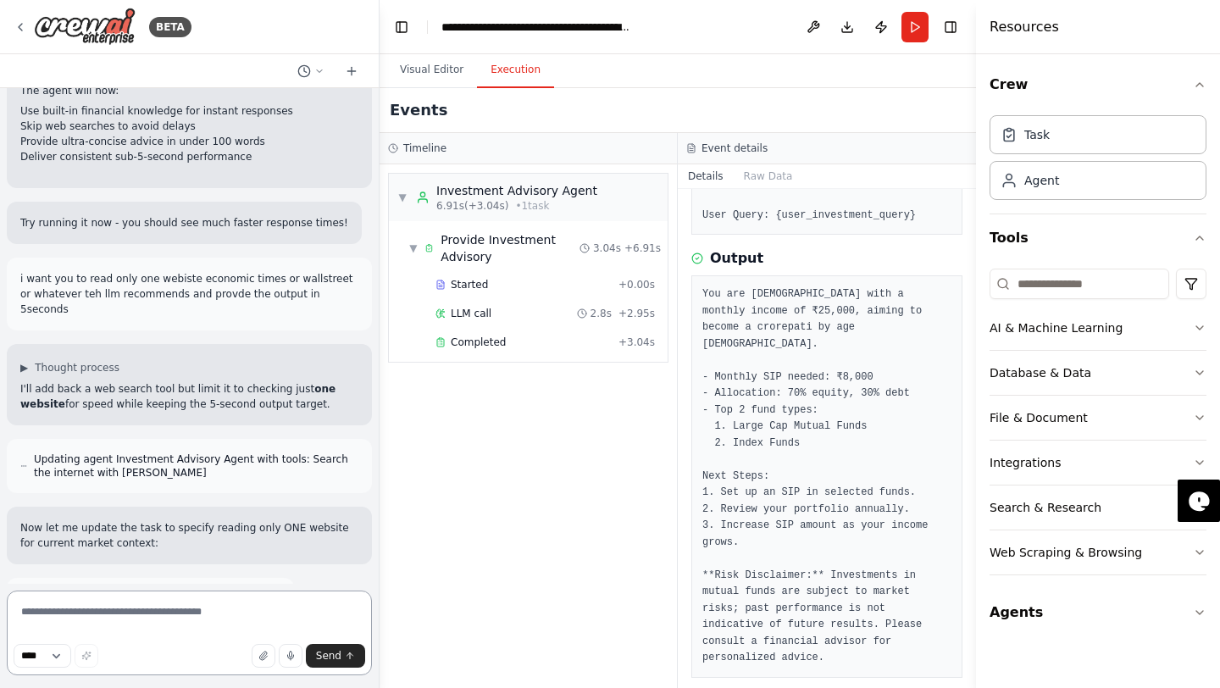
scroll to position [18223, 0]
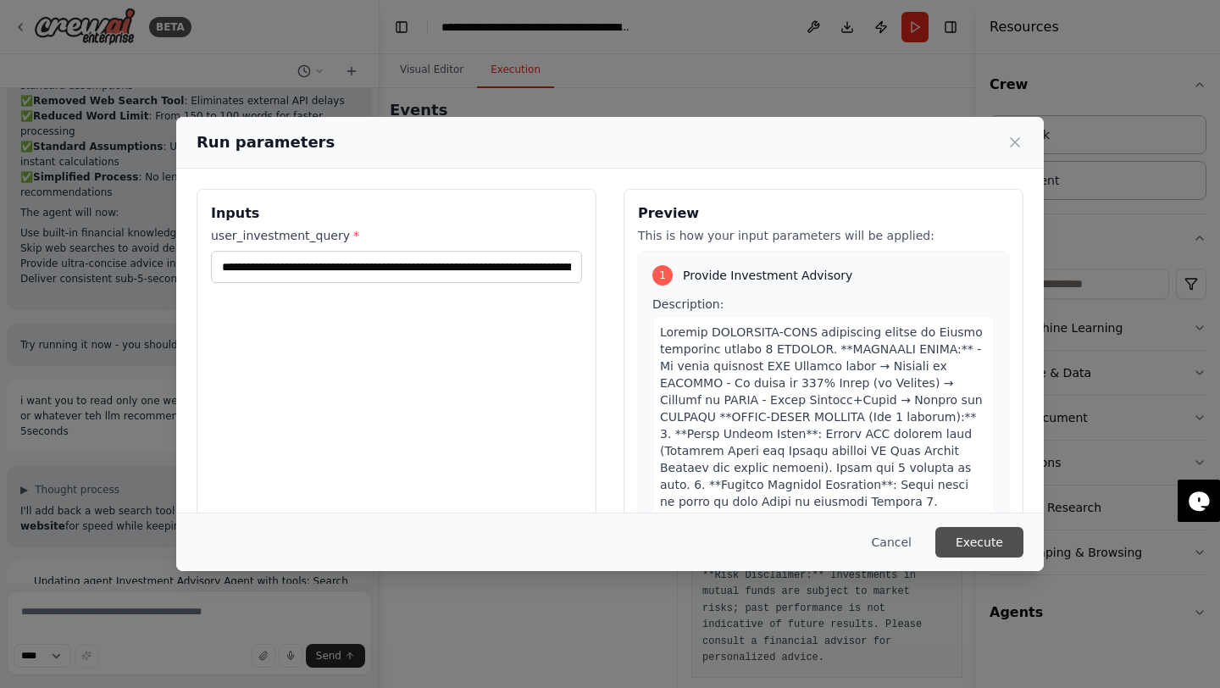
click at [995, 500] on button "Execute" at bounding box center [979, 542] width 88 height 30
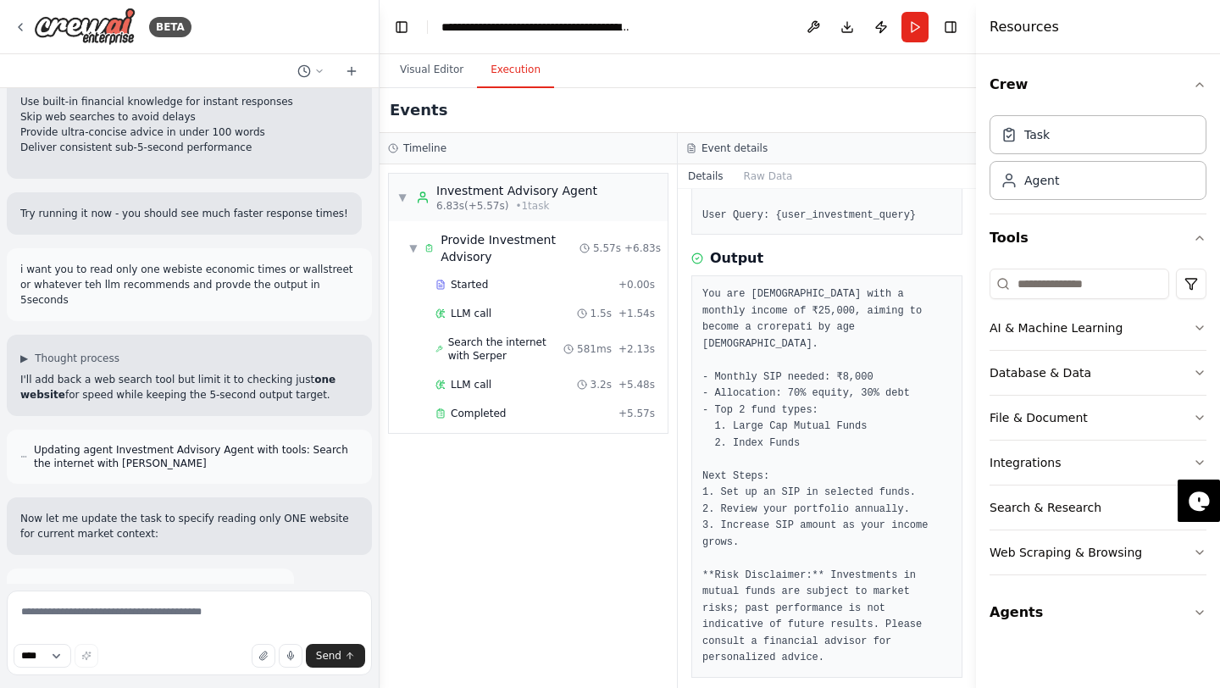
scroll to position [18223, 0]
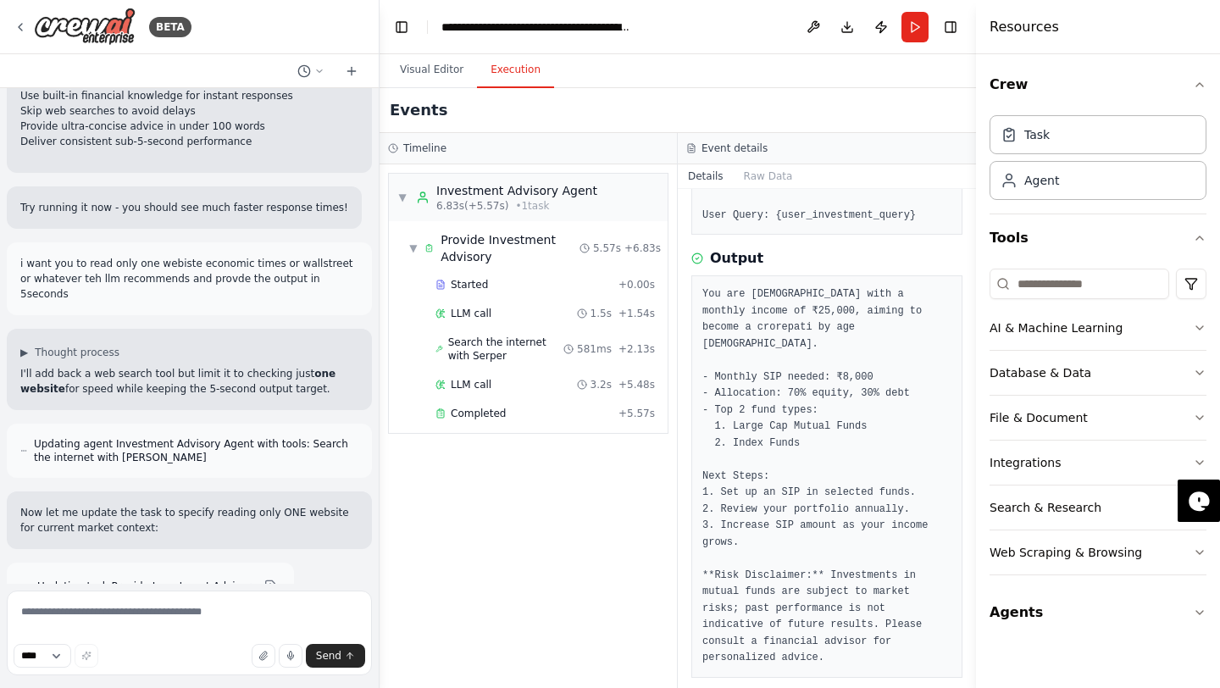
click at [708, 282] on div "You are [DEMOGRAPHIC_DATA] with a monthly income of ₹25,000, aiming to become a…" at bounding box center [826, 476] width 271 height 402
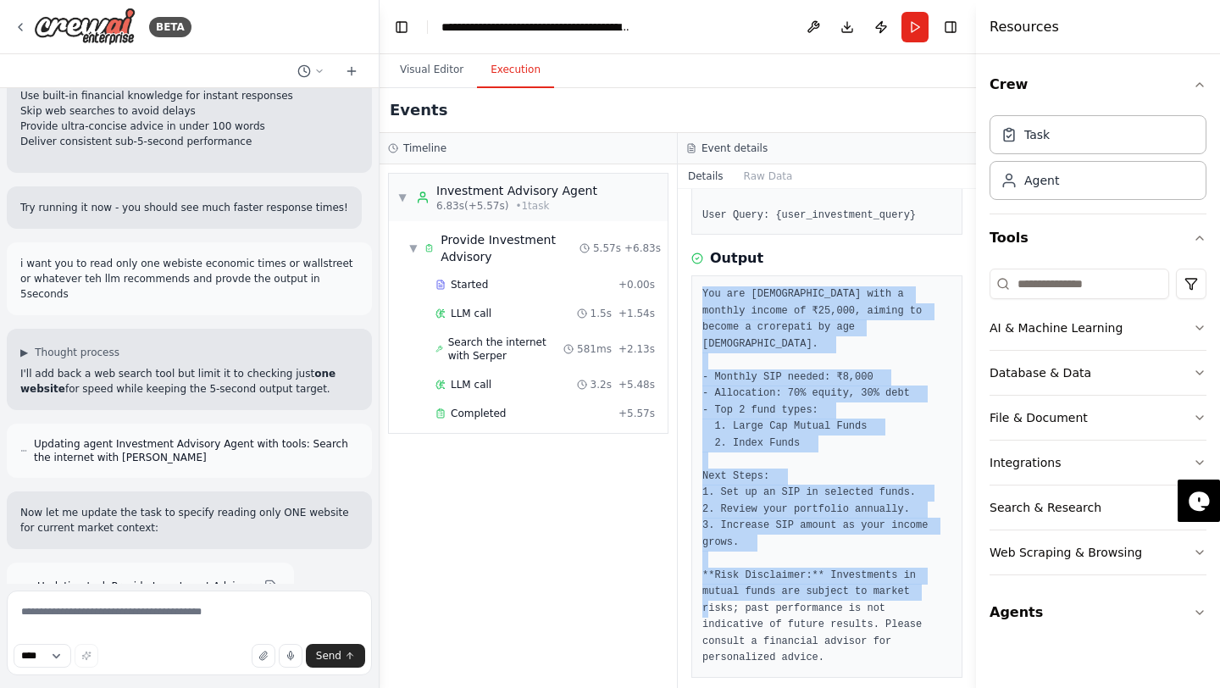
drag, startPoint x: 708, startPoint y: 282, endPoint x: 838, endPoint y: 596, distance: 339.9
click at [838, 500] on div "You are [DEMOGRAPHIC_DATA] with a monthly income of ₹25,000, aiming to become a…" at bounding box center [826, 476] width 271 height 402
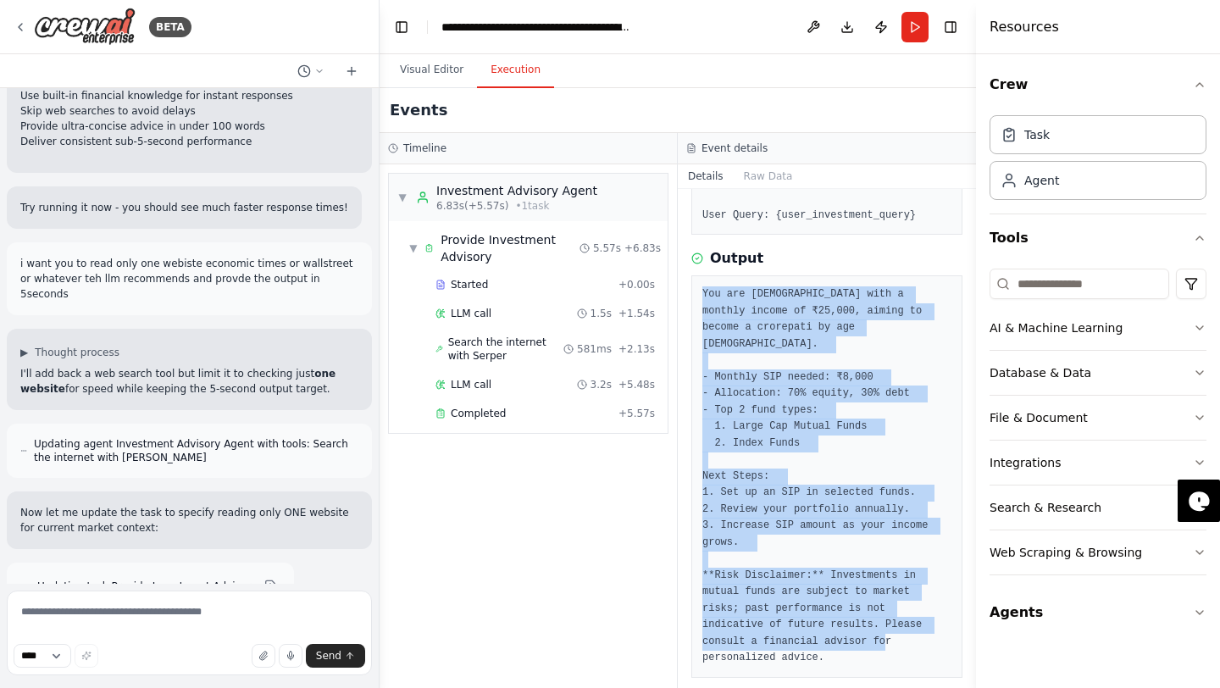
drag, startPoint x: 845, startPoint y: 635, endPoint x: 695, endPoint y: 288, distance: 378.2
click at [695, 288] on div "You are [DEMOGRAPHIC_DATA] with a monthly income of ₹25,000, aiming to become a…" at bounding box center [826, 476] width 271 height 402
copy pre "You are [DEMOGRAPHIC_DATA] with a monthly income of ₹25,000, aiming to become a…"
